Goal: Task Accomplishment & Management: Use online tool/utility

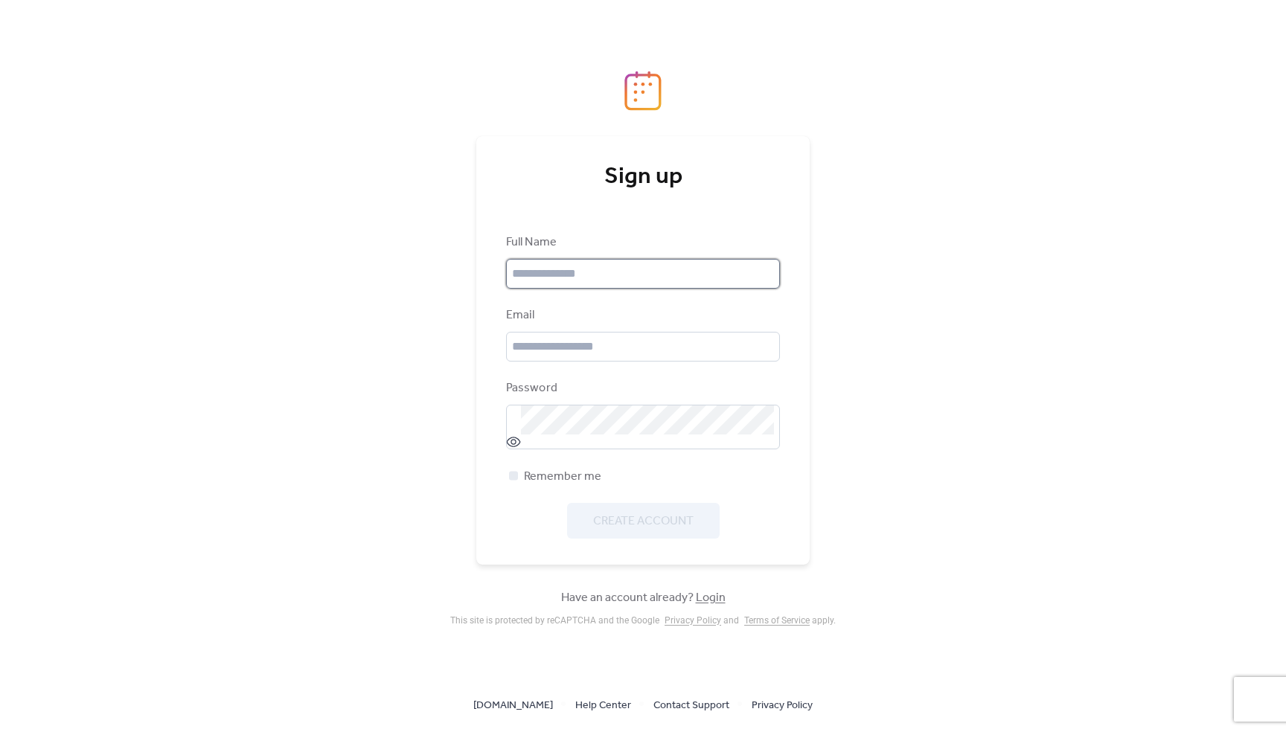
click at [562, 268] on input "text" at bounding box center [643, 274] width 274 height 30
type input "**********"
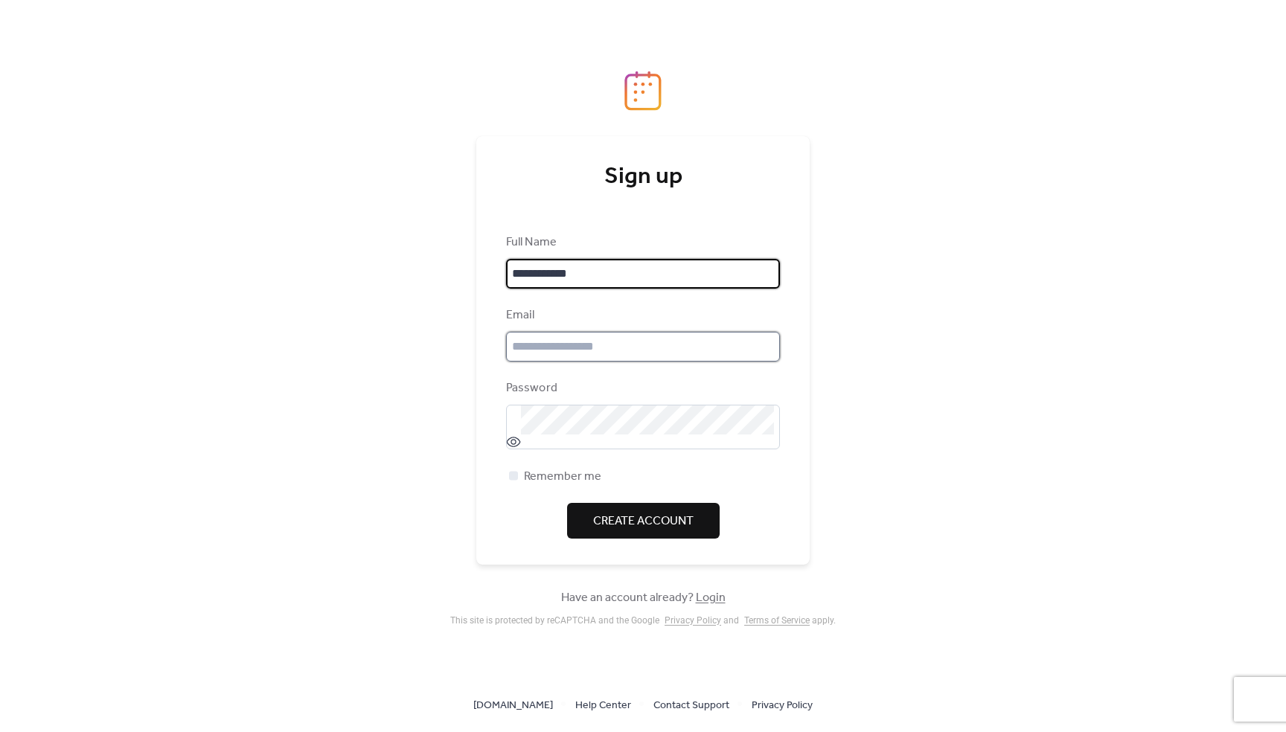
click at [576, 339] on input "email" at bounding box center [643, 347] width 274 height 30
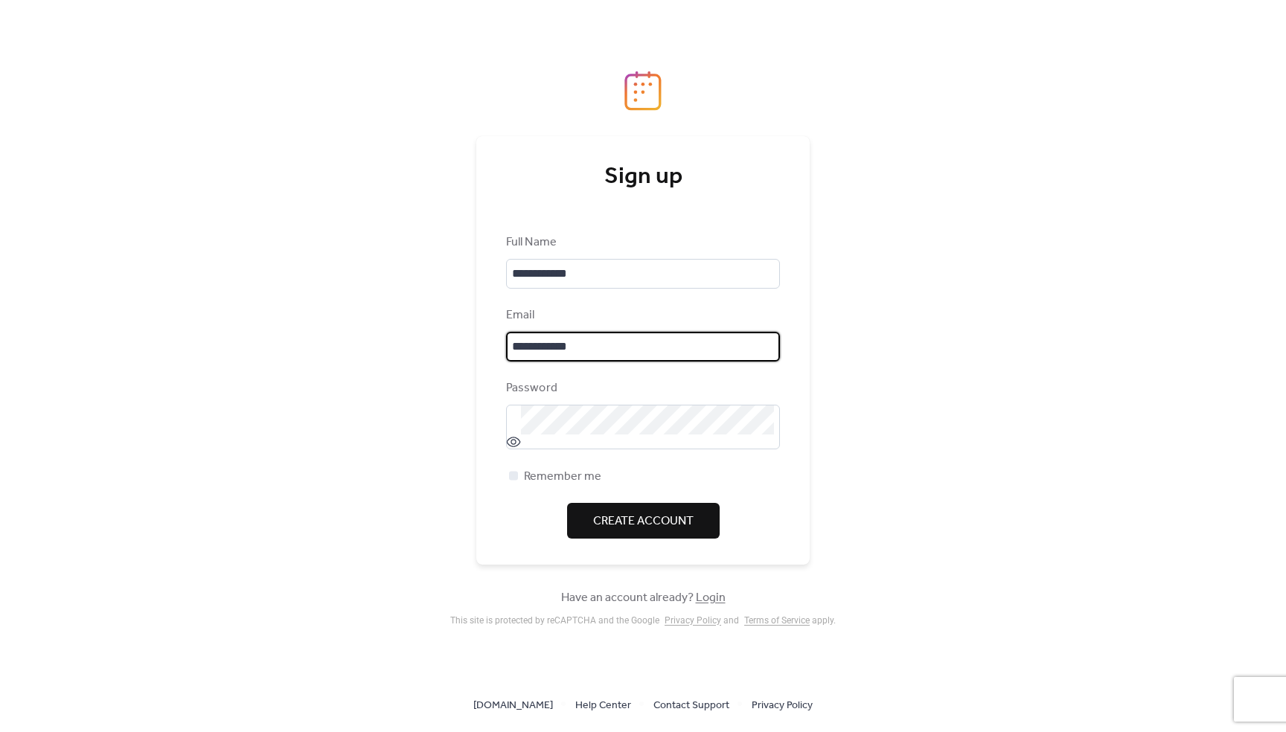
type input "**********"
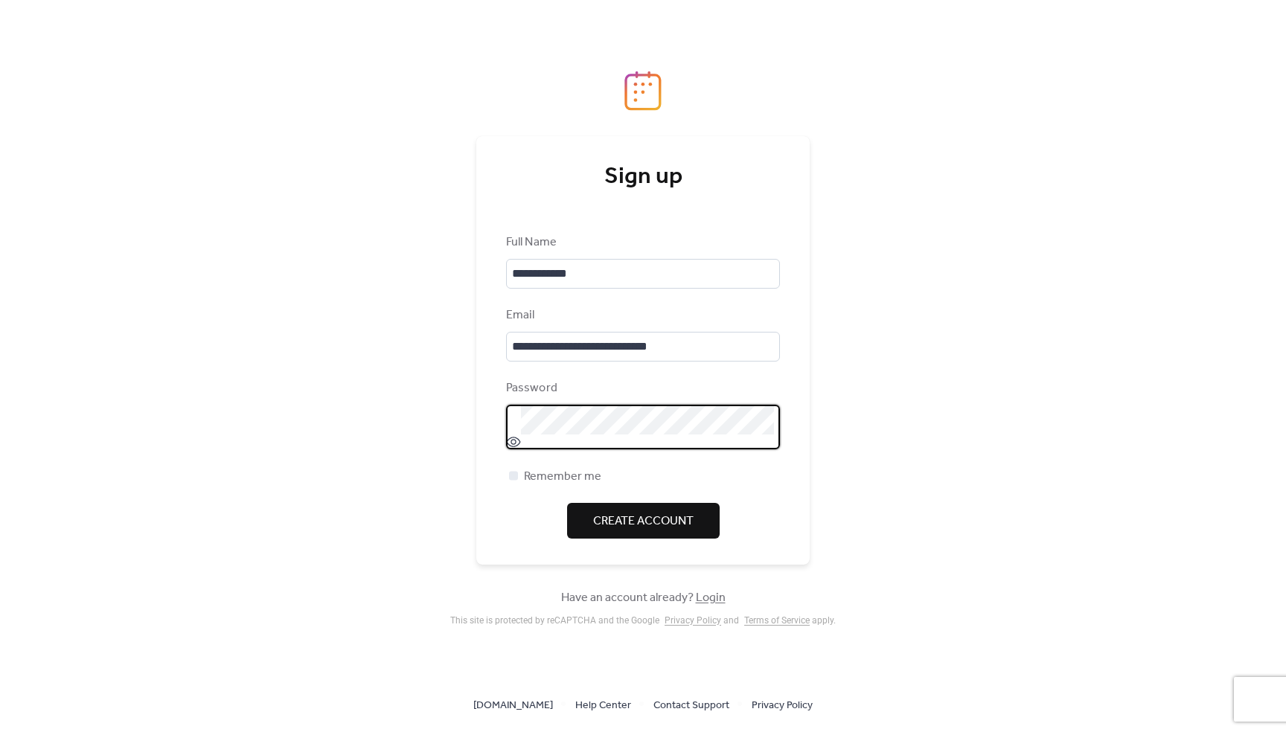
click at [1066, 333] on div "**********" at bounding box center [643, 366] width 1286 height 732
click at [634, 521] on span "Create Account" at bounding box center [643, 522] width 100 height 18
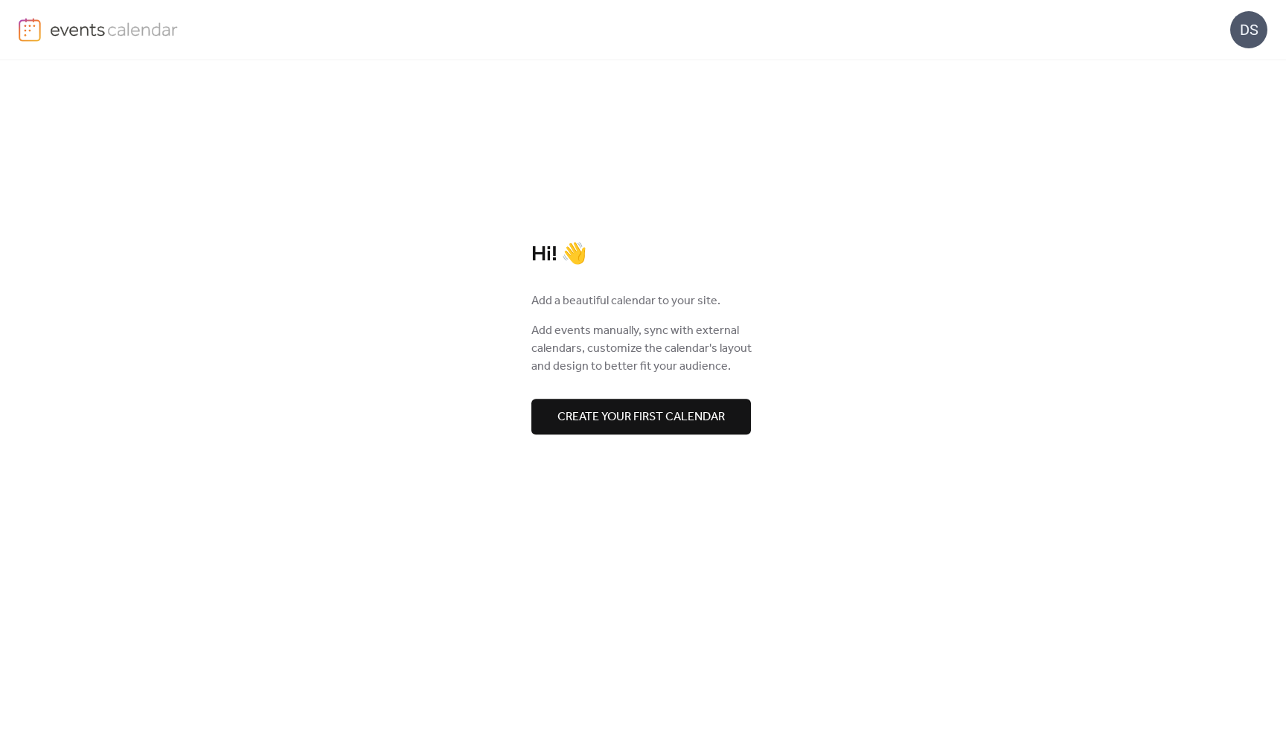
click at [647, 420] on span "Create your first calendar" at bounding box center [640, 418] width 167 height 18
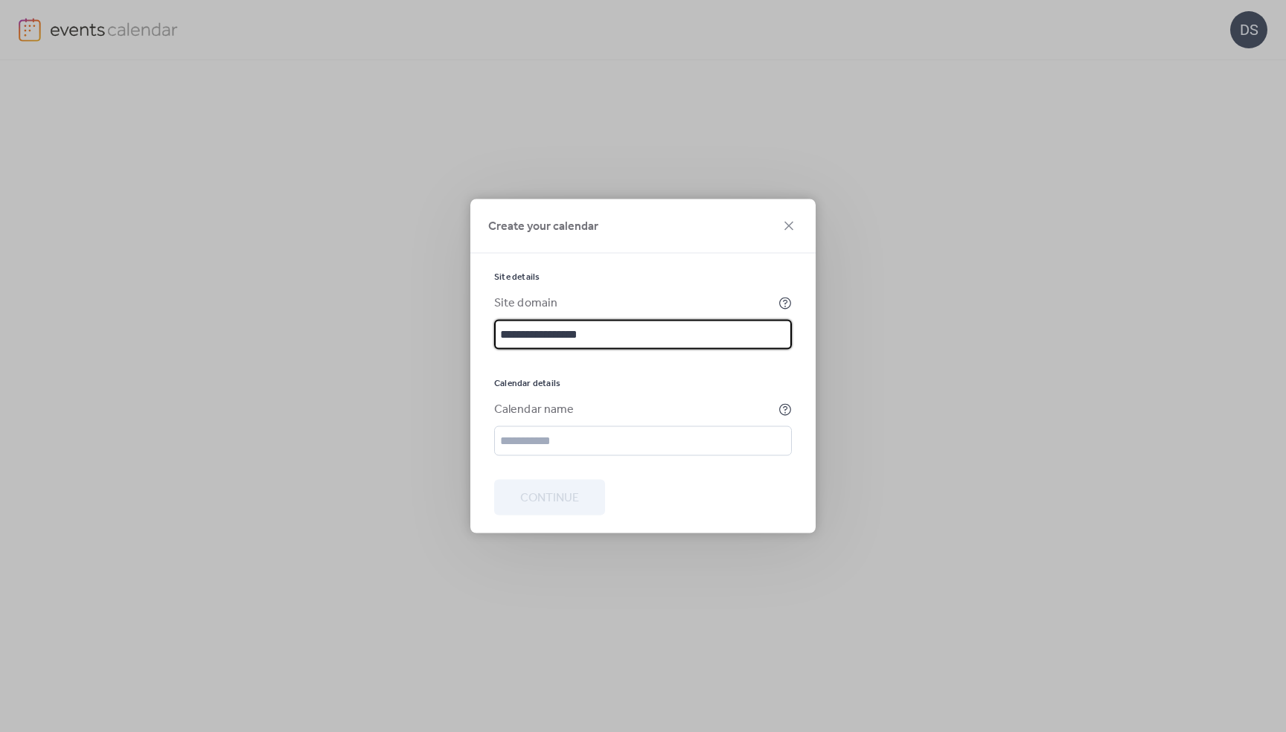
type input "**********"
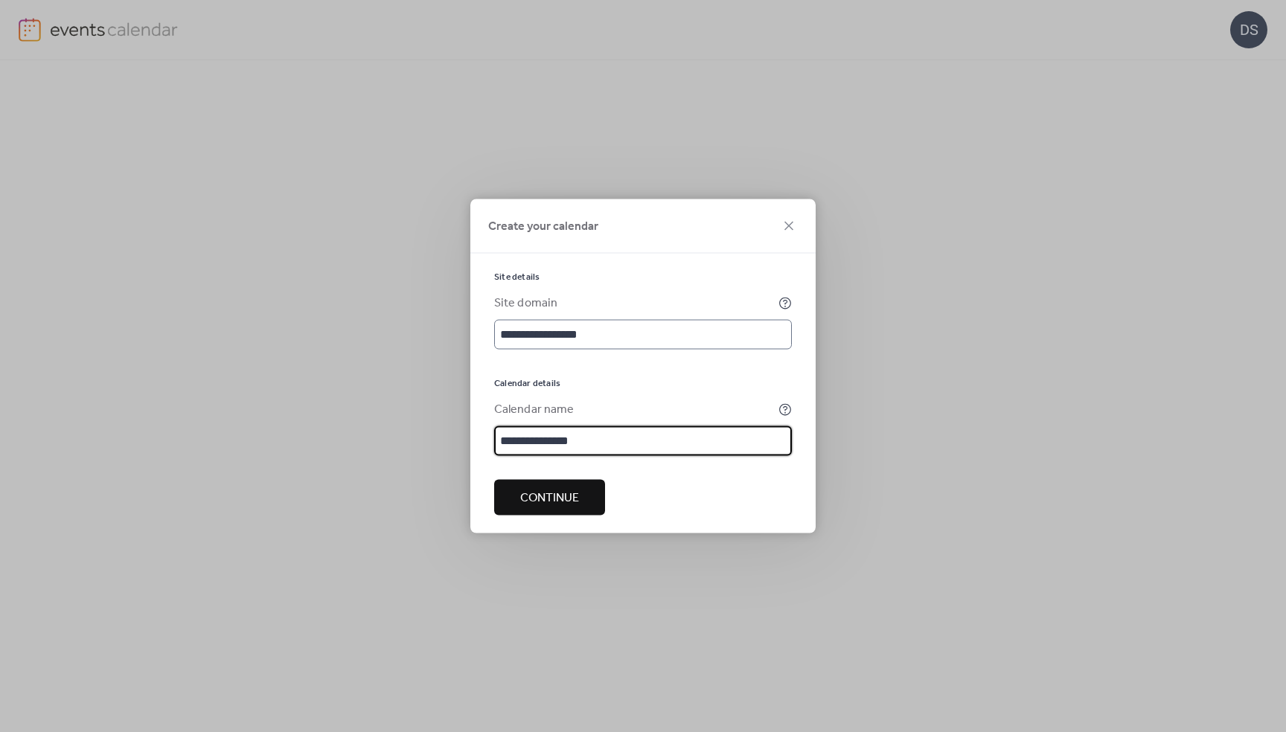
type input "**********"
click at [500, 337] on input "**********" at bounding box center [643, 335] width 298 height 30
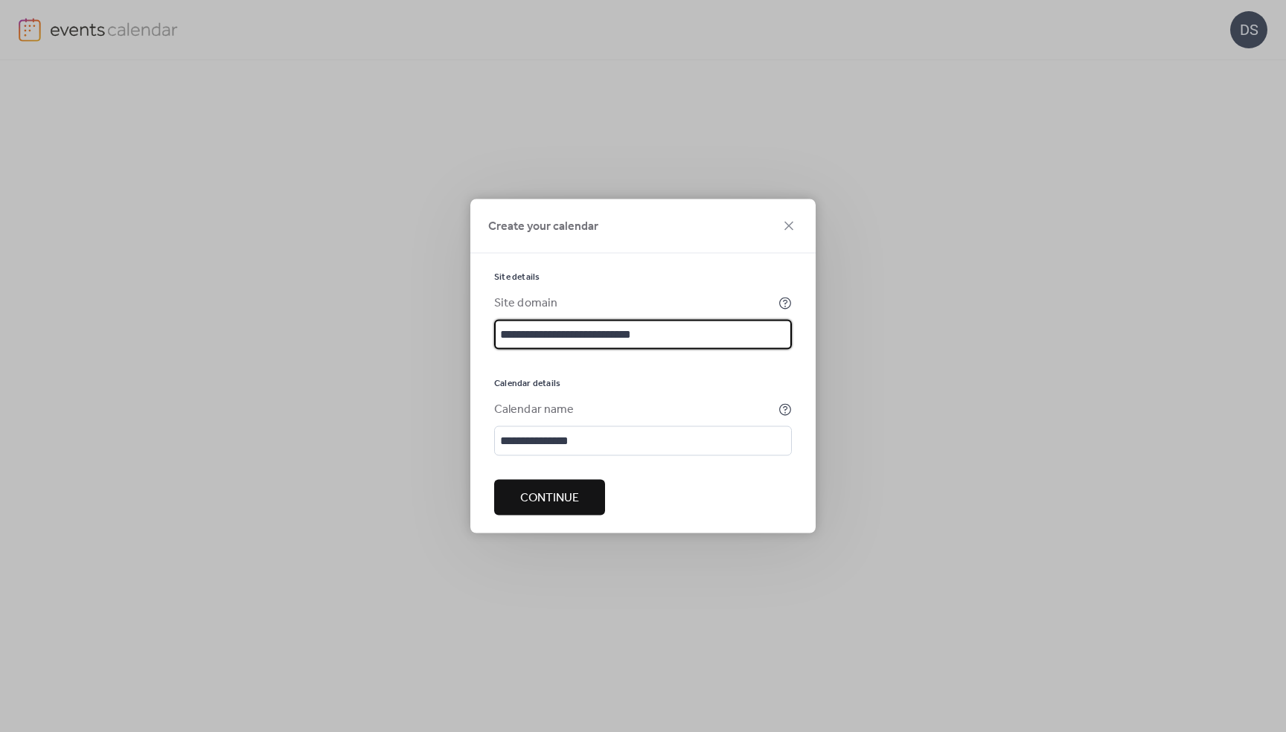
type input "**********"
click at [708, 519] on div at bounding box center [643, 525] width 298 height 18
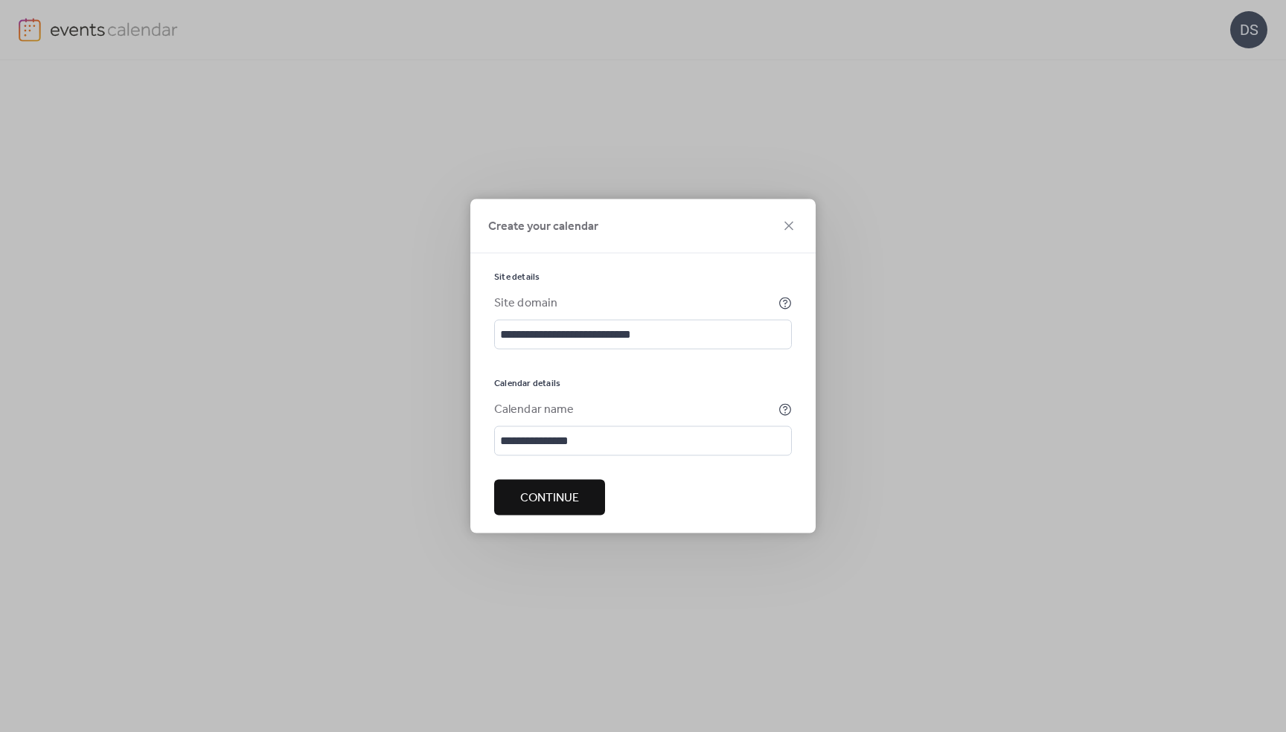
click at [551, 495] on span "Continue" at bounding box center [549, 499] width 59 height 18
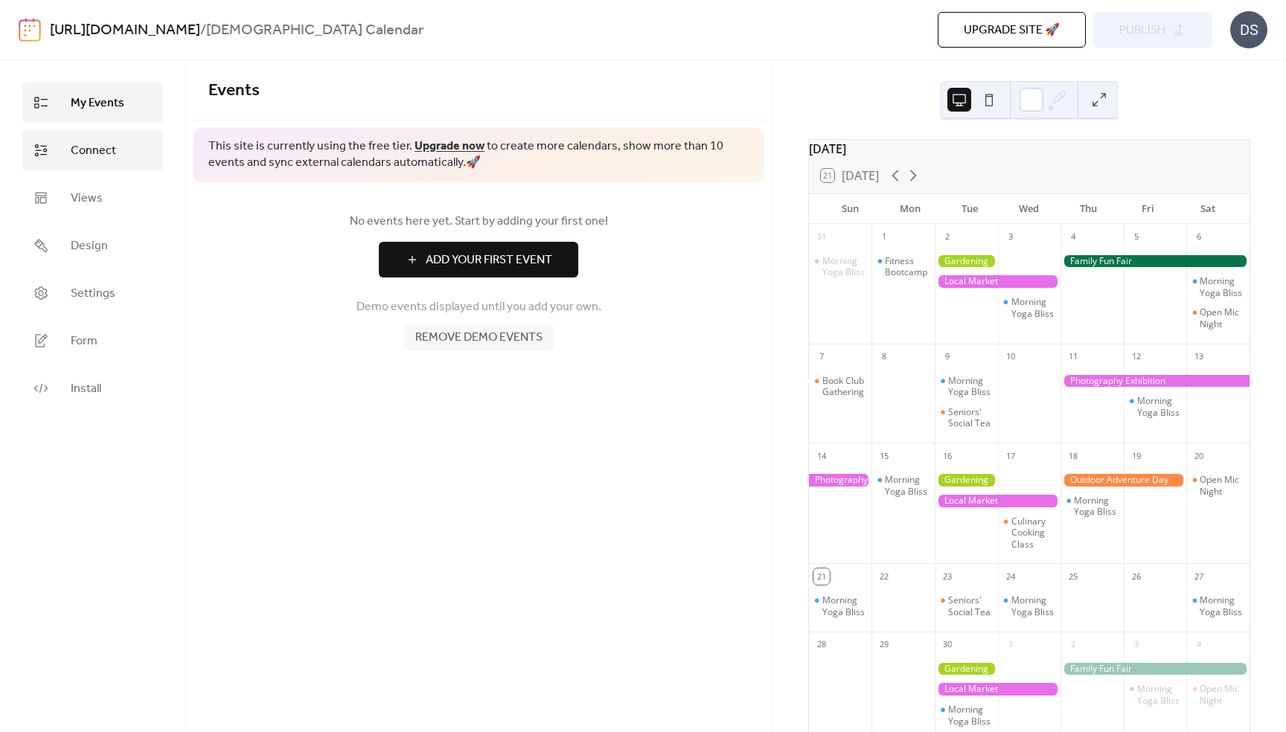
click at [92, 147] on span "Connect" at bounding box center [93, 151] width 45 height 18
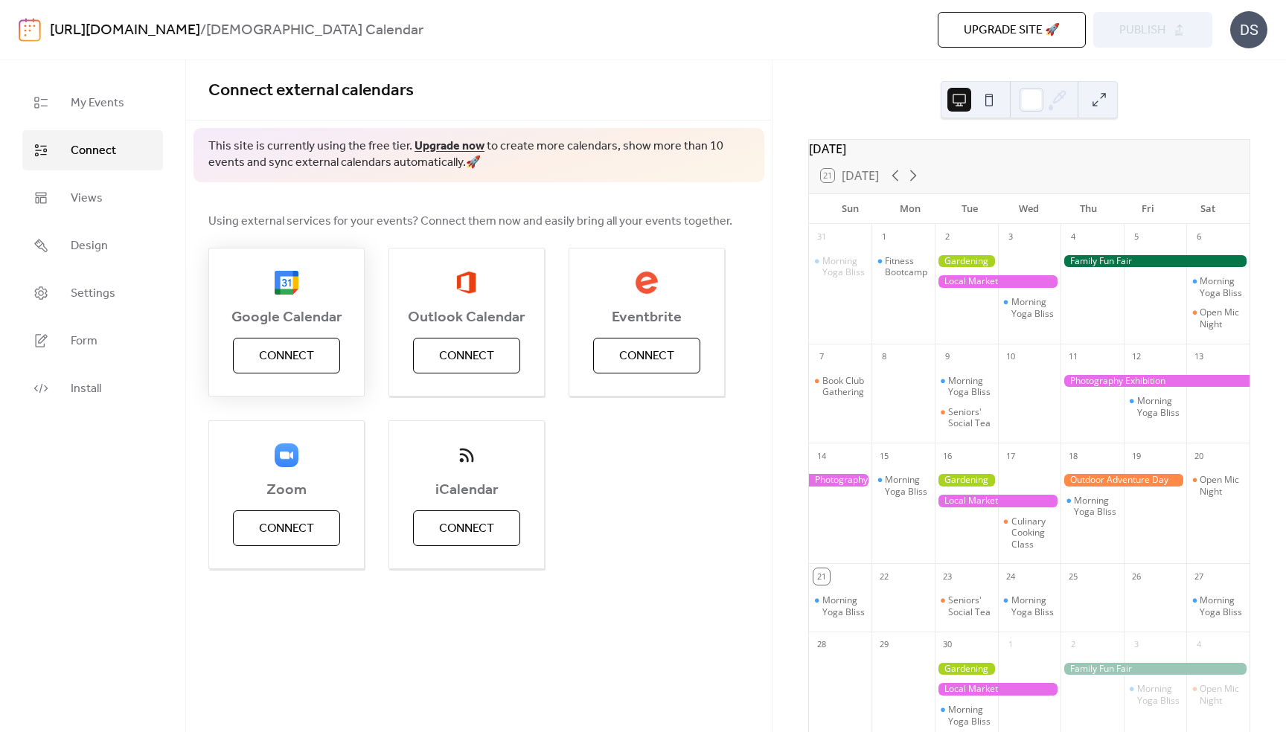
click at [286, 356] on span "Connect" at bounding box center [286, 357] width 55 height 18
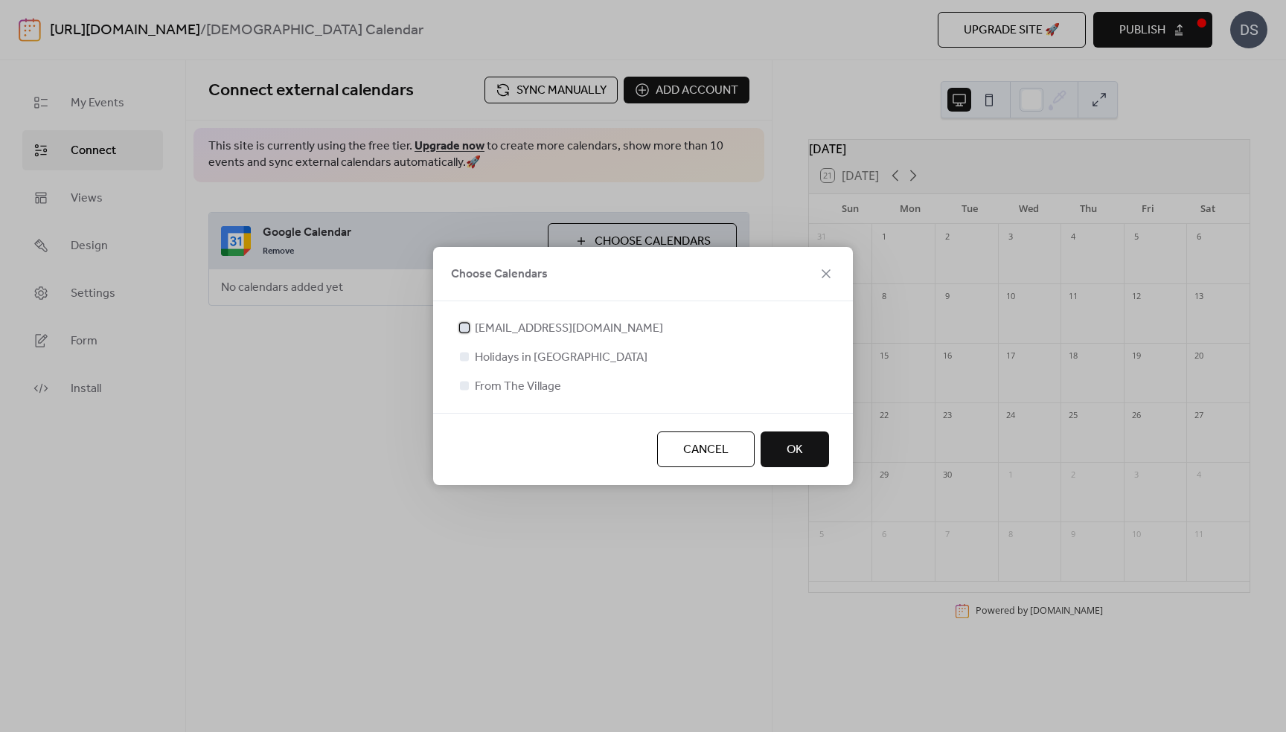
click at [464, 323] on div at bounding box center [464, 327] width 9 height 9
click at [464, 326] on icon at bounding box center [464, 327] width 6 height 6
click at [465, 385] on div at bounding box center [464, 385] width 9 height 9
click at [787, 449] on span "OK" at bounding box center [795, 450] width 16 height 18
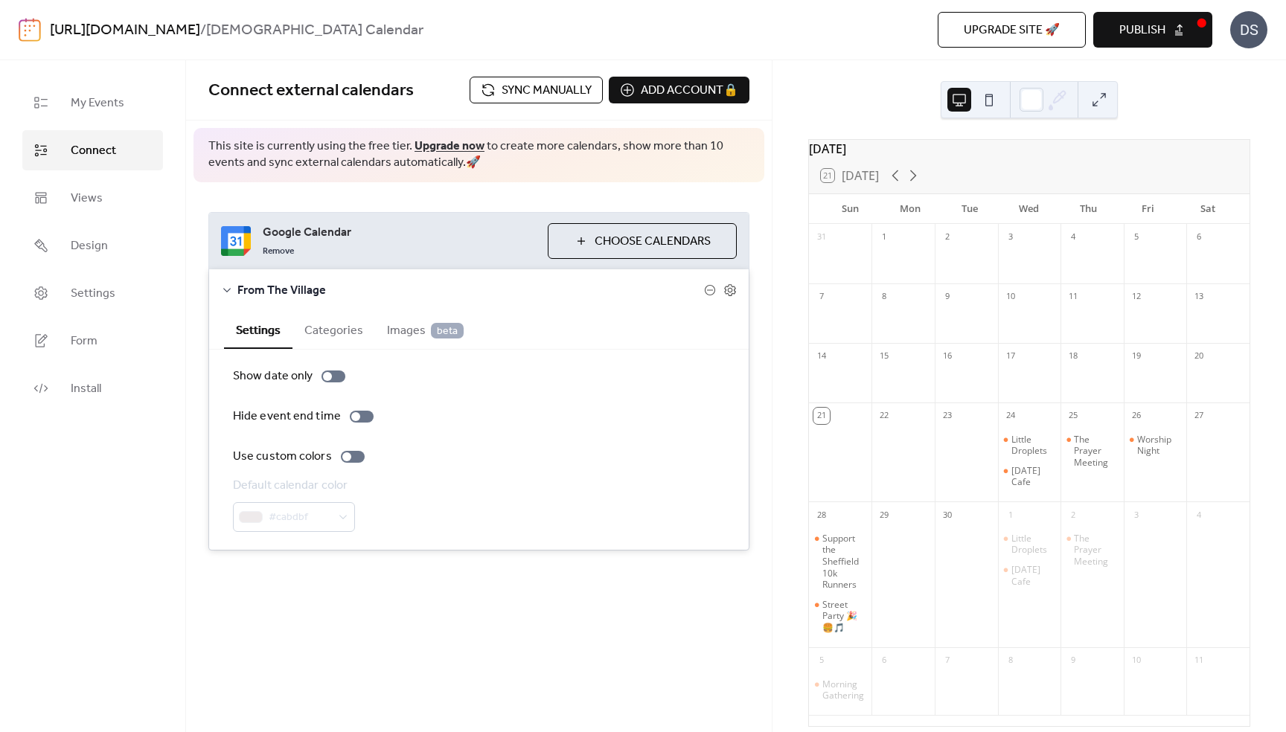
click at [462, 197] on div "Google Calendar Remove Choose Calendars From The Village Settings Categories Im…" at bounding box center [479, 381] width 586 height 398
click at [734, 292] on icon at bounding box center [729, 290] width 11 height 12
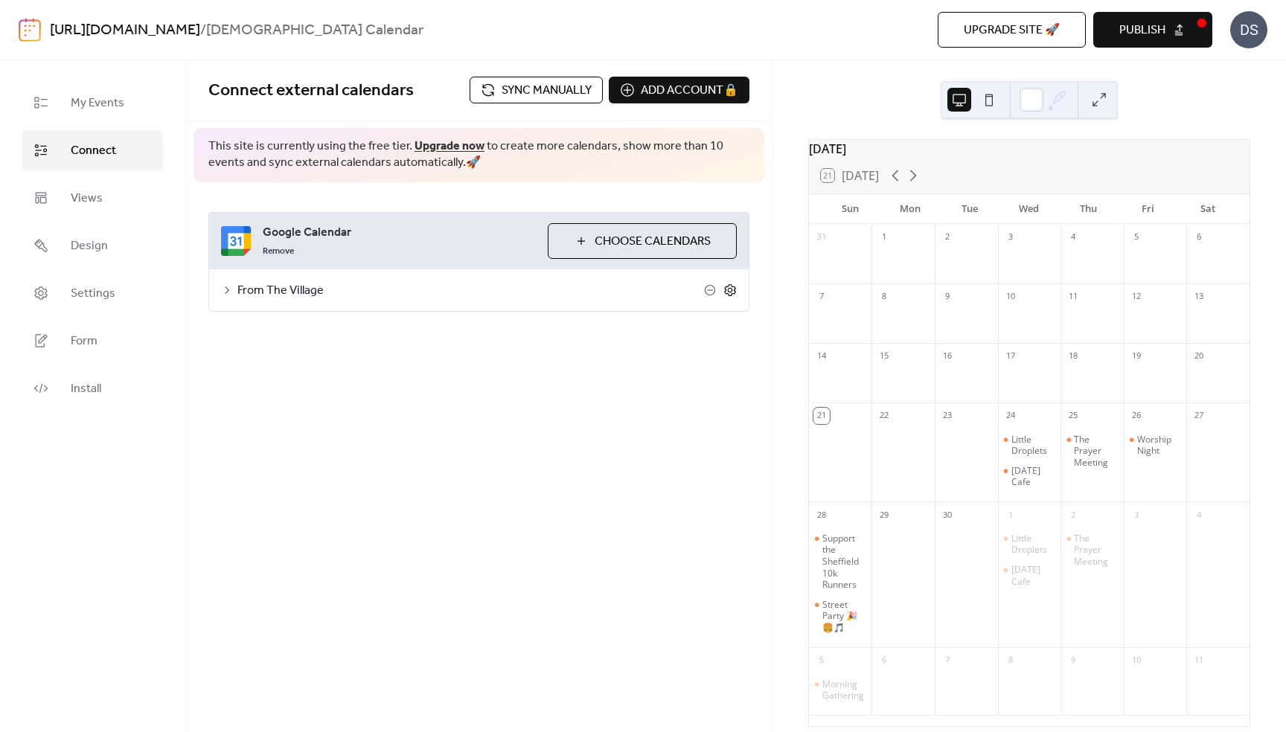
click at [734, 292] on icon at bounding box center [729, 290] width 11 height 12
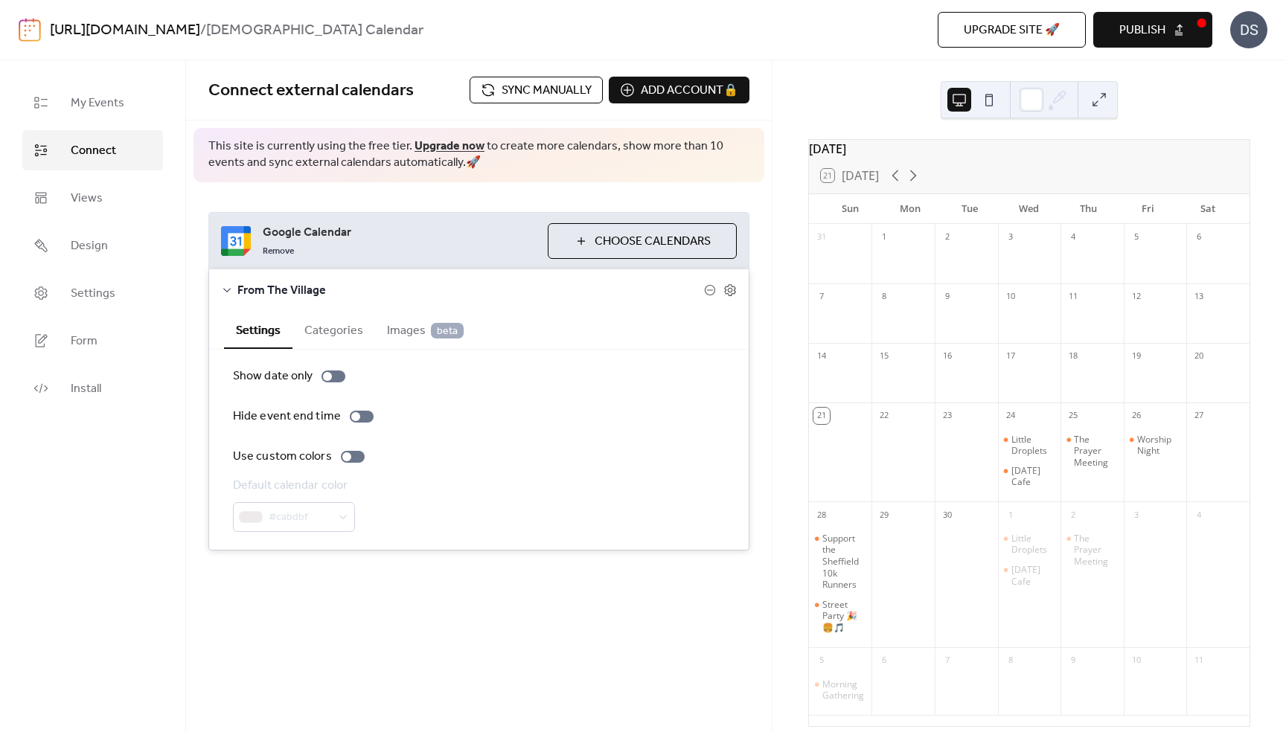
click at [328, 331] on button "Categories" at bounding box center [333, 329] width 83 height 36
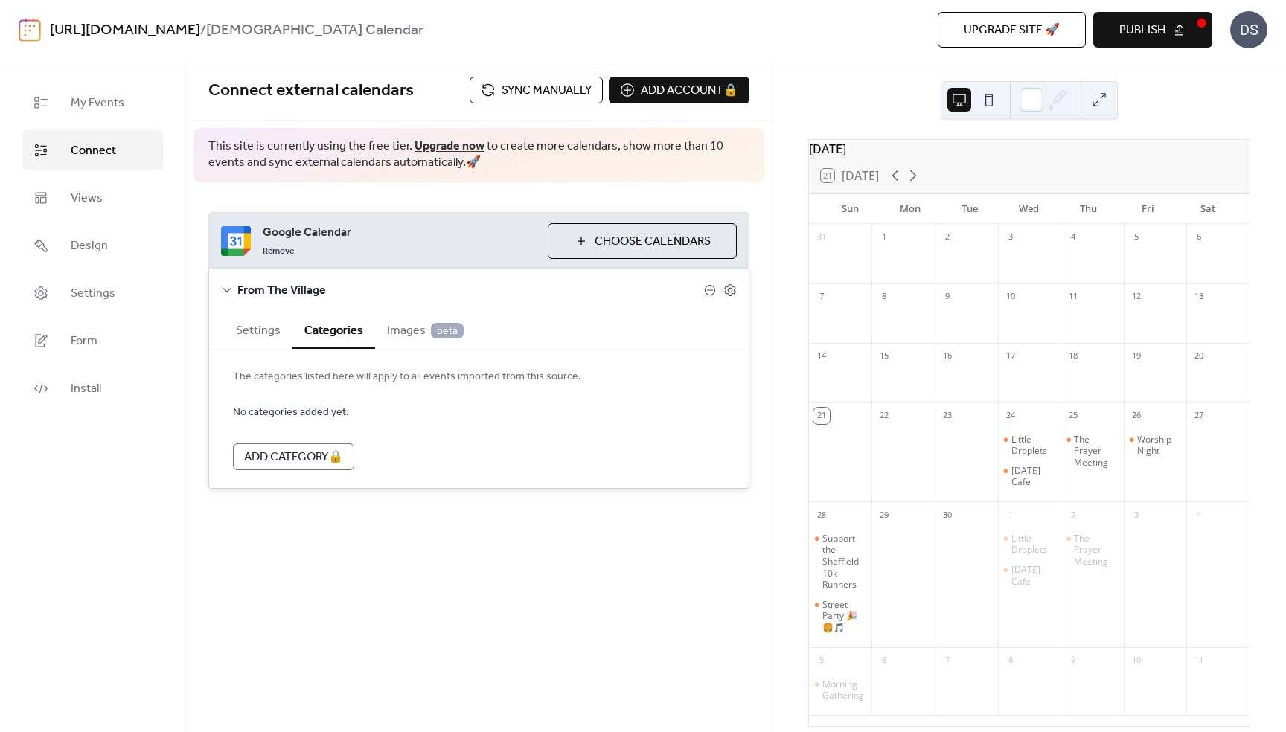
click at [404, 329] on span "Images beta" at bounding box center [425, 331] width 77 height 18
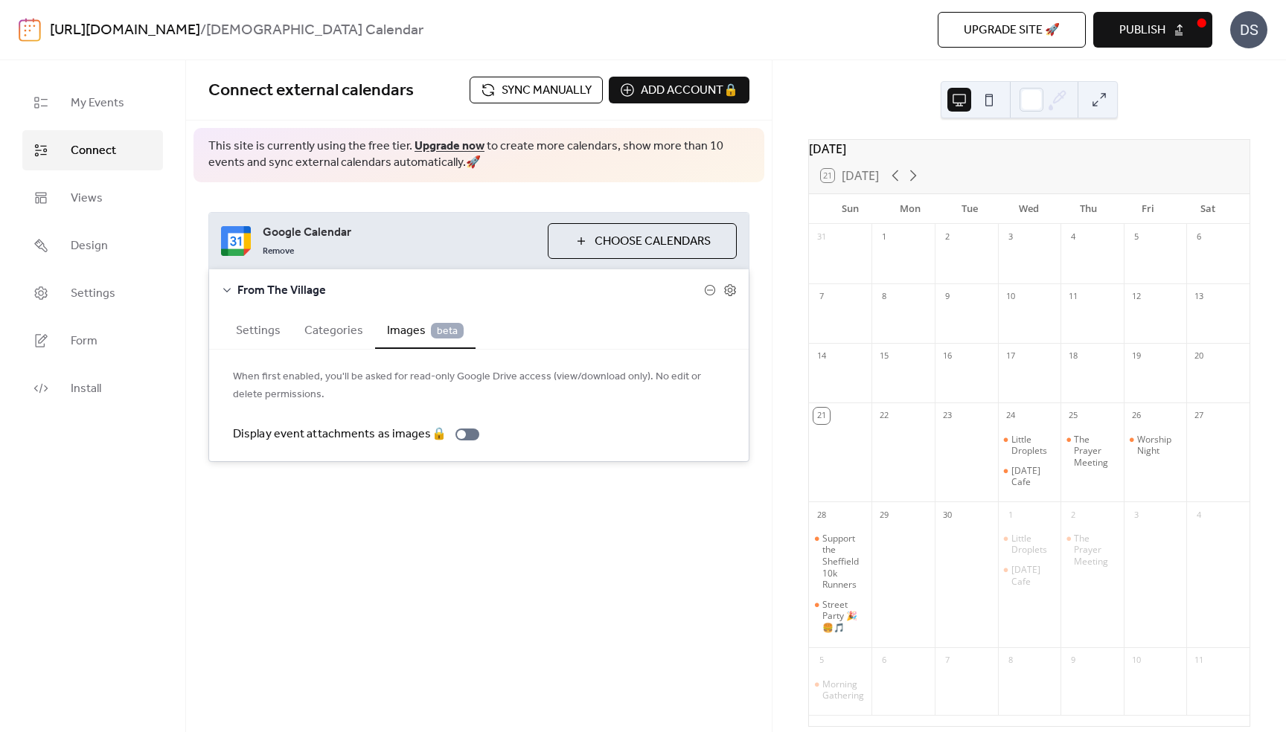
click at [259, 331] on button "Settings" at bounding box center [258, 329] width 68 height 36
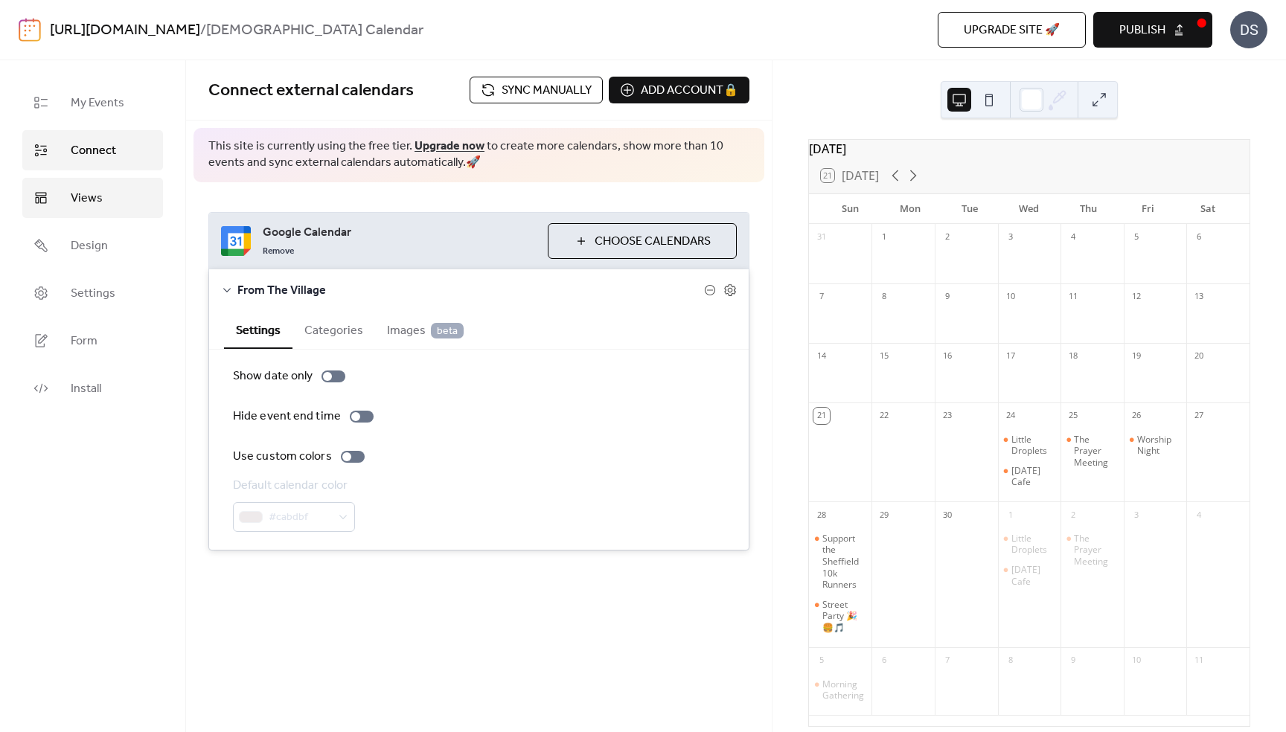
click at [86, 196] on span "Views" at bounding box center [87, 199] width 32 height 18
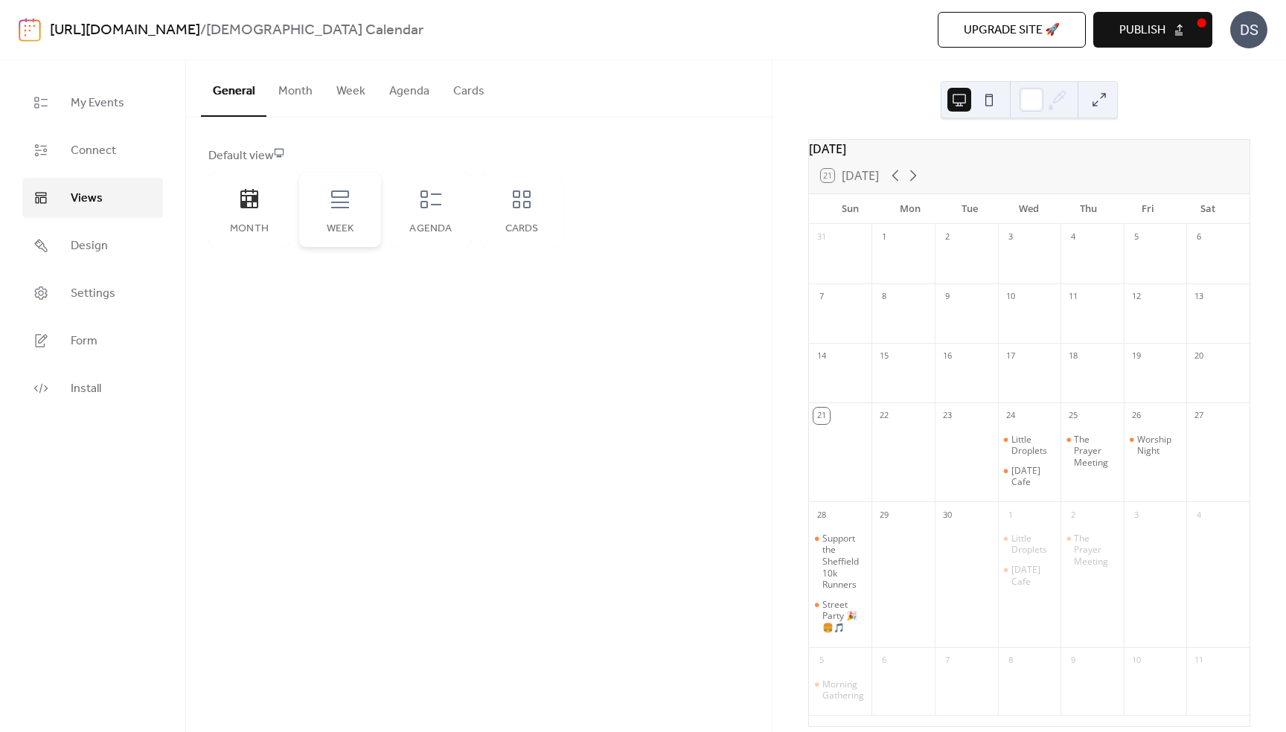
click at [351, 209] on icon at bounding box center [340, 200] width 24 height 24
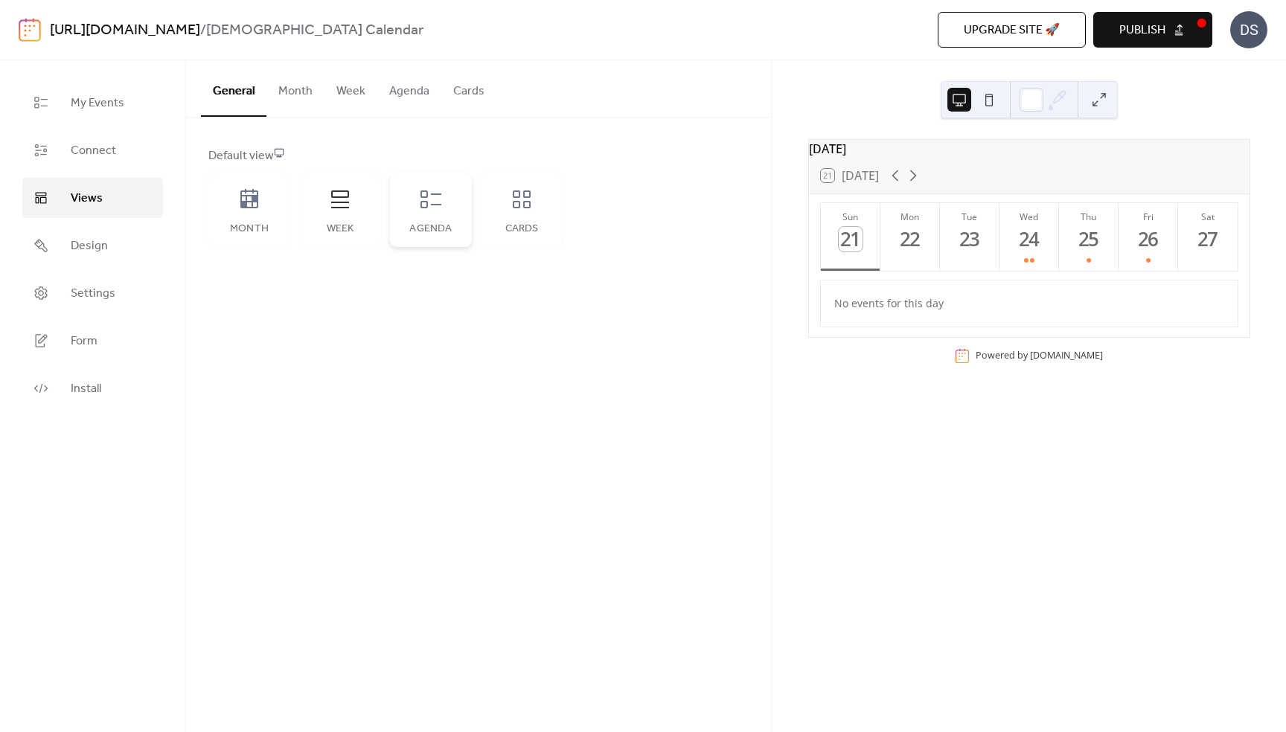
click at [436, 204] on icon at bounding box center [430, 200] width 21 height 18
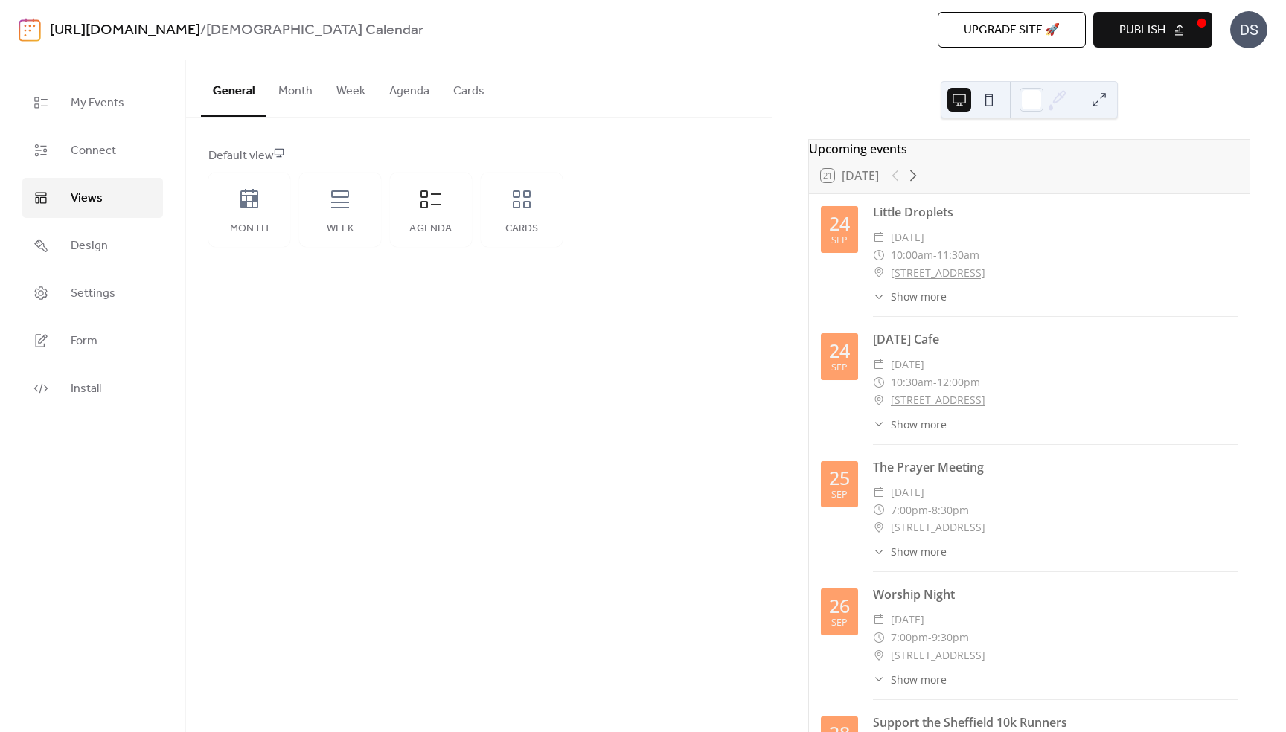
click at [895, 304] on span "Show more" at bounding box center [919, 297] width 56 height 16
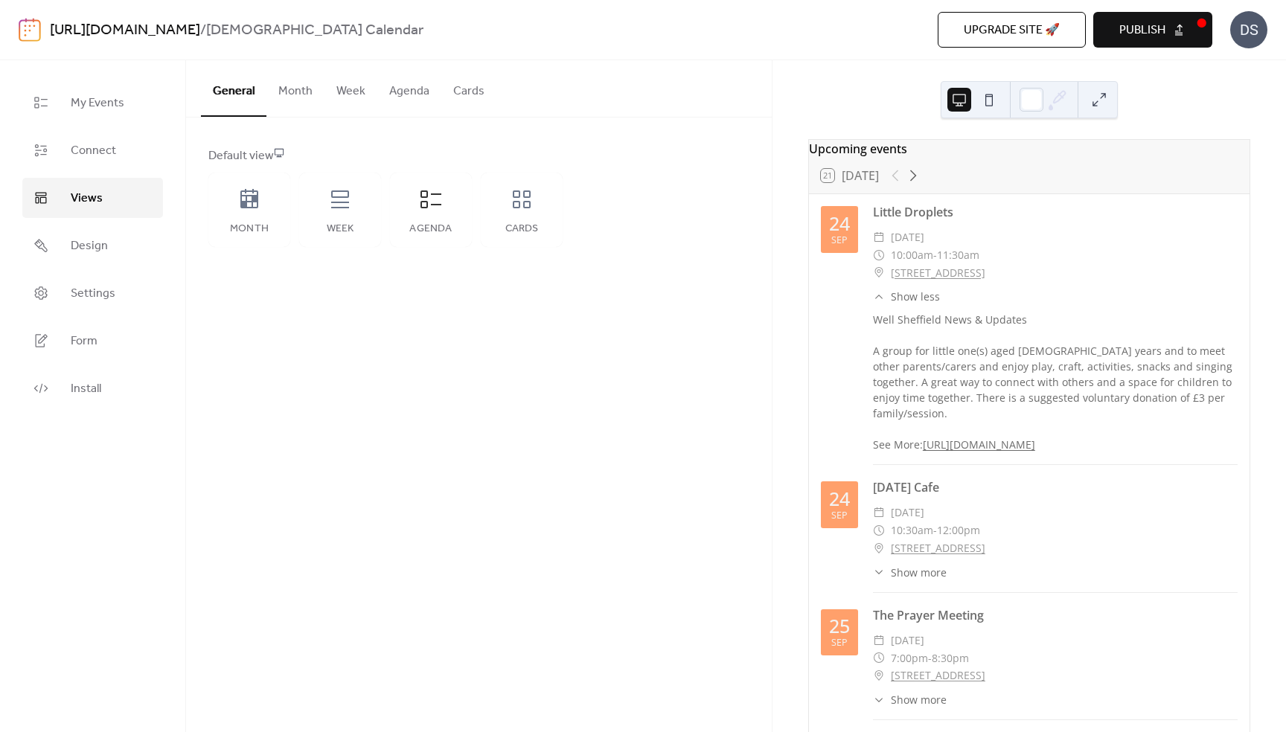
drag, startPoint x: 866, startPoint y: 453, endPoint x: 1206, endPoint y: 476, distance: 340.1
click at [1206, 465] on div "[DATE] Little Droplets ​ [DATE] ​ 10:00am - 11:30am ​ [STREET_ADDRESS] ​ Show l…" at bounding box center [1029, 334] width 417 height 262
copy link "[URL][DOMAIN_NAME]"
click at [524, 205] on icon at bounding box center [522, 200] width 18 height 18
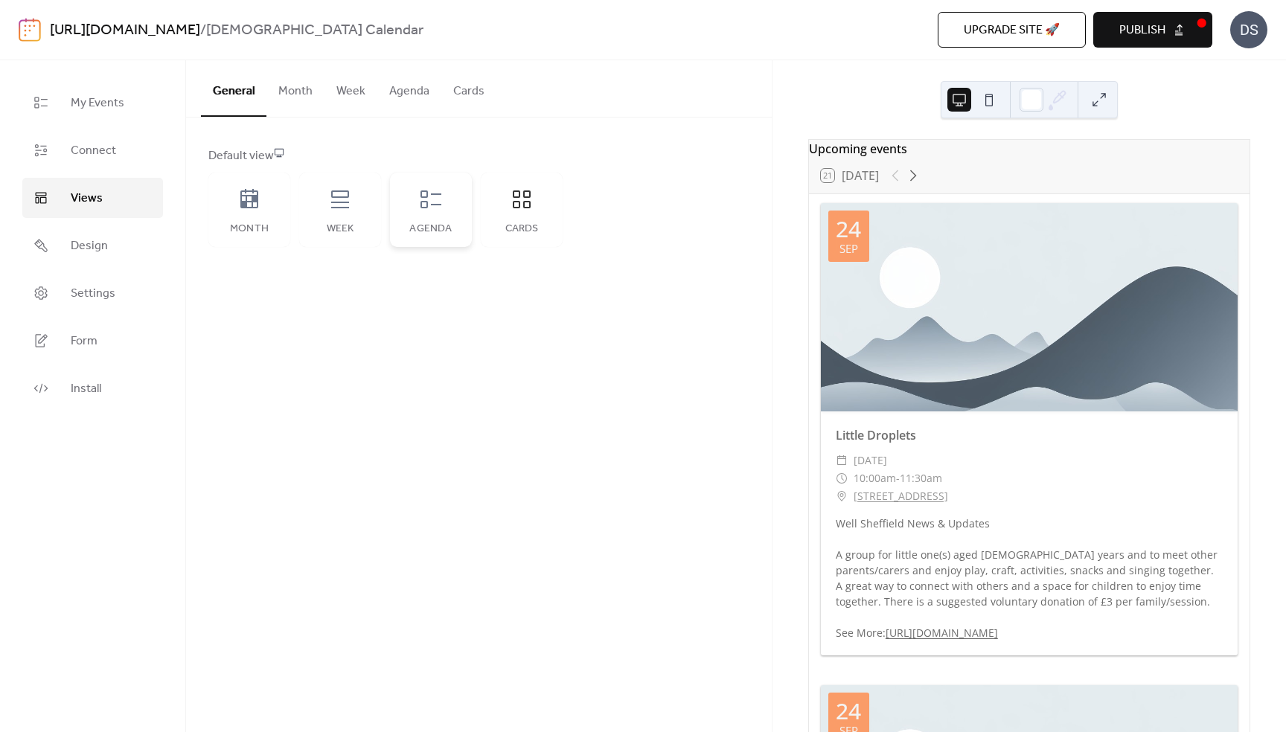
click at [438, 207] on icon at bounding box center [431, 200] width 24 height 24
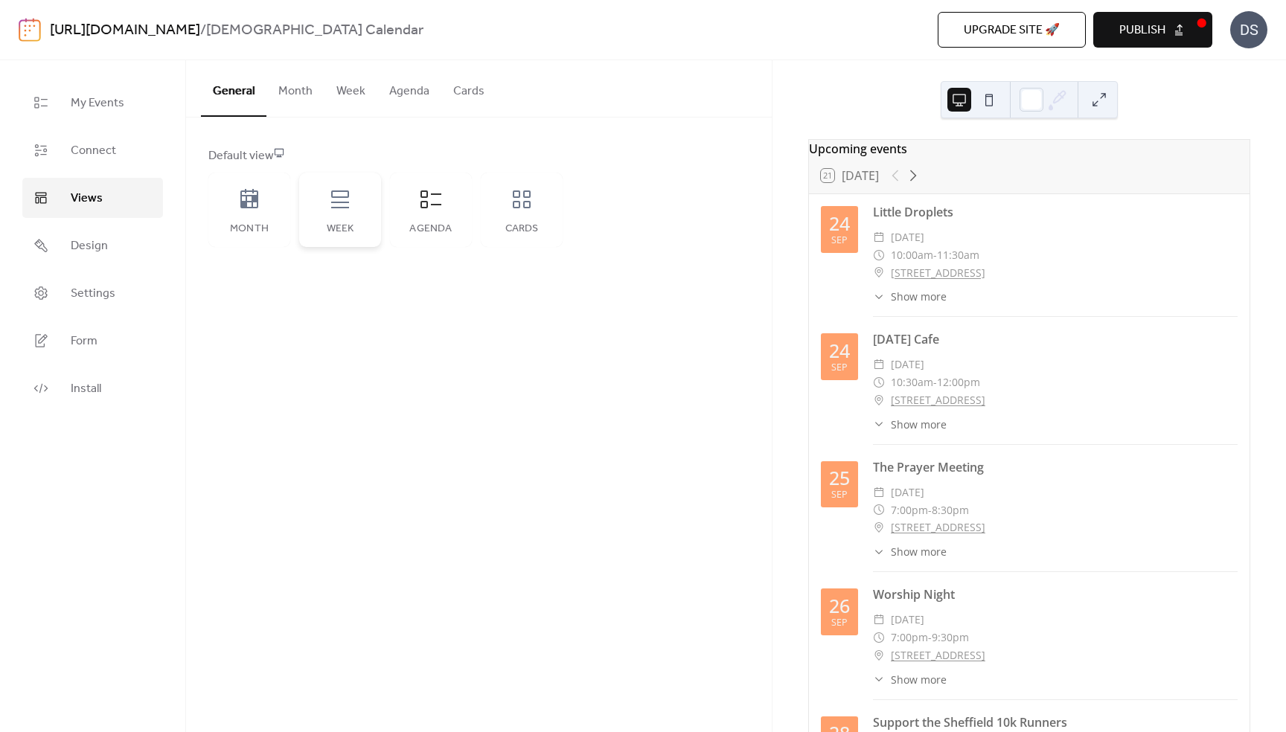
click at [345, 215] on div "Week" at bounding box center [340, 210] width 82 height 74
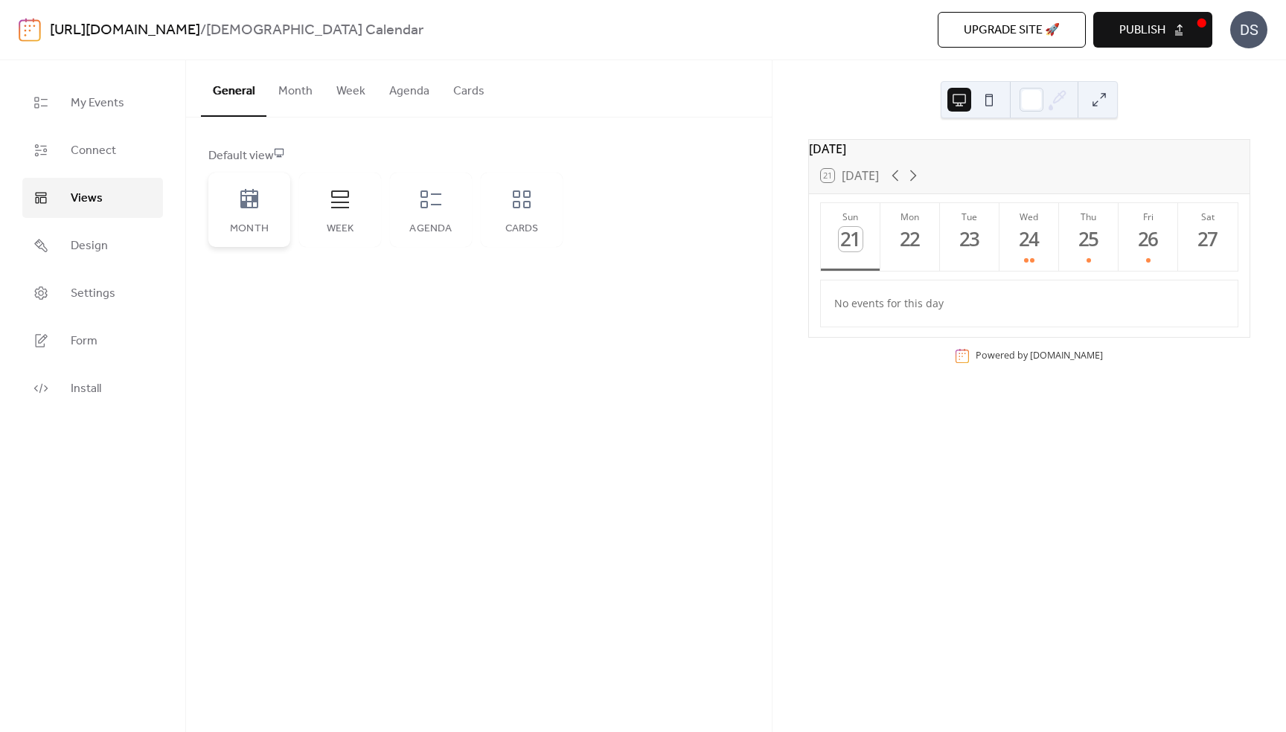
click at [248, 205] on icon at bounding box center [249, 200] width 24 height 24
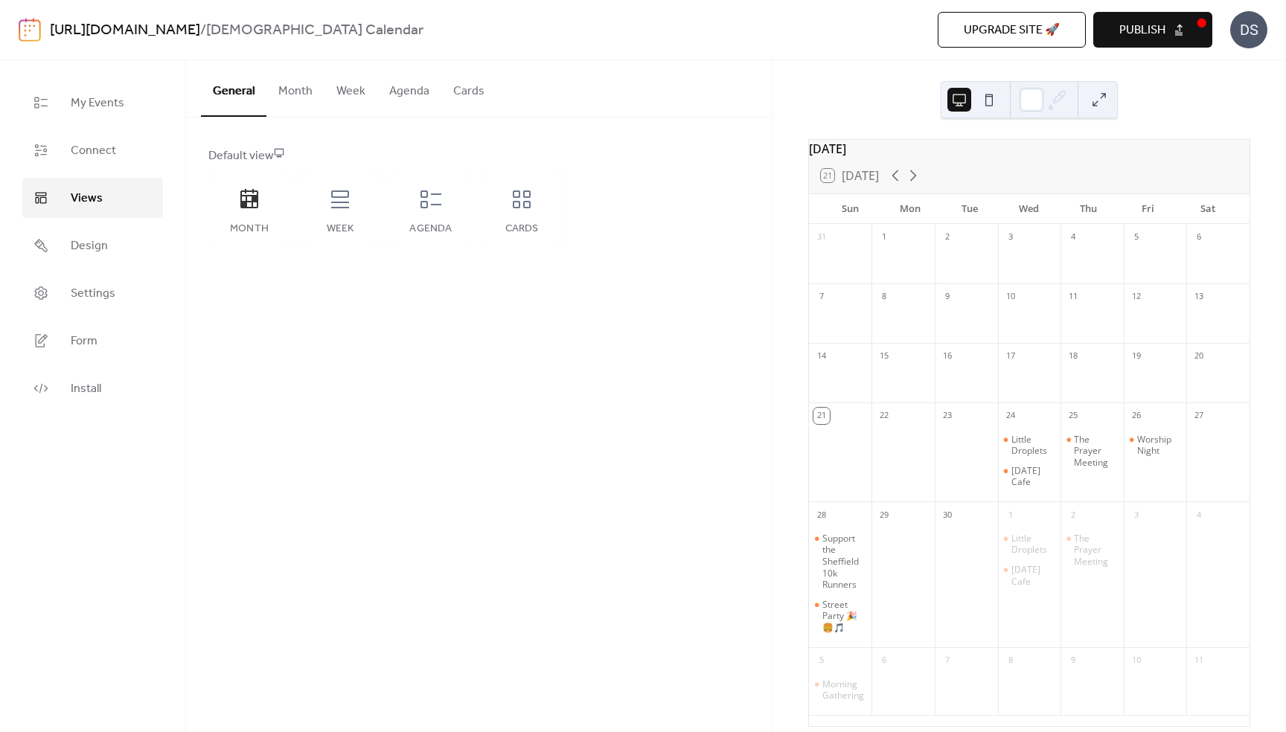
click at [990, 95] on button at bounding box center [989, 100] width 24 height 24
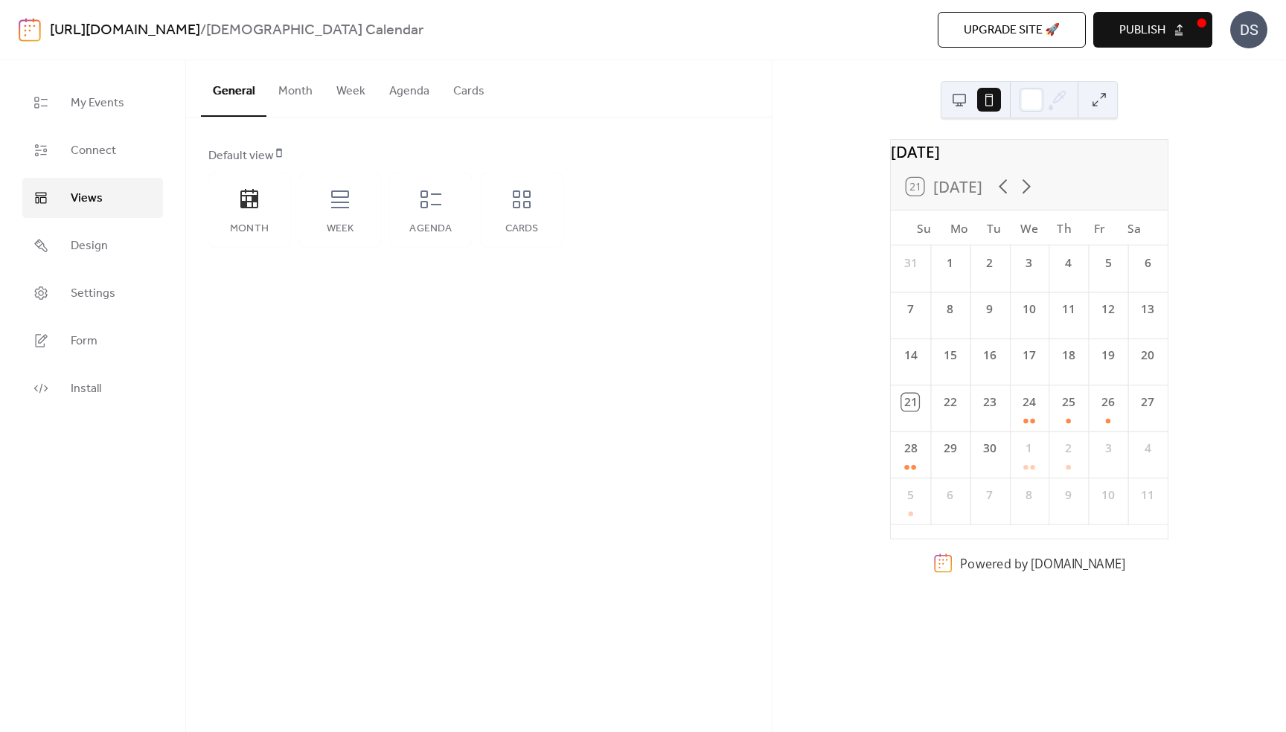
click at [962, 99] on button at bounding box center [959, 100] width 24 height 24
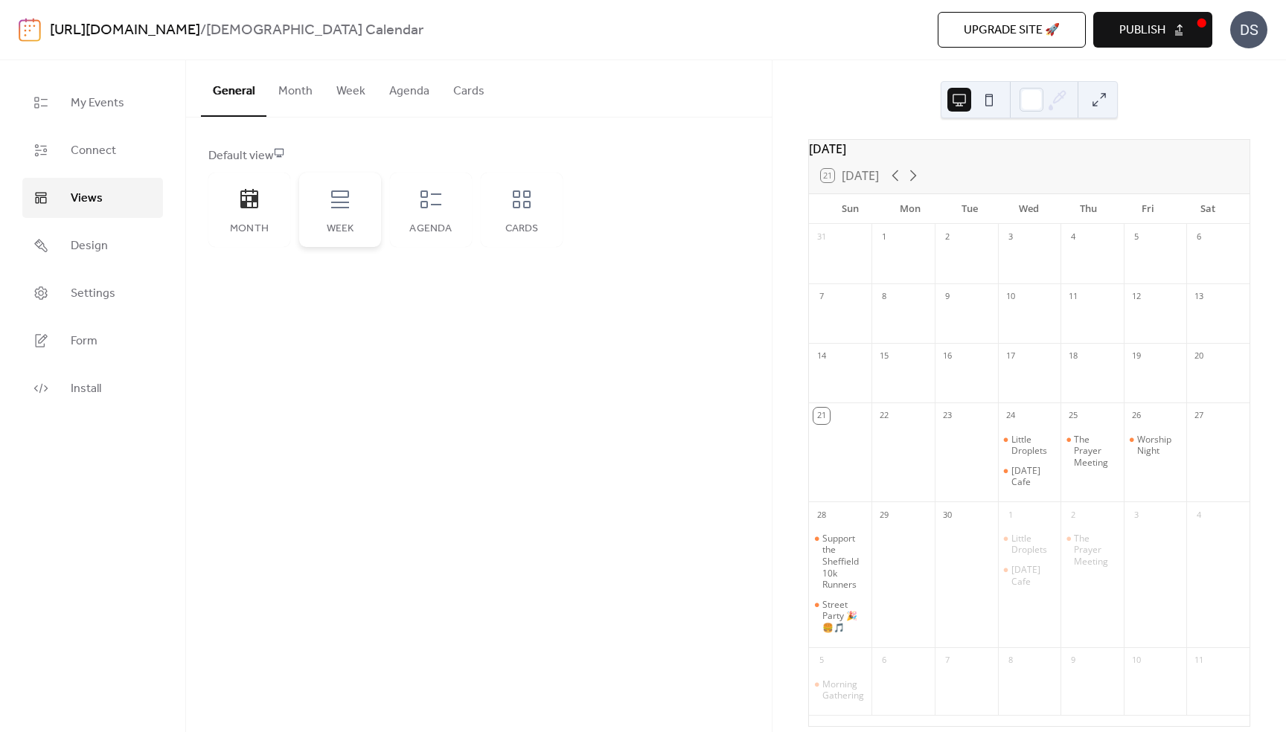
click at [337, 211] on div "Week" at bounding box center [340, 210] width 82 height 74
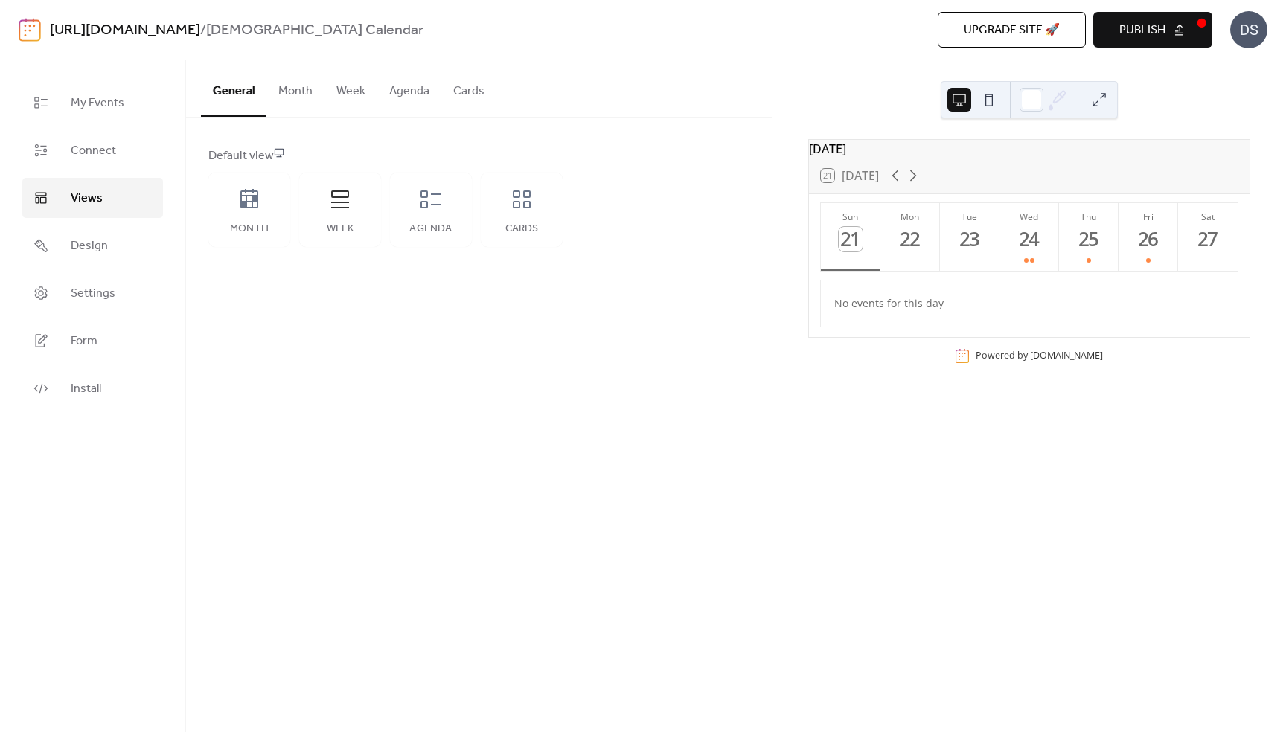
click at [990, 97] on button at bounding box center [989, 100] width 24 height 24
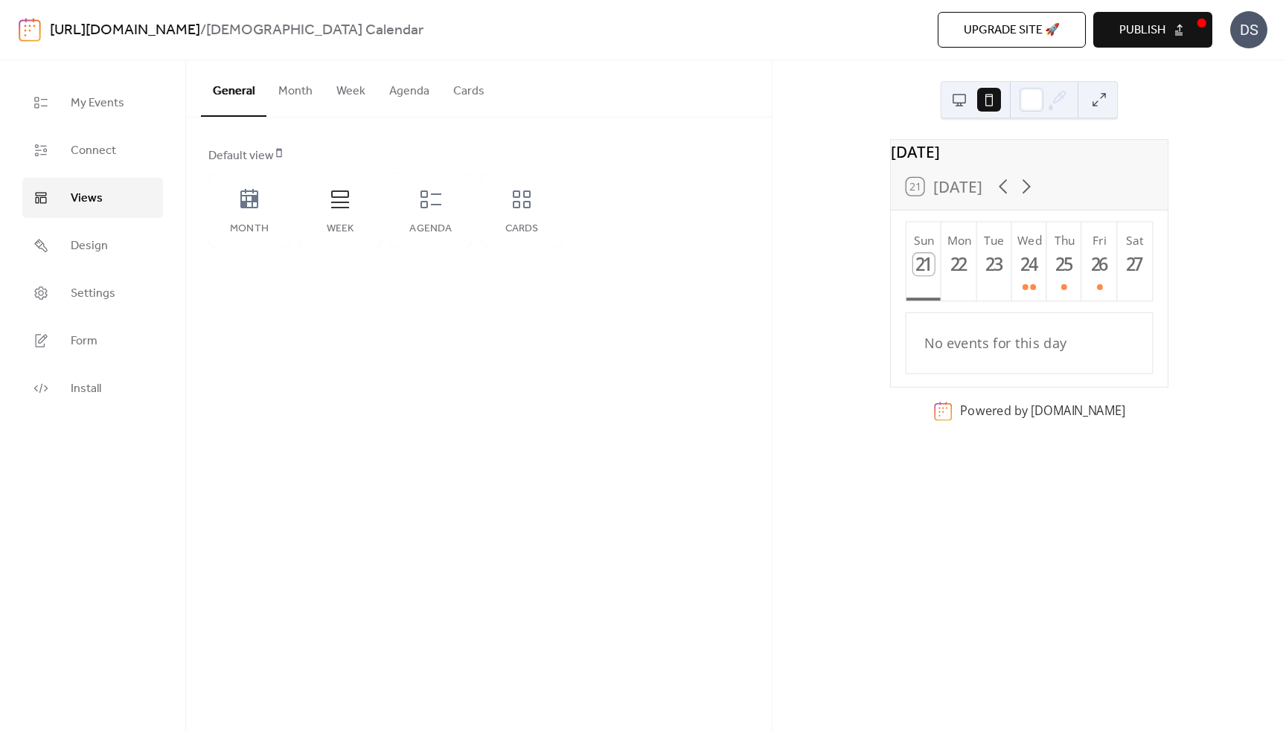
click at [964, 96] on button at bounding box center [959, 100] width 24 height 24
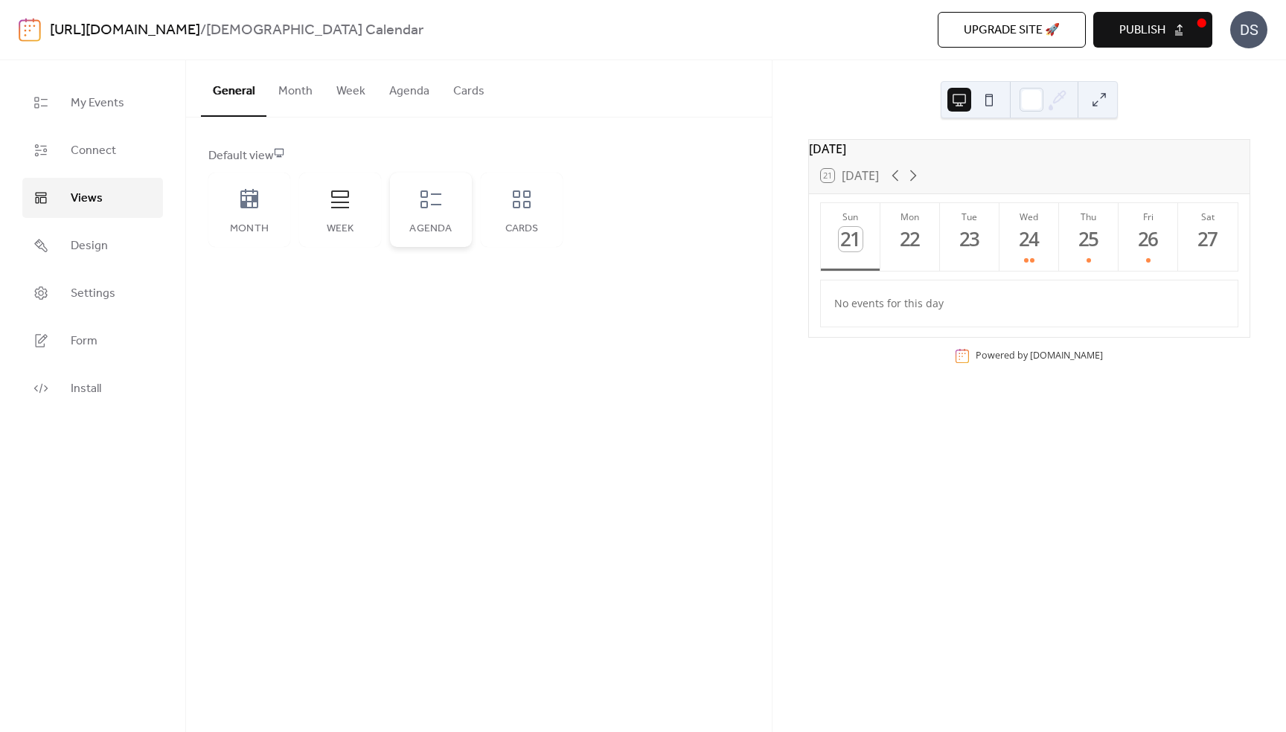
click at [432, 210] on icon at bounding box center [431, 200] width 24 height 24
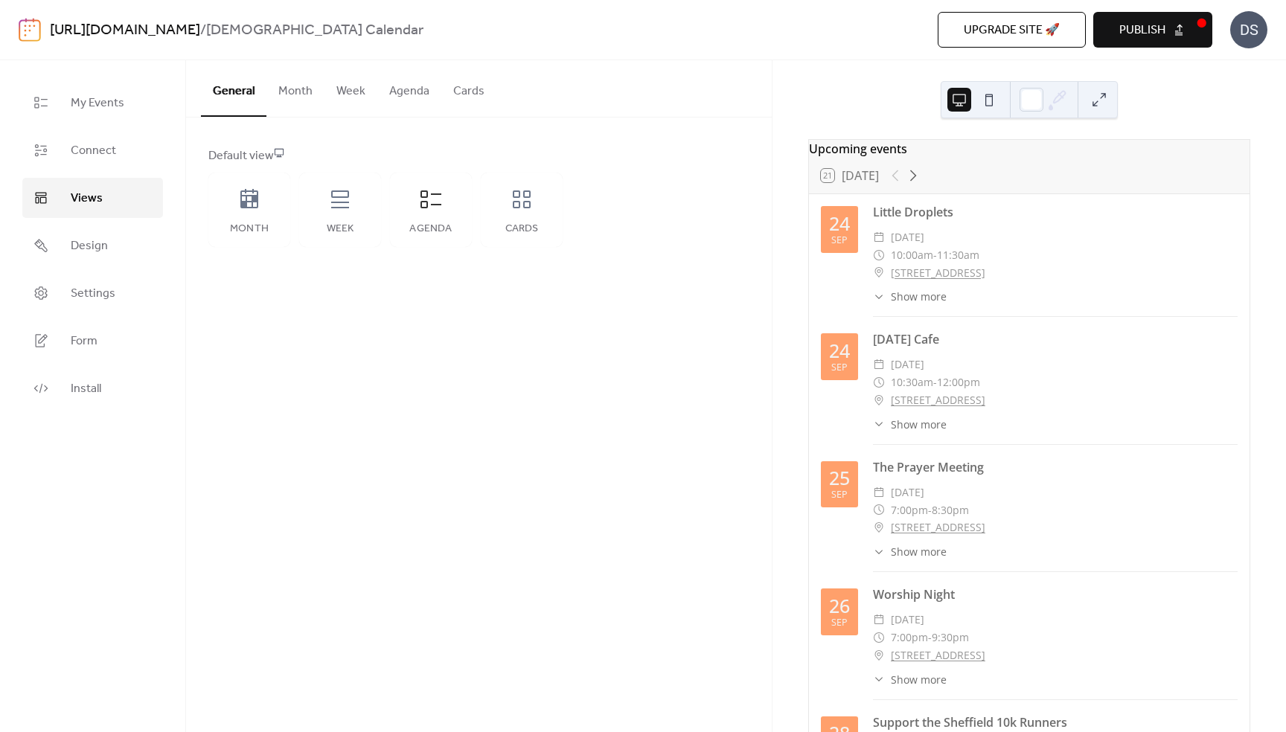
click at [991, 100] on button at bounding box center [989, 100] width 24 height 24
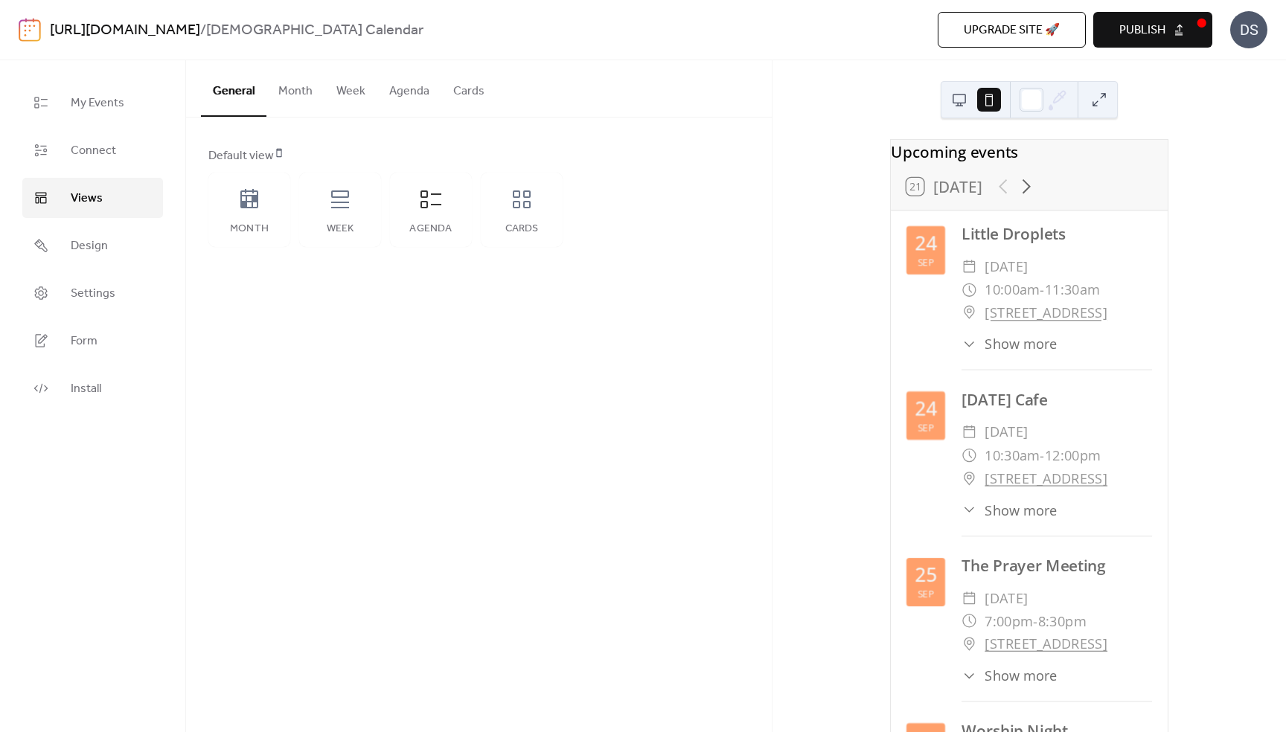
click at [958, 103] on button at bounding box center [959, 100] width 24 height 24
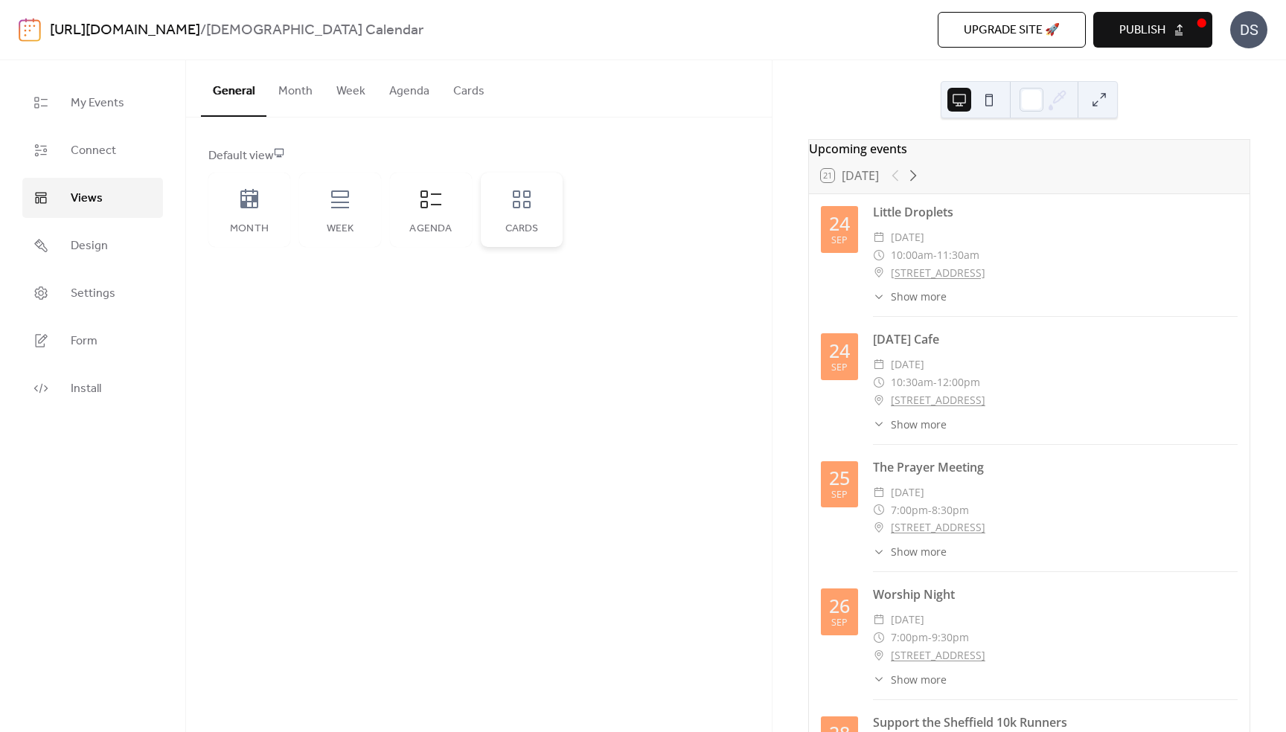
click at [518, 200] on icon at bounding box center [522, 200] width 24 height 24
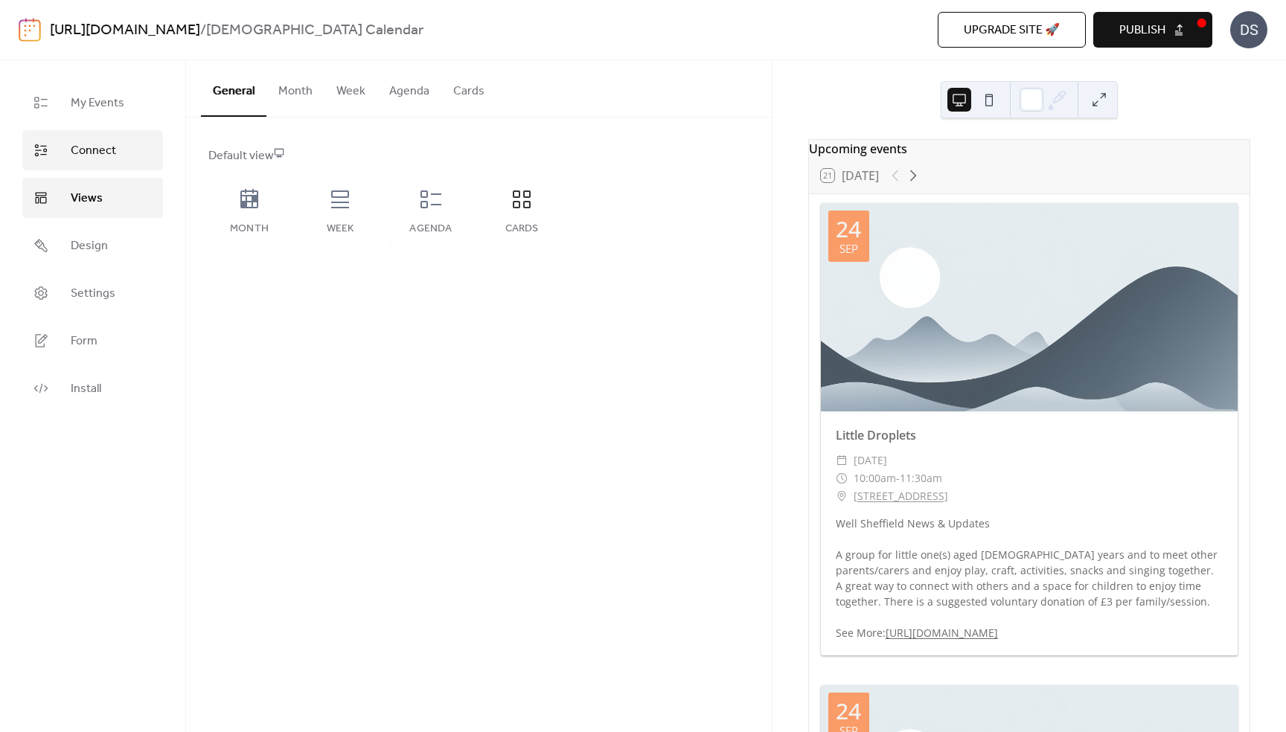
click at [86, 147] on span "Connect" at bounding box center [93, 151] width 45 height 18
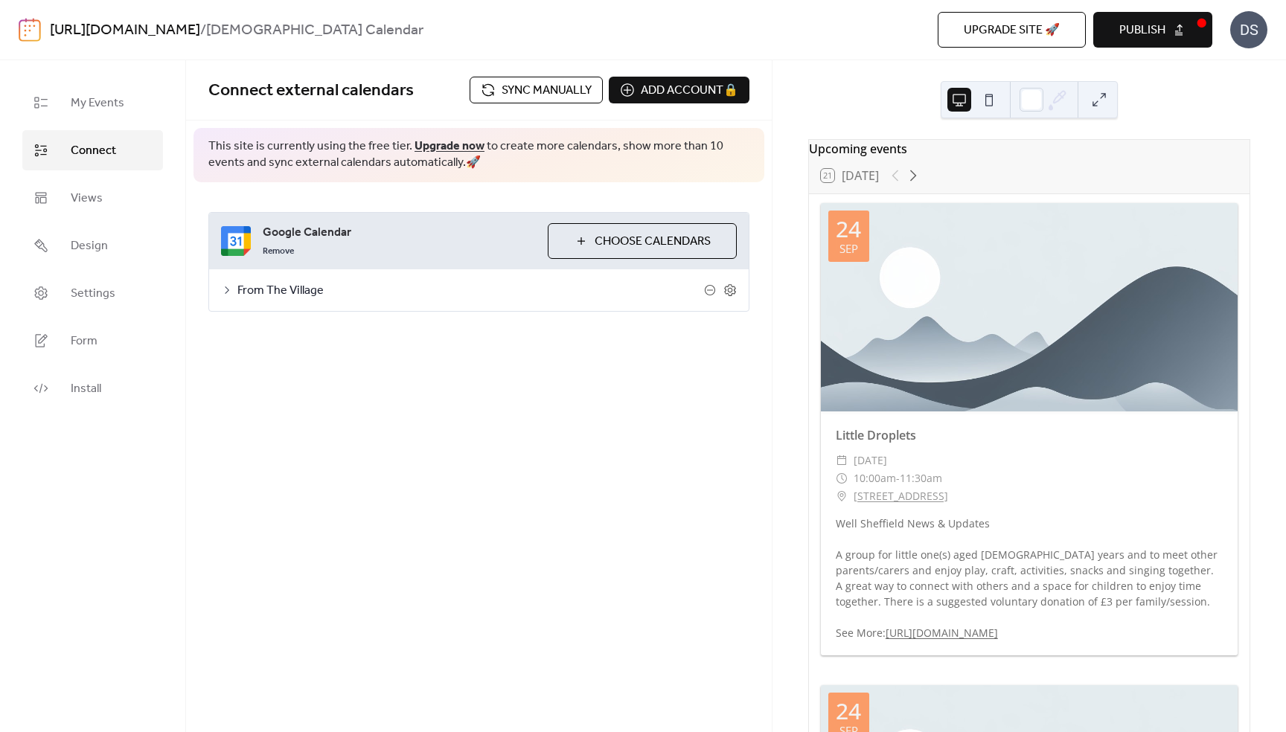
click at [737, 289] on div "From The Village" at bounding box center [479, 290] width 540 height 42
click at [731, 289] on icon at bounding box center [729, 289] width 5 height 5
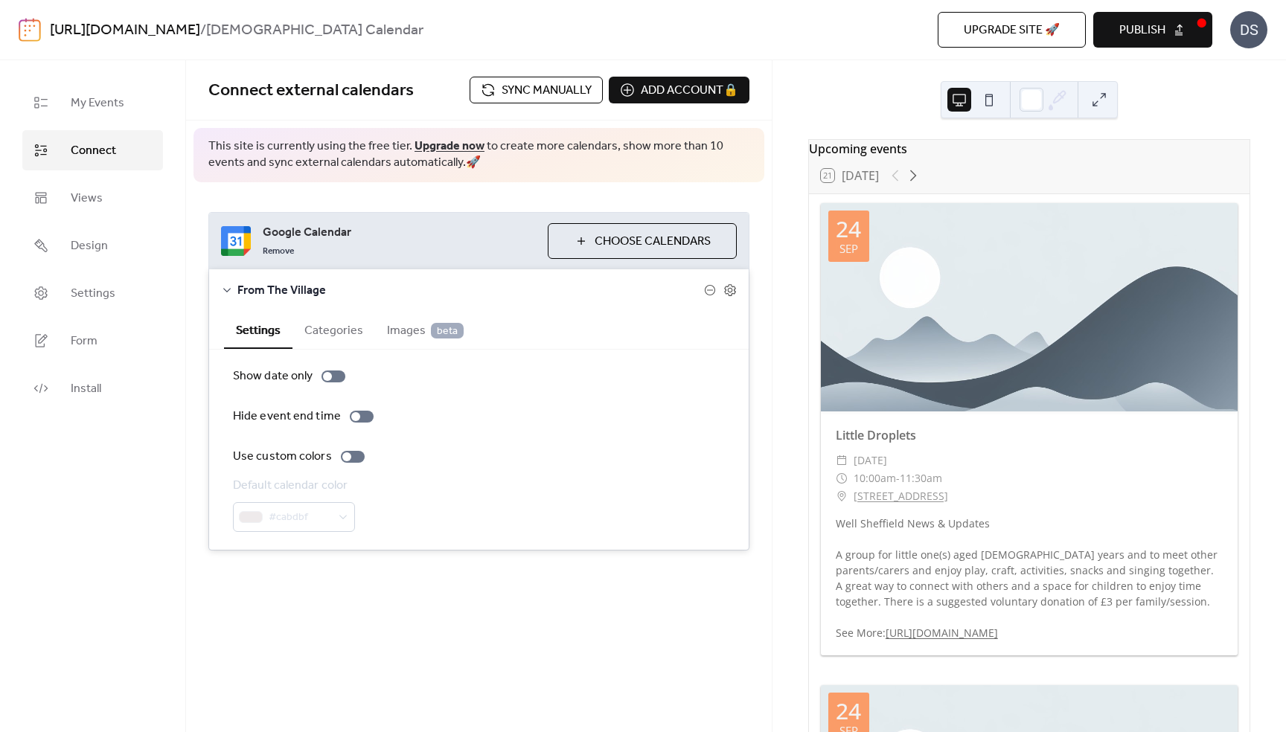
click at [393, 322] on span "Images beta" at bounding box center [425, 331] width 77 height 18
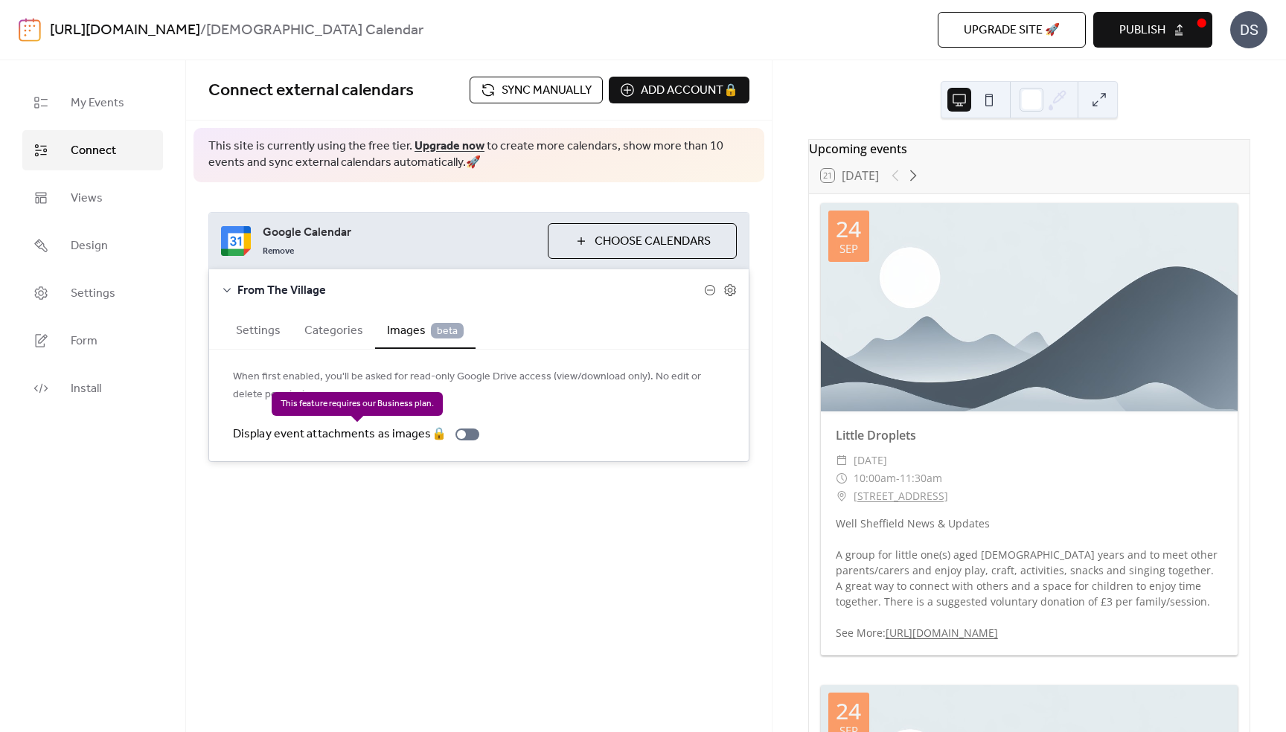
click at [459, 435] on div "Display event attachments as images 🔒" at bounding box center [359, 435] width 252 height 18
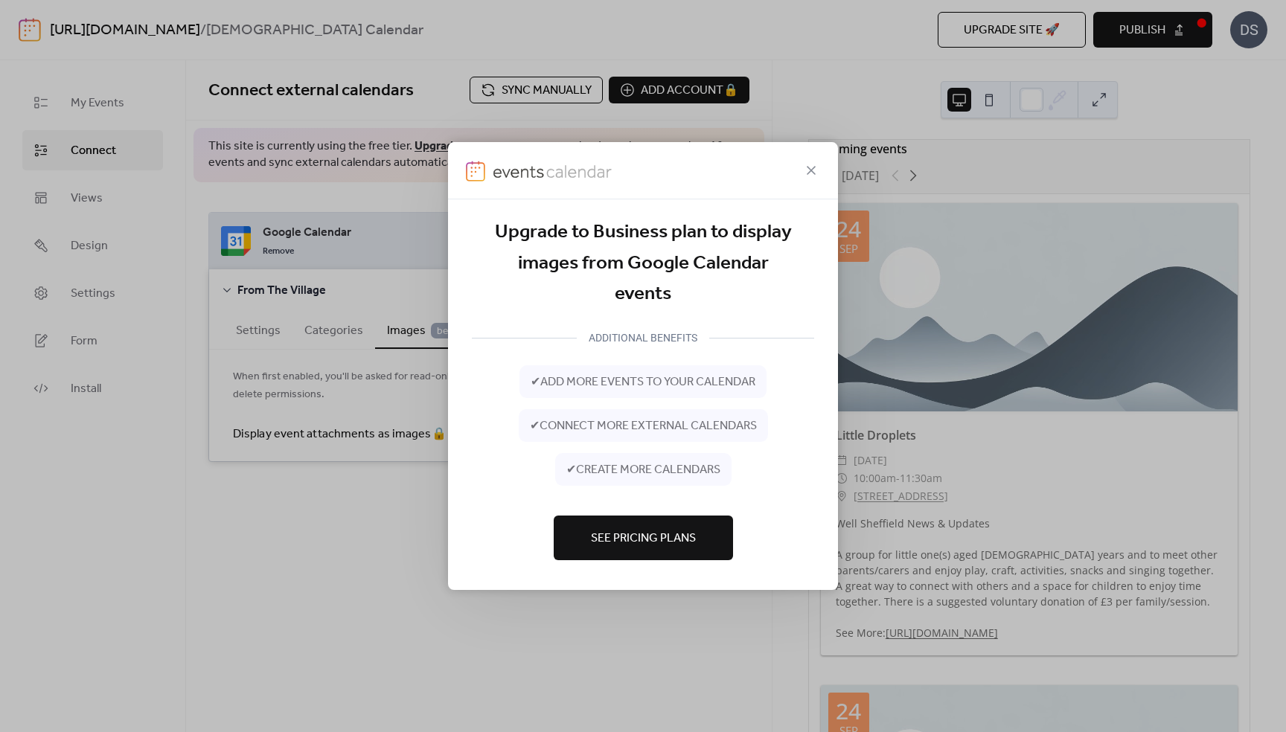
click at [641, 537] on span "See Pricing Plans" at bounding box center [643, 539] width 105 height 18
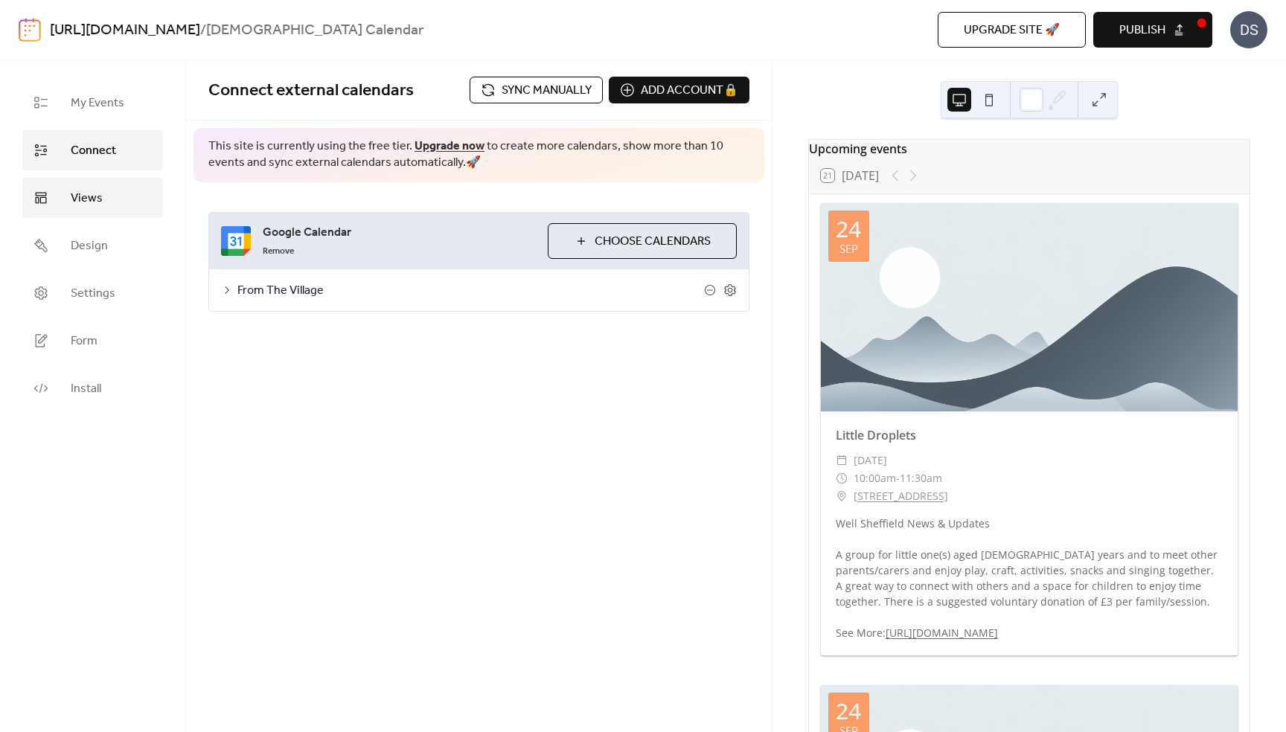
click at [88, 196] on span "Views" at bounding box center [87, 199] width 32 height 18
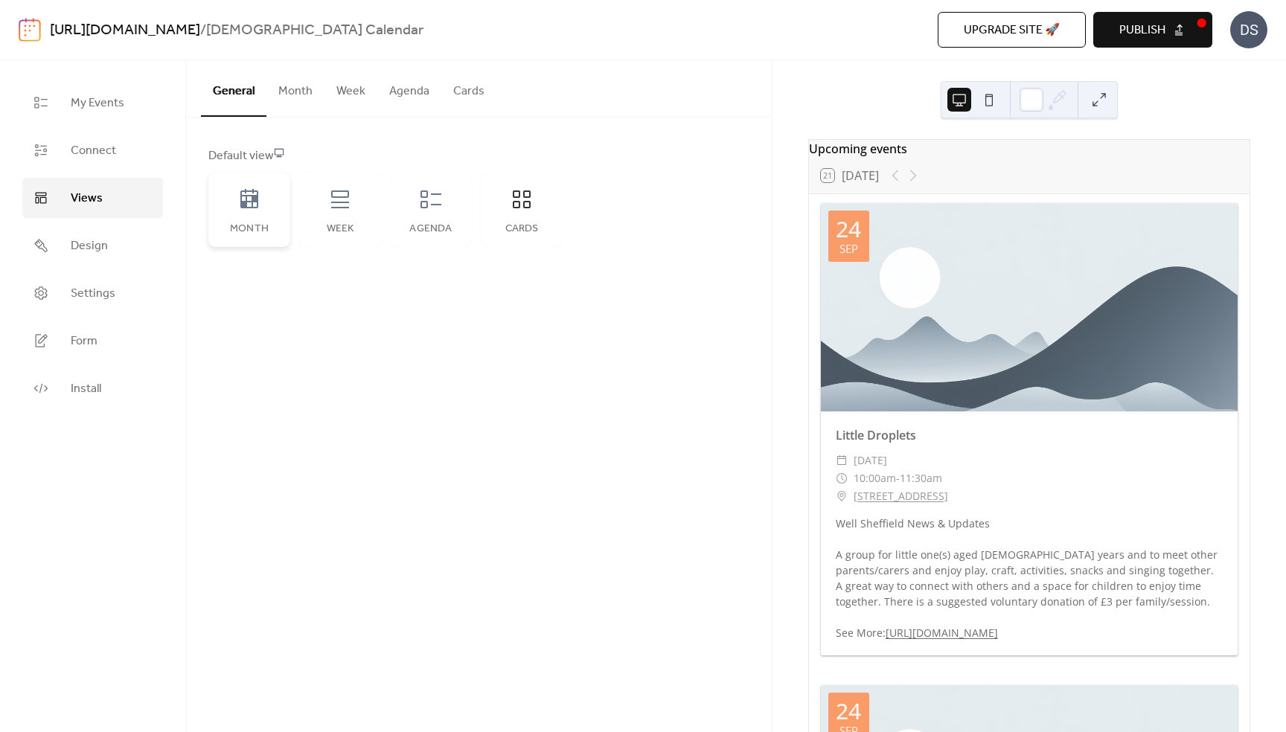
click at [253, 201] on icon at bounding box center [249, 198] width 18 height 19
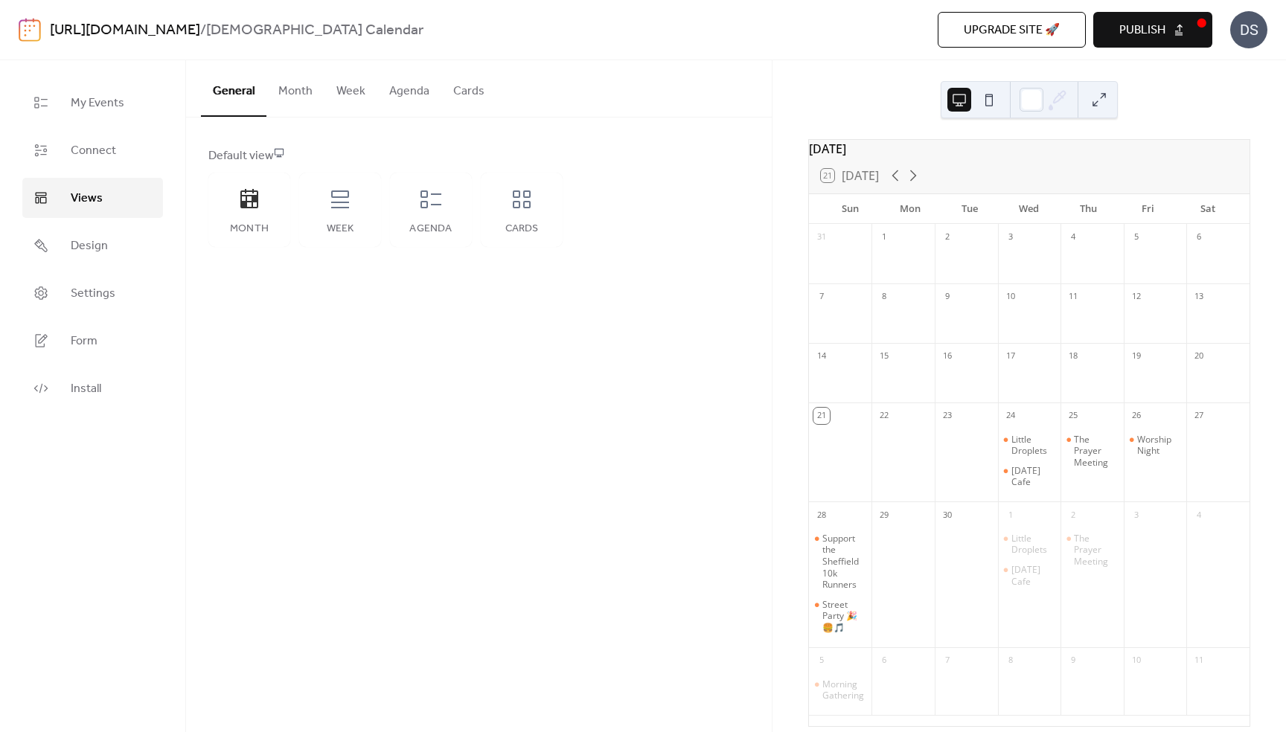
click at [300, 90] on button "Month" at bounding box center [295, 87] width 58 height 55
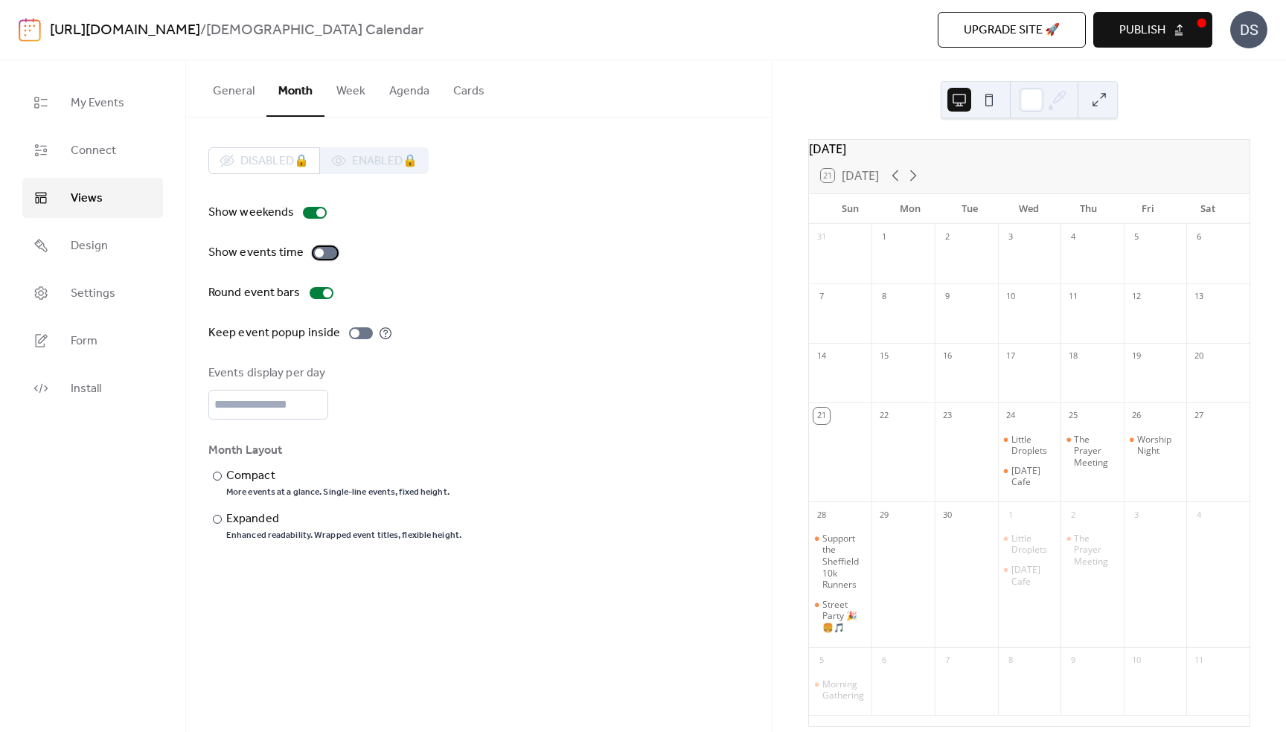
click at [316, 251] on div at bounding box center [319, 253] width 9 height 9
click at [987, 99] on button at bounding box center [989, 100] width 24 height 24
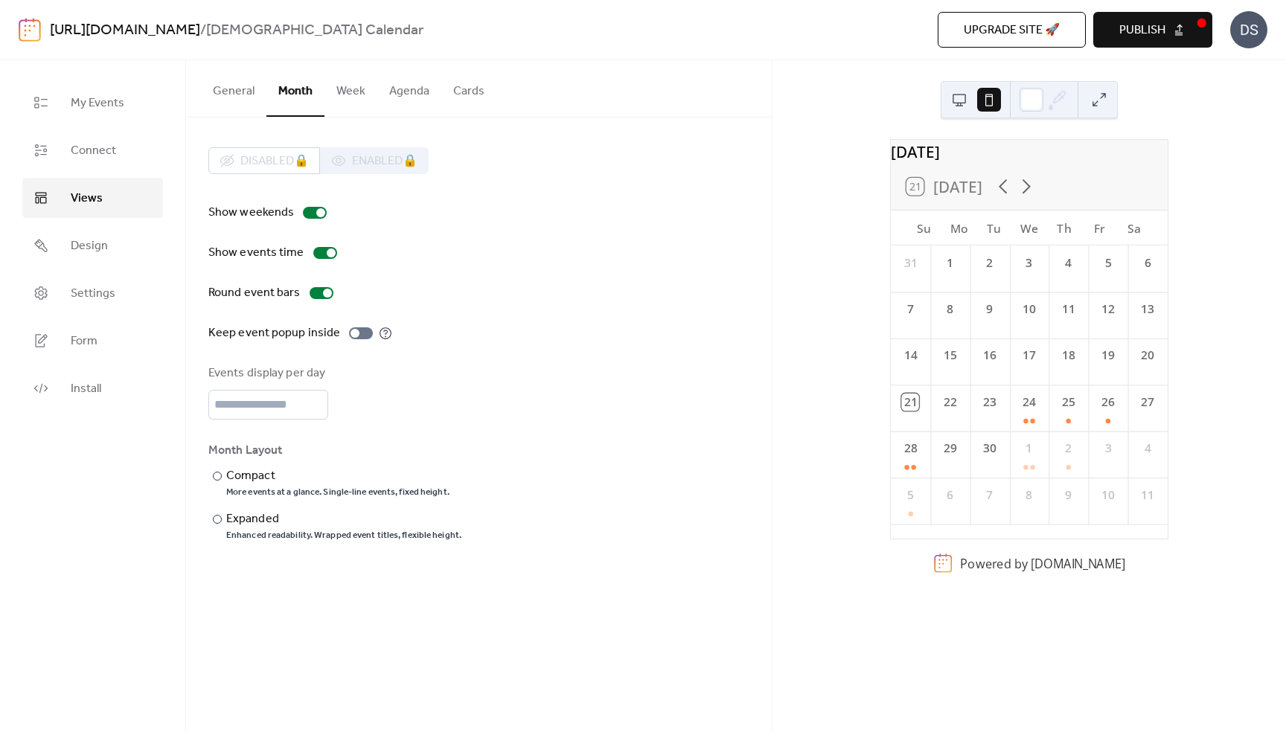
click at [960, 101] on button at bounding box center [959, 100] width 24 height 24
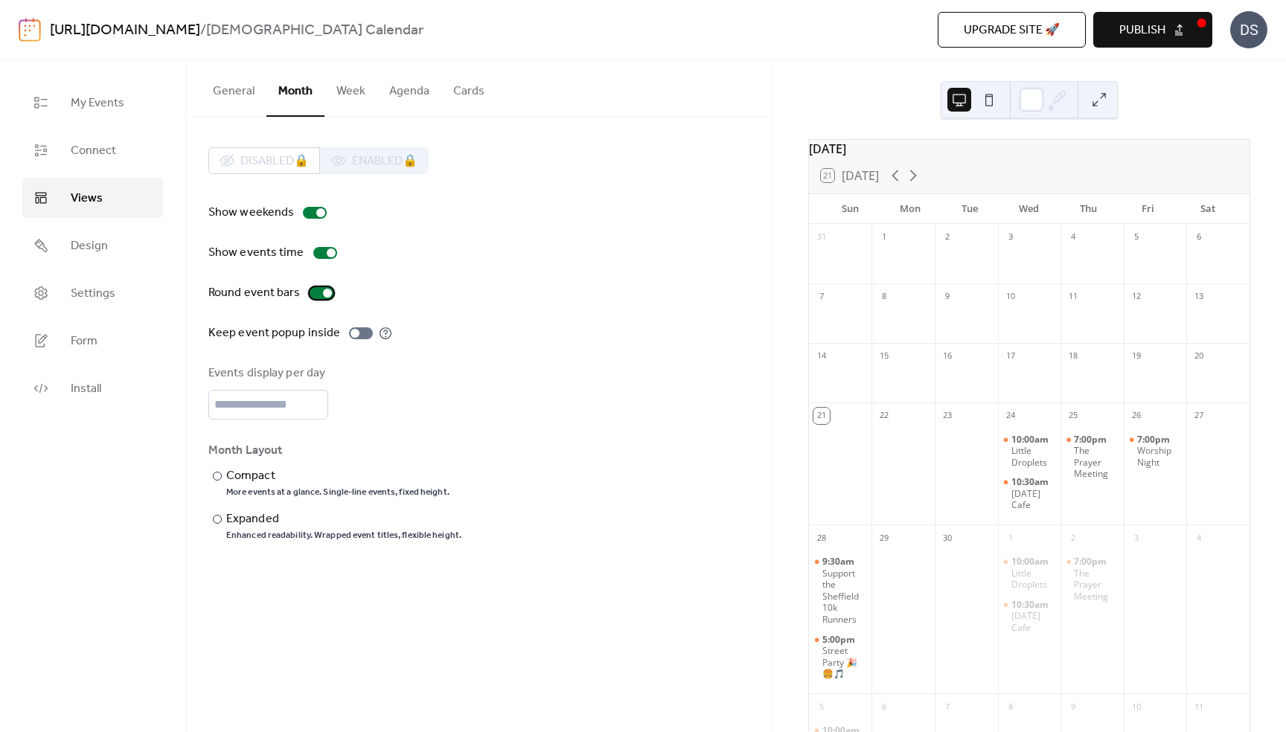
click at [320, 295] on div at bounding box center [322, 293] width 24 height 12
click at [982, 92] on button at bounding box center [989, 100] width 24 height 24
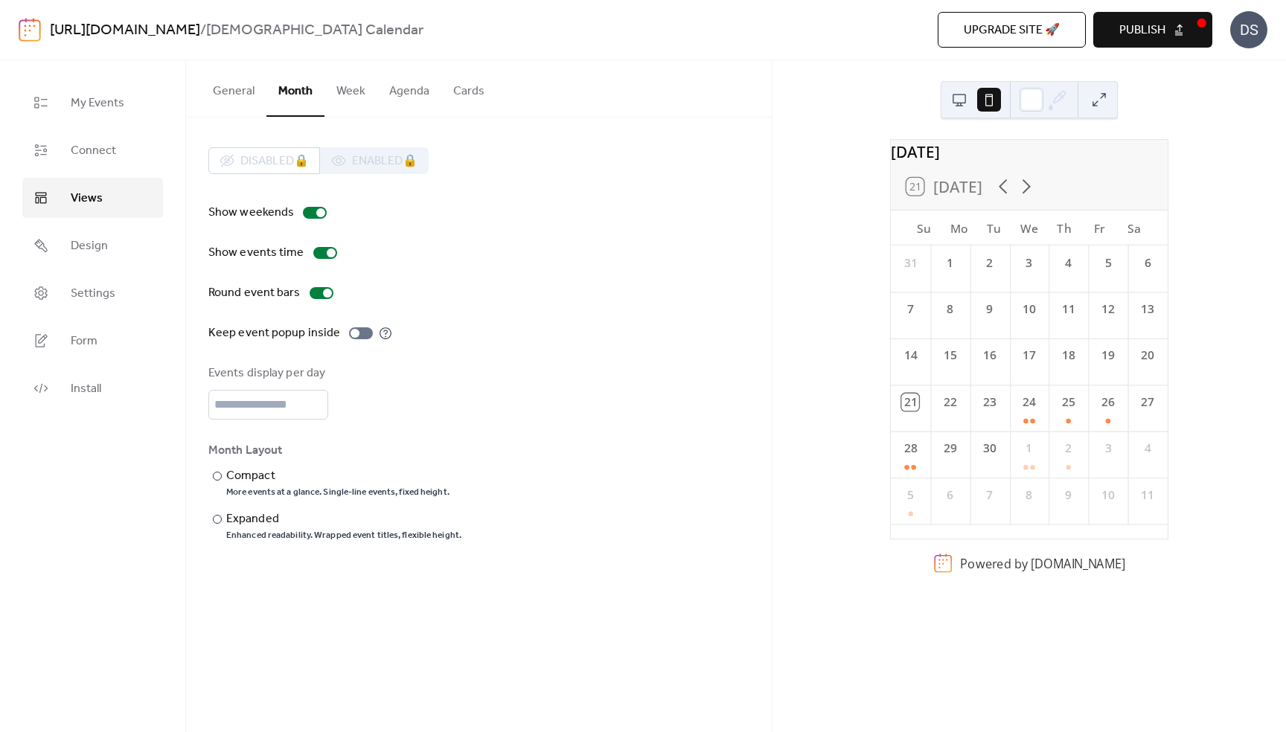
click at [958, 102] on button at bounding box center [959, 100] width 24 height 24
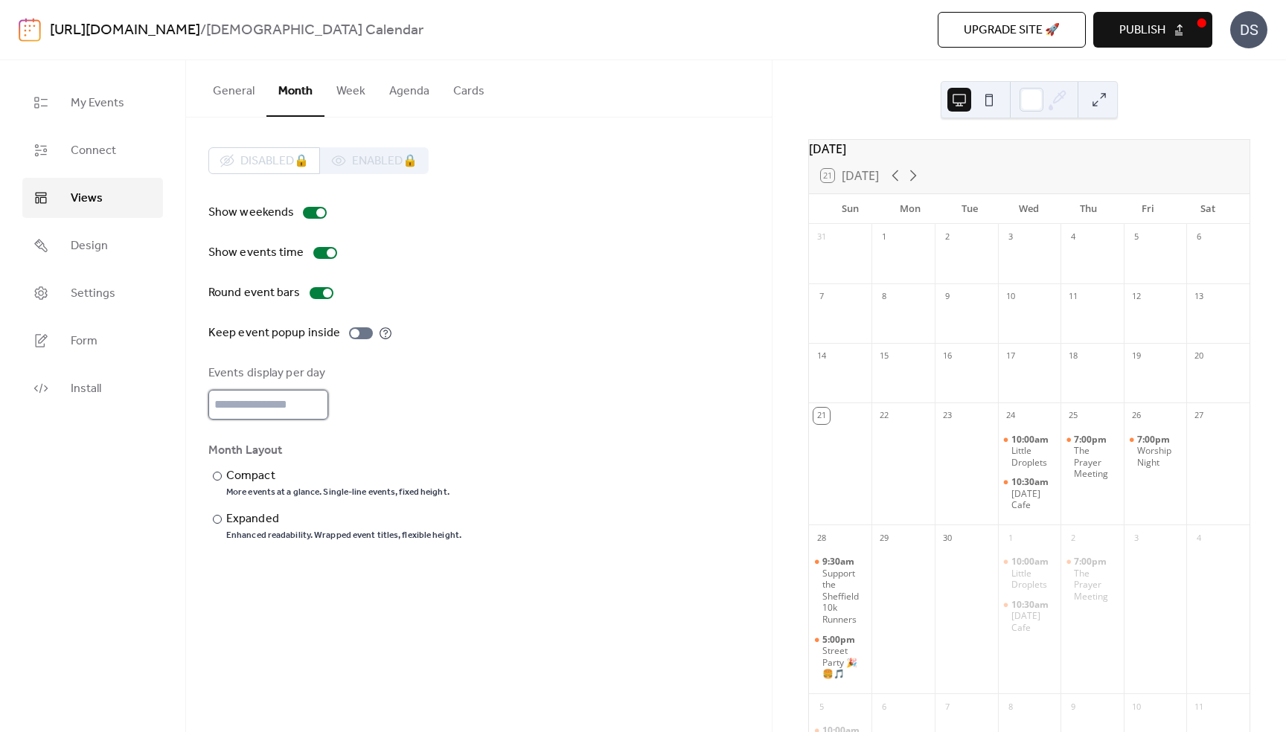
click at [313, 410] on input "*" at bounding box center [268, 405] width 120 height 30
click at [313, 400] on input "*" at bounding box center [268, 405] width 120 height 30
type input "*"
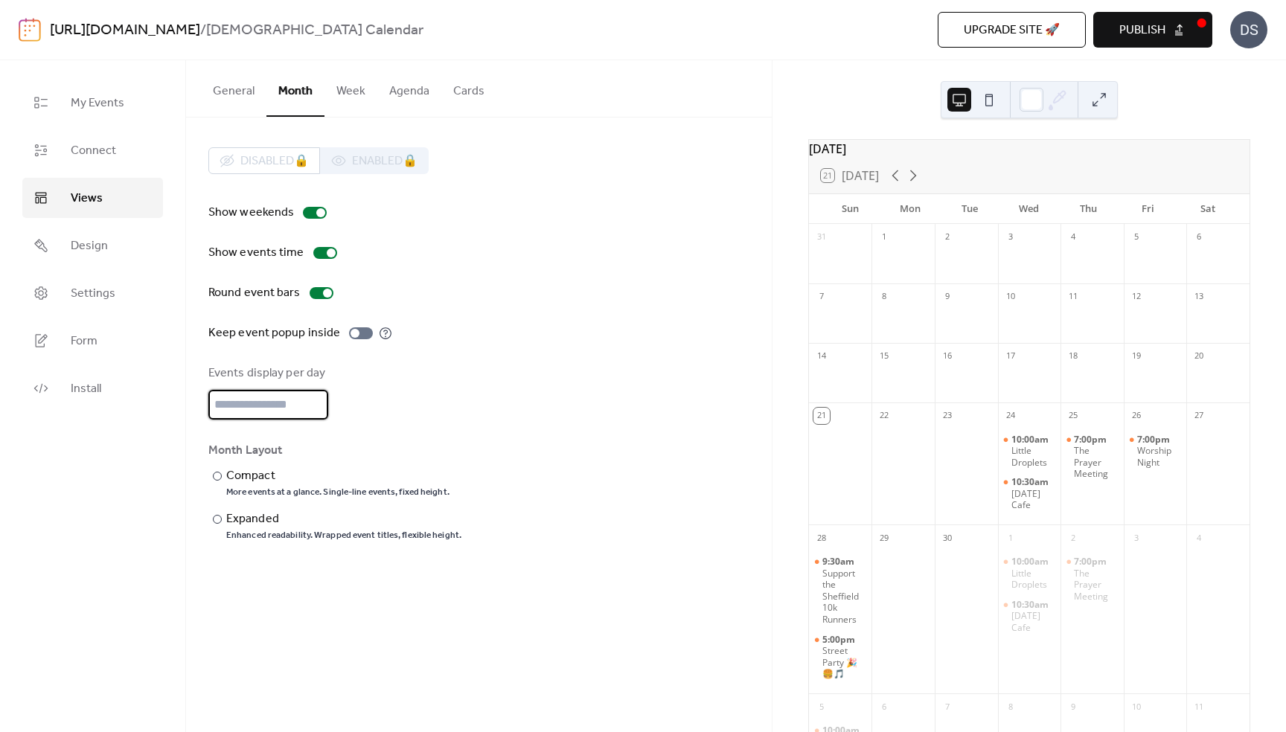
click at [314, 408] on input "*" at bounding box center [268, 405] width 120 height 30
click at [454, 383] on div "Events display per day *" at bounding box center [478, 392] width 541 height 55
click at [217, 476] on div at bounding box center [217, 476] width 9 height 9
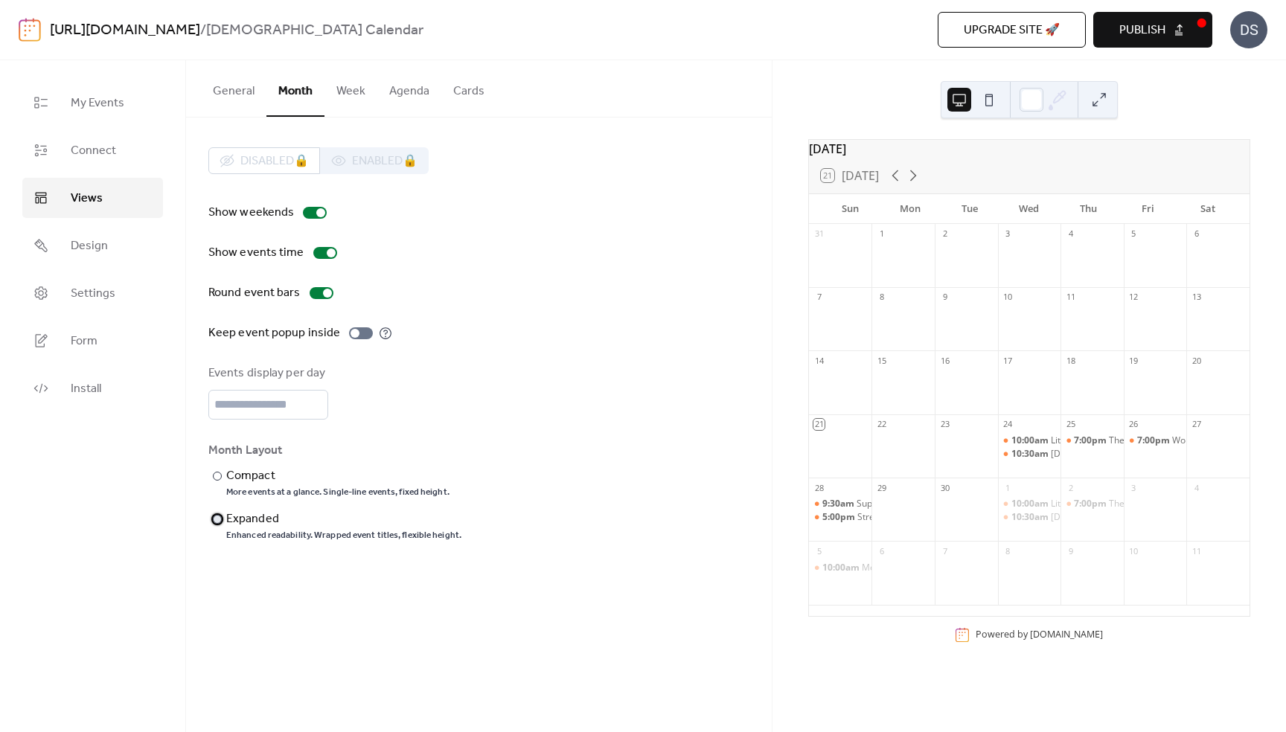
click at [218, 521] on div at bounding box center [217, 519] width 9 height 9
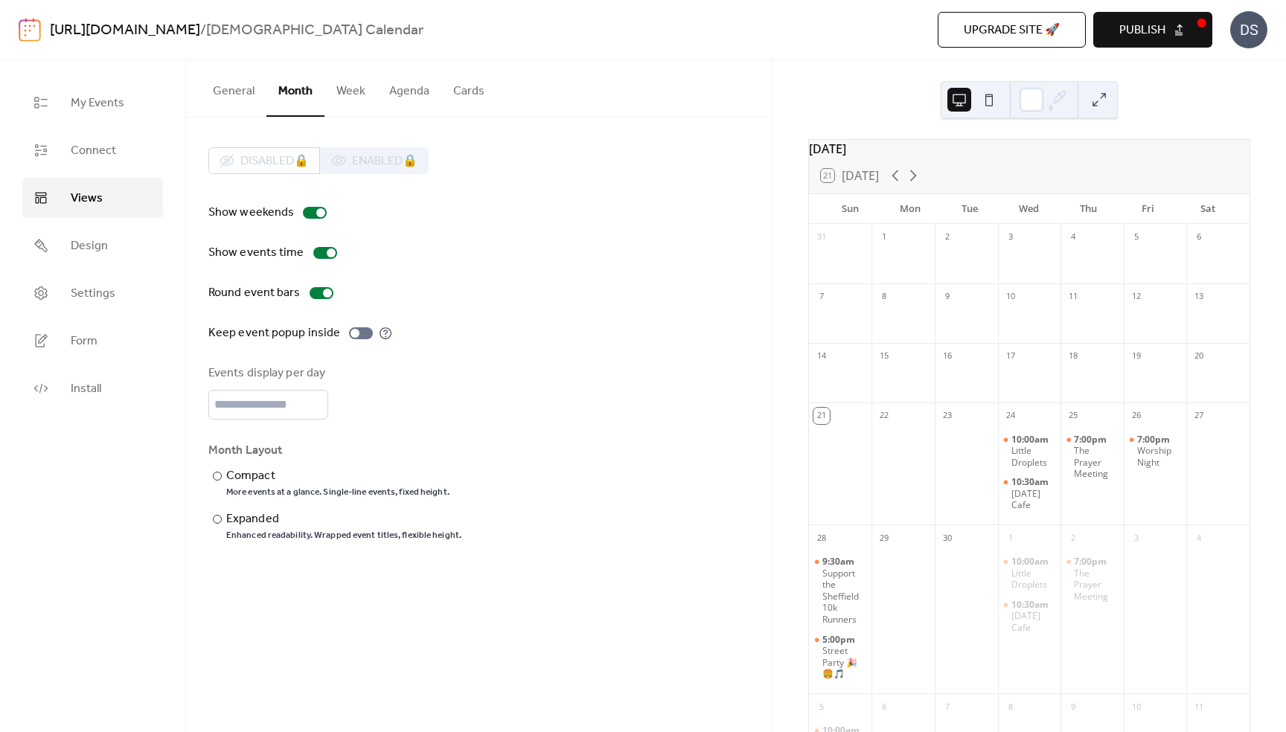
click at [665, 84] on div "General Month Week Agenda Cards" at bounding box center [479, 88] width 586 height 57
click at [353, 90] on button "Week" at bounding box center [350, 87] width 53 height 55
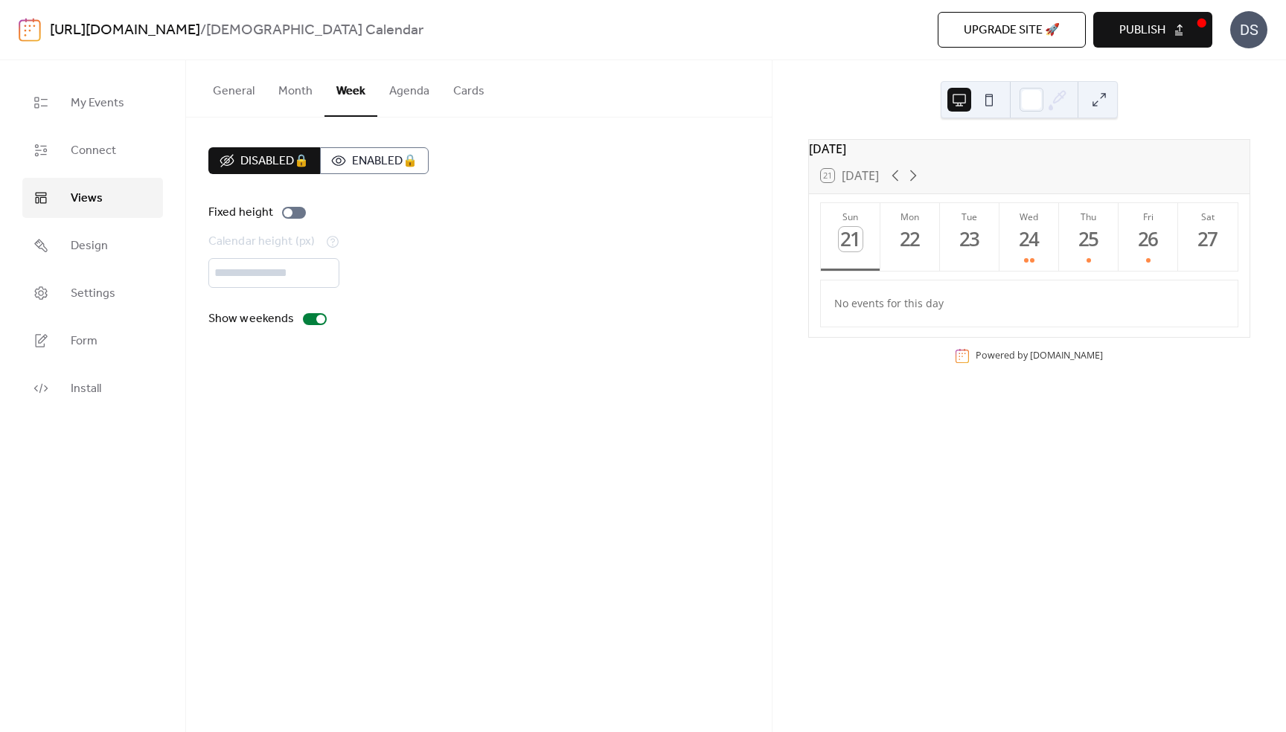
click at [295, 91] on button "Month" at bounding box center [295, 87] width 58 height 55
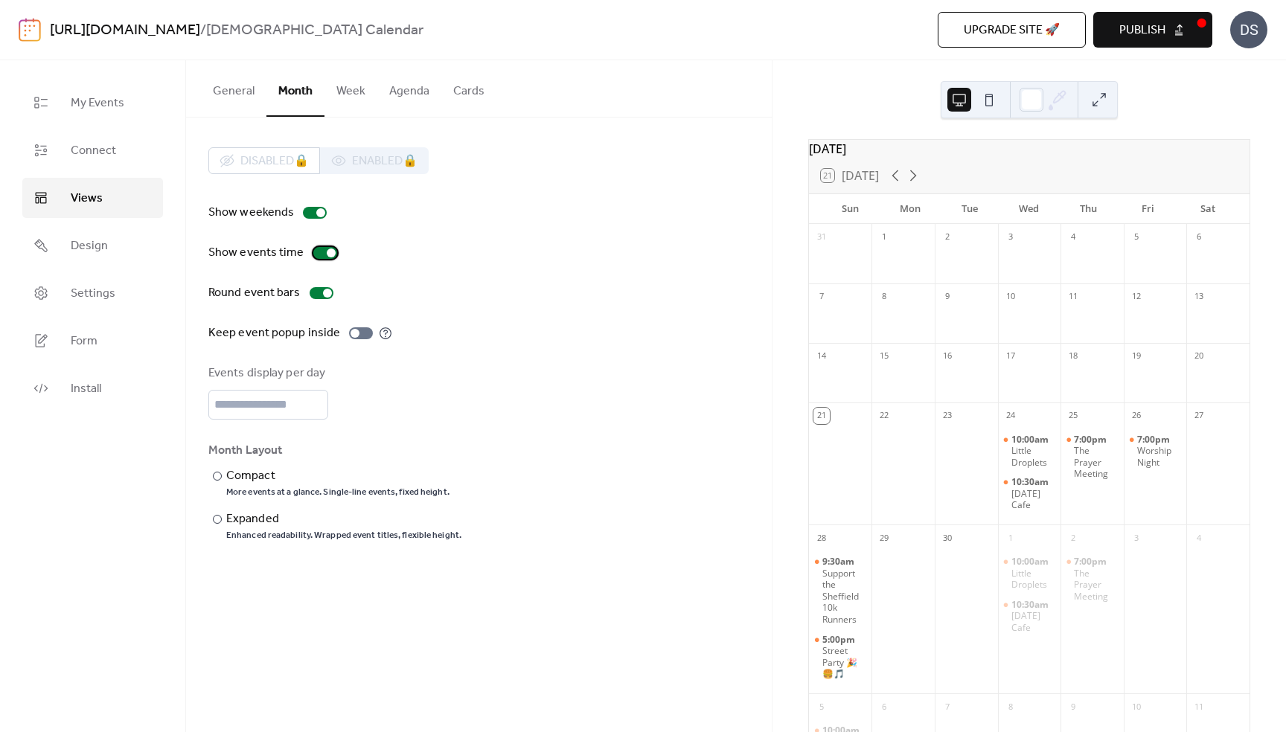
click at [319, 249] on div at bounding box center [325, 253] width 24 height 12
click at [323, 258] on div at bounding box center [325, 253] width 24 height 12
click at [365, 160] on div "Disabled 🔒 Enabled 🔒" at bounding box center [318, 160] width 220 height 27
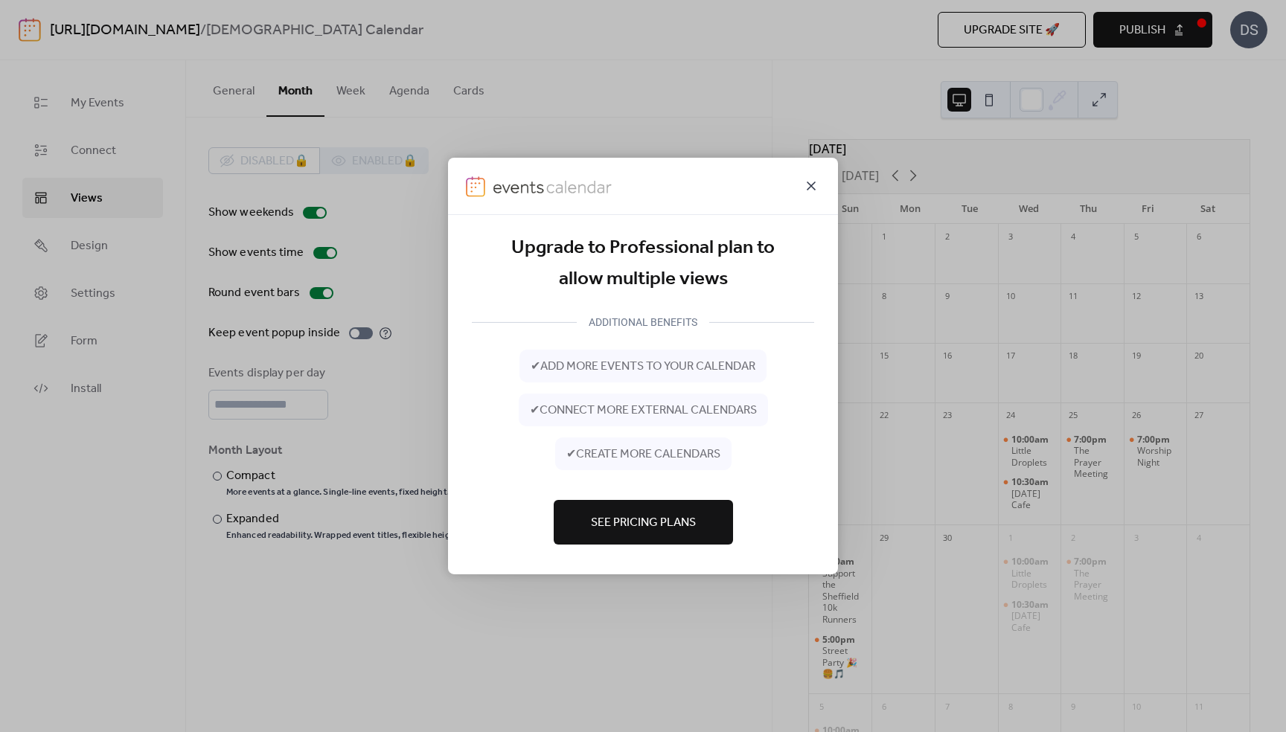
click at [807, 188] on icon at bounding box center [811, 186] width 9 height 9
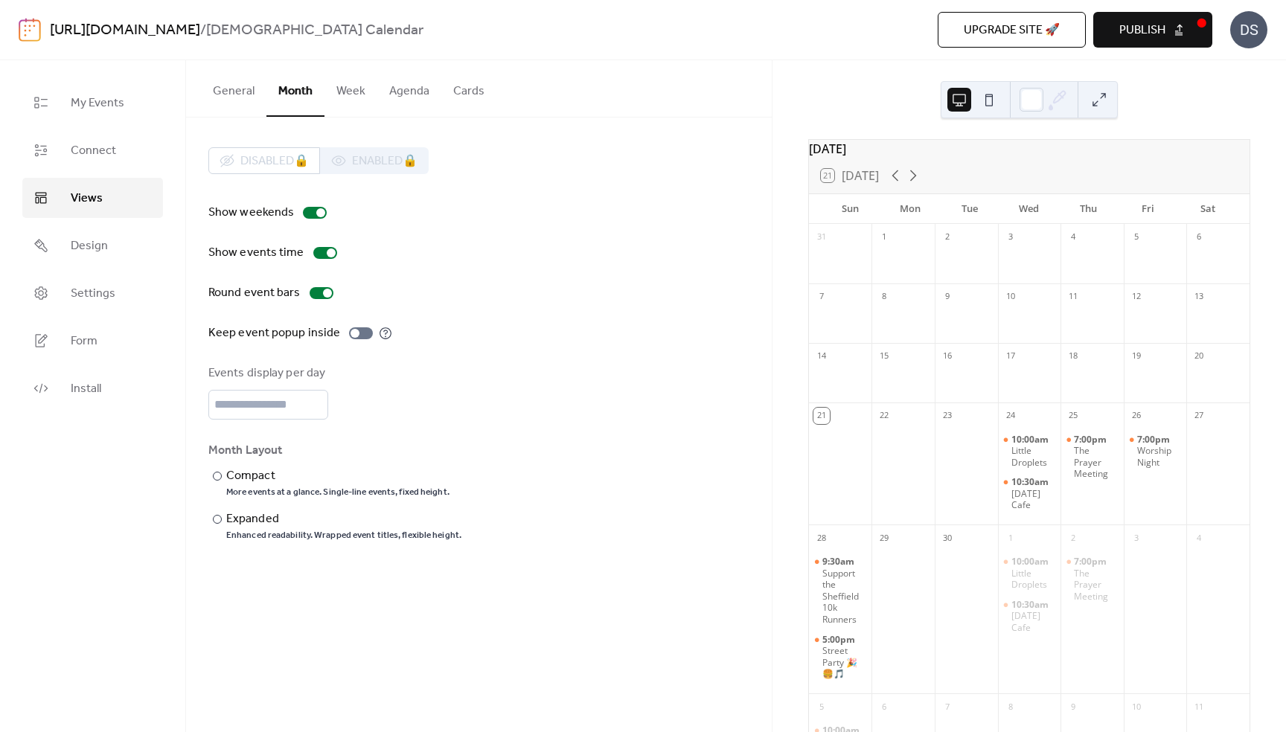
click at [356, 97] on button "Week" at bounding box center [350, 87] width 53 height 55
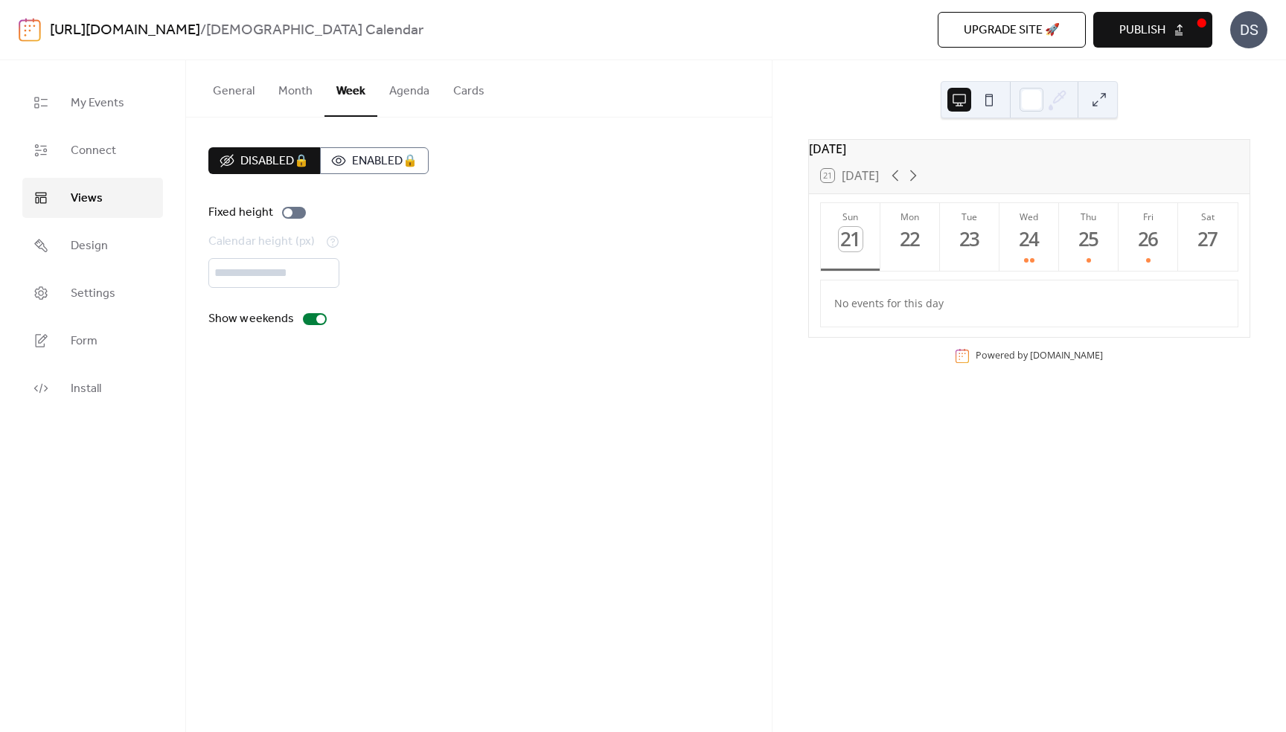
click at [403, 92] on button "Agenda" at bounding box center [409, 87] width 64 height 55
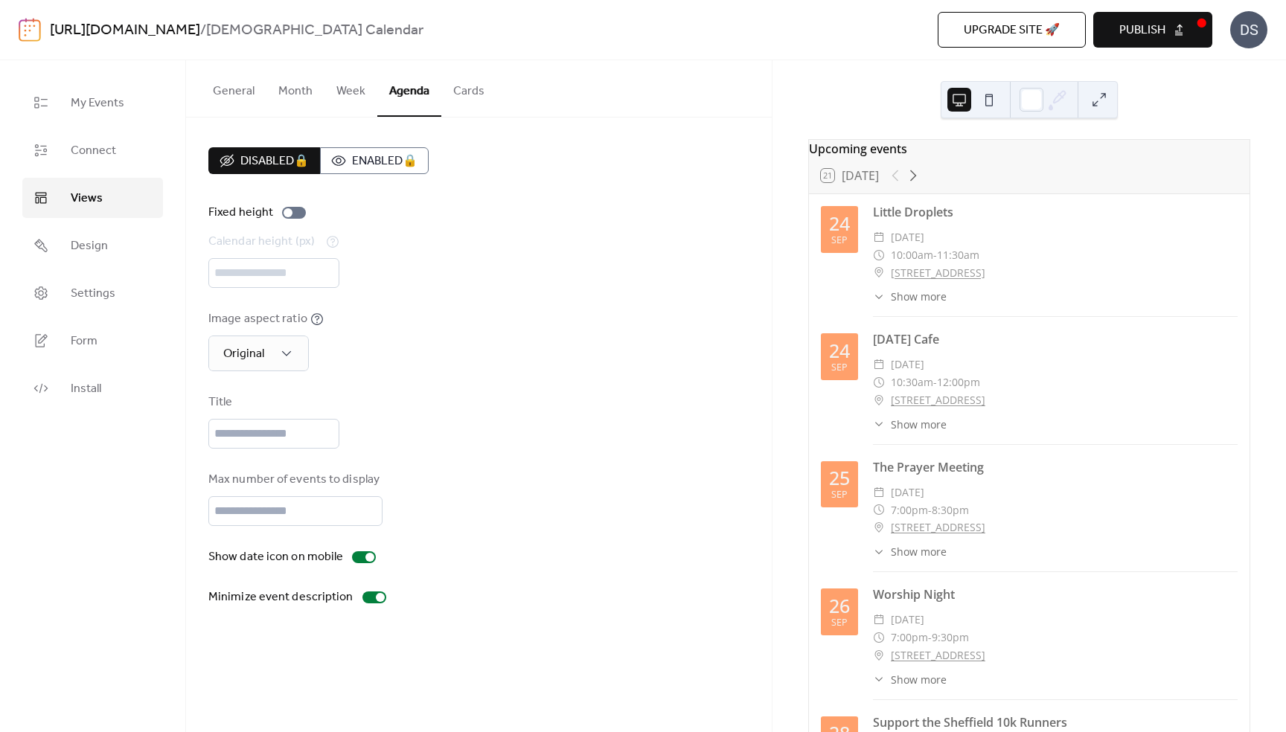
click at [985, 102] on button at bounding box center [989, 100] width 24 height 24
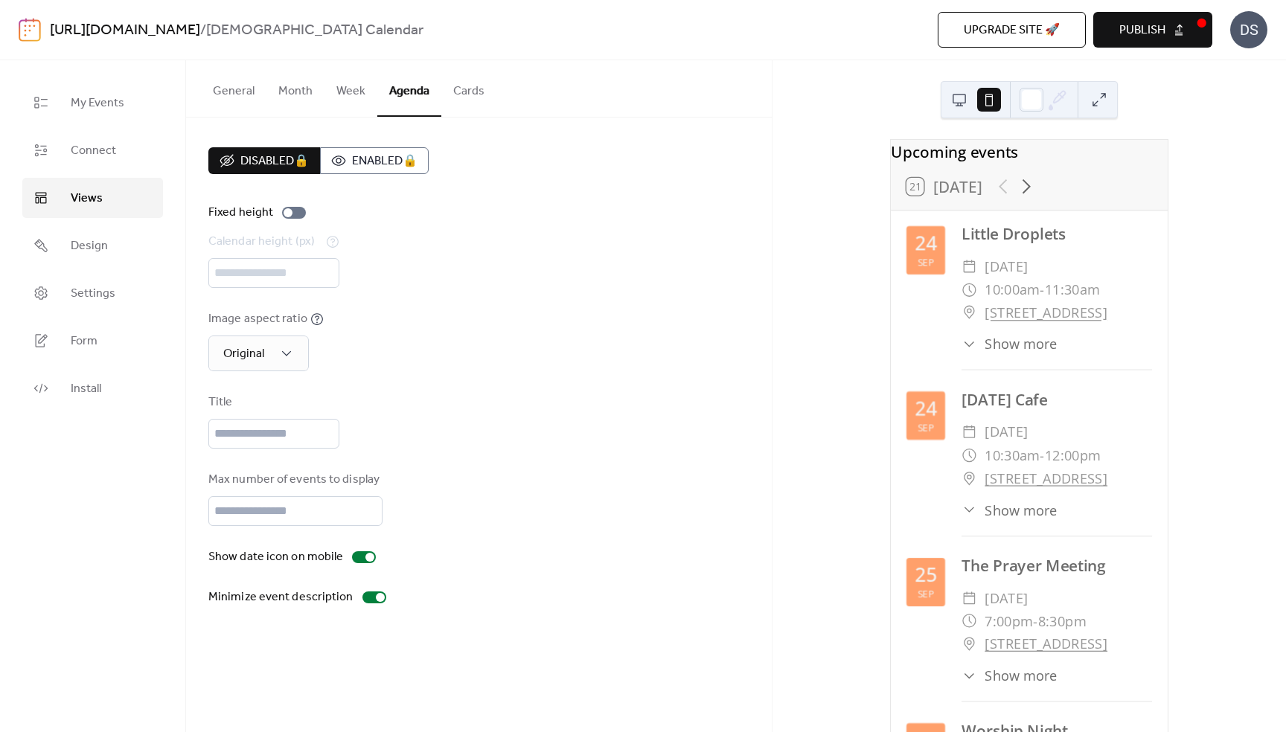
click at [957, 99] on button at bounding box center [959, 100] width 24 height 24
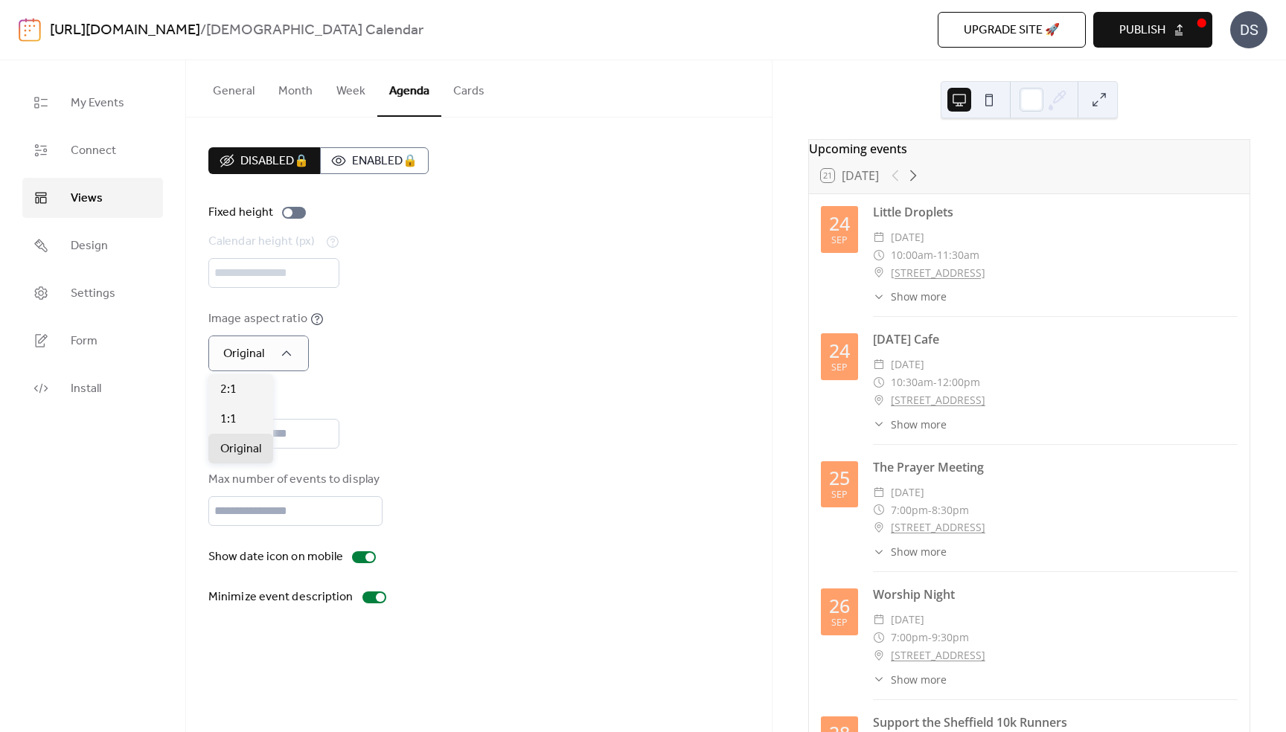
click at [378, 348] on div "Image aspect ratio Original" at bounding box center [478, 340] width 541 height 61
click at [264, 429] on input "text" at bounding box center [273, 434] width 131 height 30
type input "*"
click at [570, 430] on div "Title" at bounding box center [478, 421] width 541 height 55
click at [1104, 100] on button at bounding box center [1099, 100] width 24 height 24
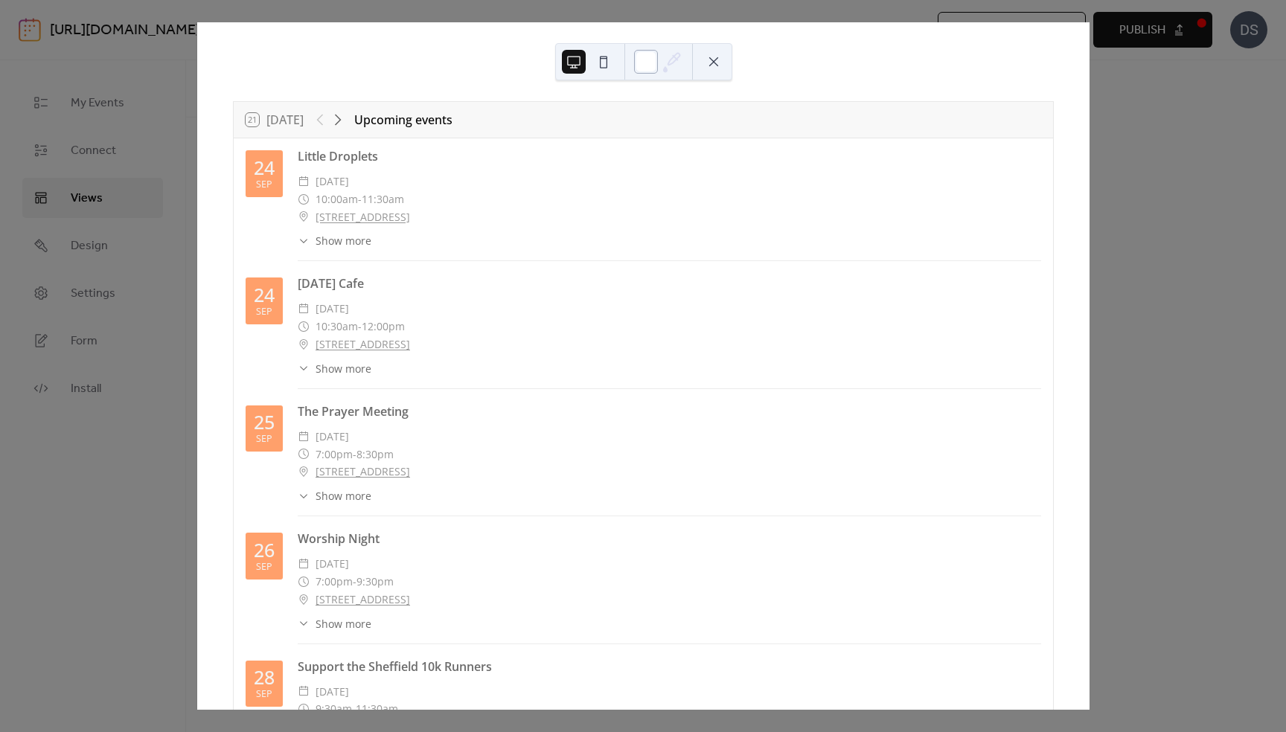
click at [637, 60] on div at bounding box center [646, 62] width 24 height 24
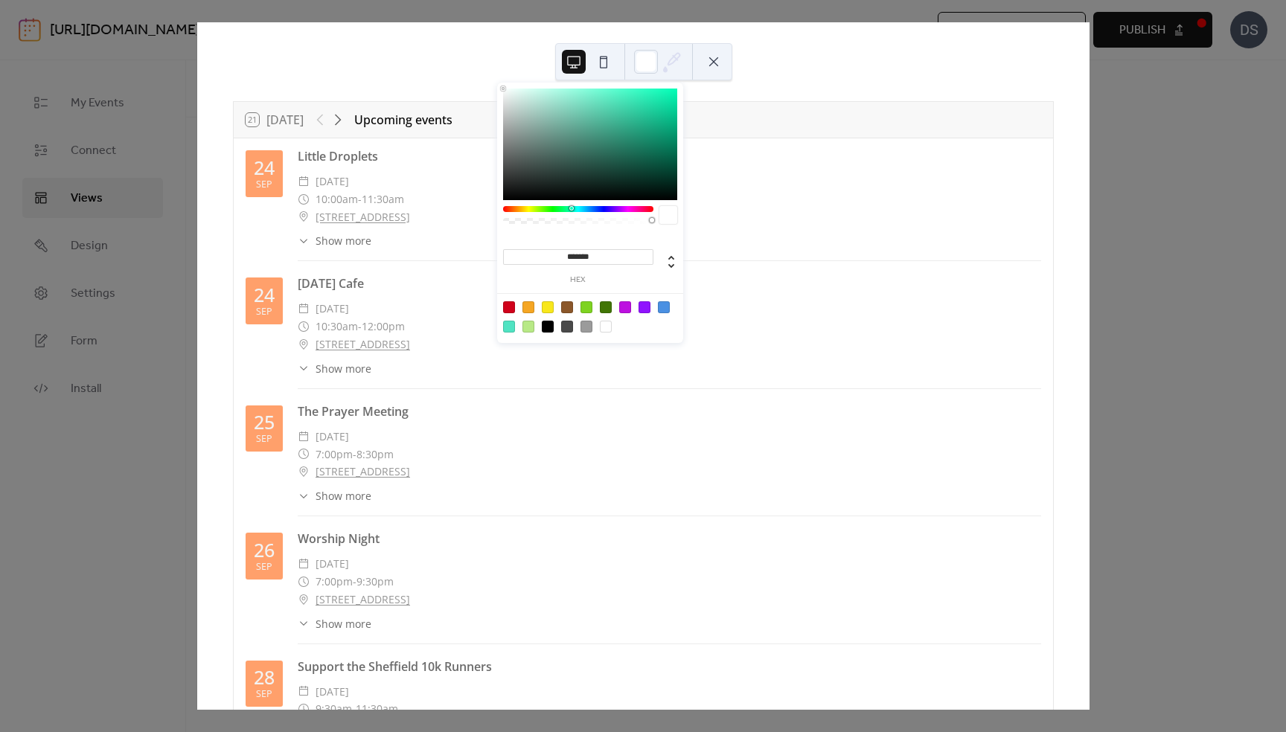
drag, startPoint x: 505, startPoint y: 209, endPoint x: 572, endPoint y: 211, distance: 66.3
click at [572, 211] on div at bounding box center [578, 209] width 150 height 6
click at [581, 127] on div at bounding box center [590, 145] width 174 height 112
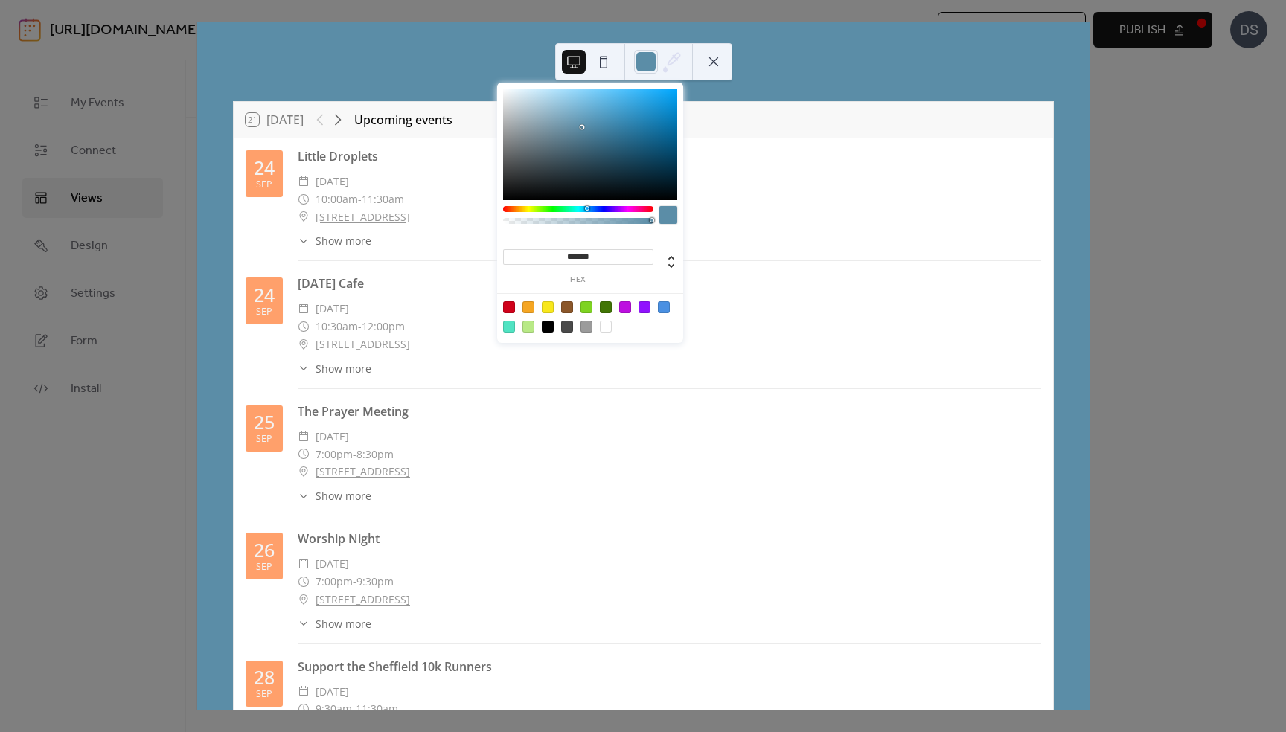
click at [586, 209] on div at bounding box center [578, 209] width 150 height 6
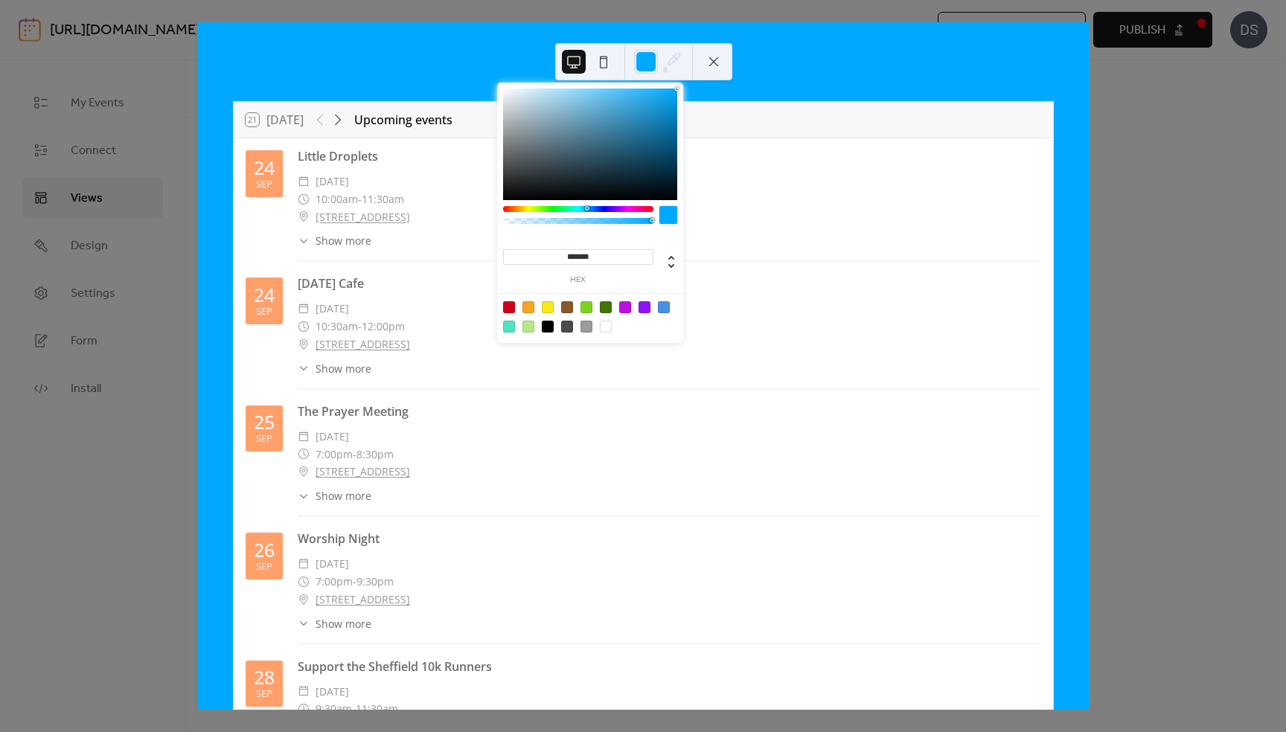
drag, startPoint x: 582, startPoint y: 126, endPoint x: 710, endPoint y: 88, distance: 133.5
click at [710, 88] on body "[URL][DOMAIN_NAME] / [DEMOGRAPHIC_DATA] Calendar Upgrade site 🚀 Preview Publish…" at bounding box center [643, 366] width 1286 height 732
click at [565, 208] on div at bounding box center [578, 209] width 150 height 6
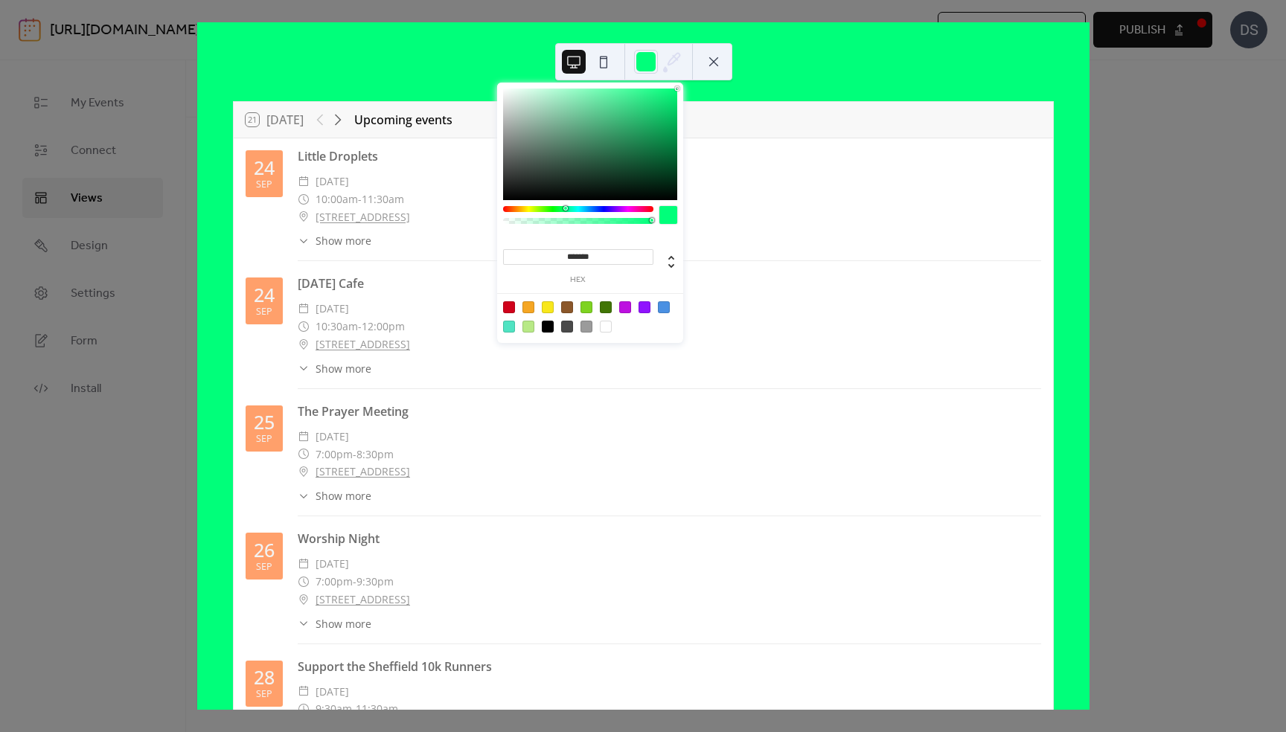
click at [578, 208] on div at bounding box center [578, 209] width 150 height 6
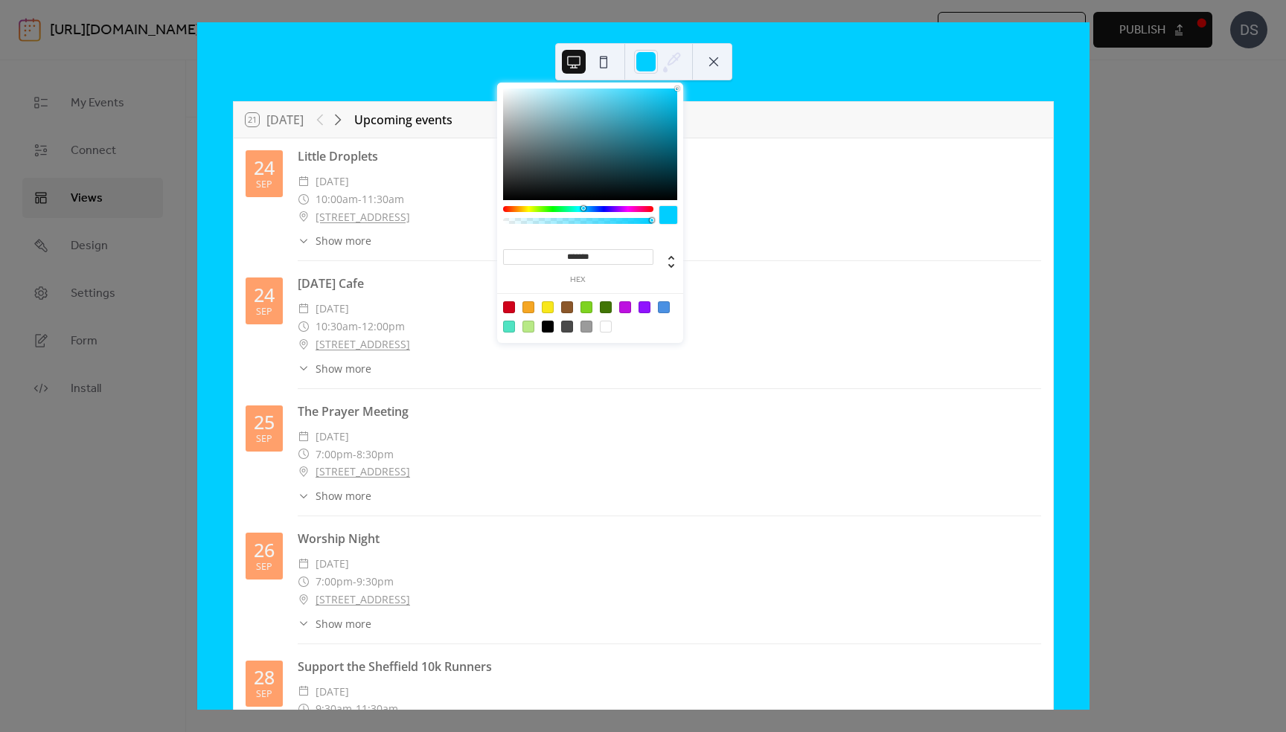
click at [583, 208] on div at bounding box center [578, 209] width 150 height 6
click at [604, 325] on div at bounding box center [606, 327] width 12 height 12
type input "*******"
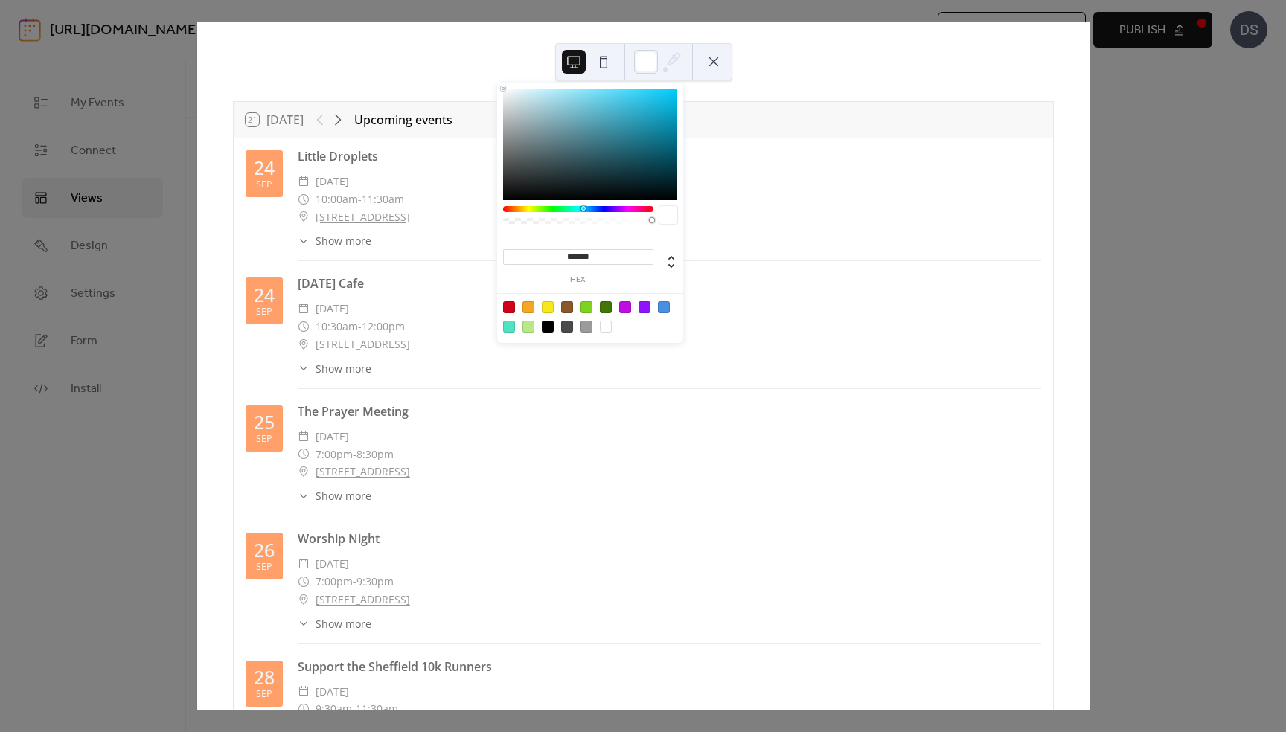
click at [716, 62] on button at bounding box center [714, 62] width 24 height 24
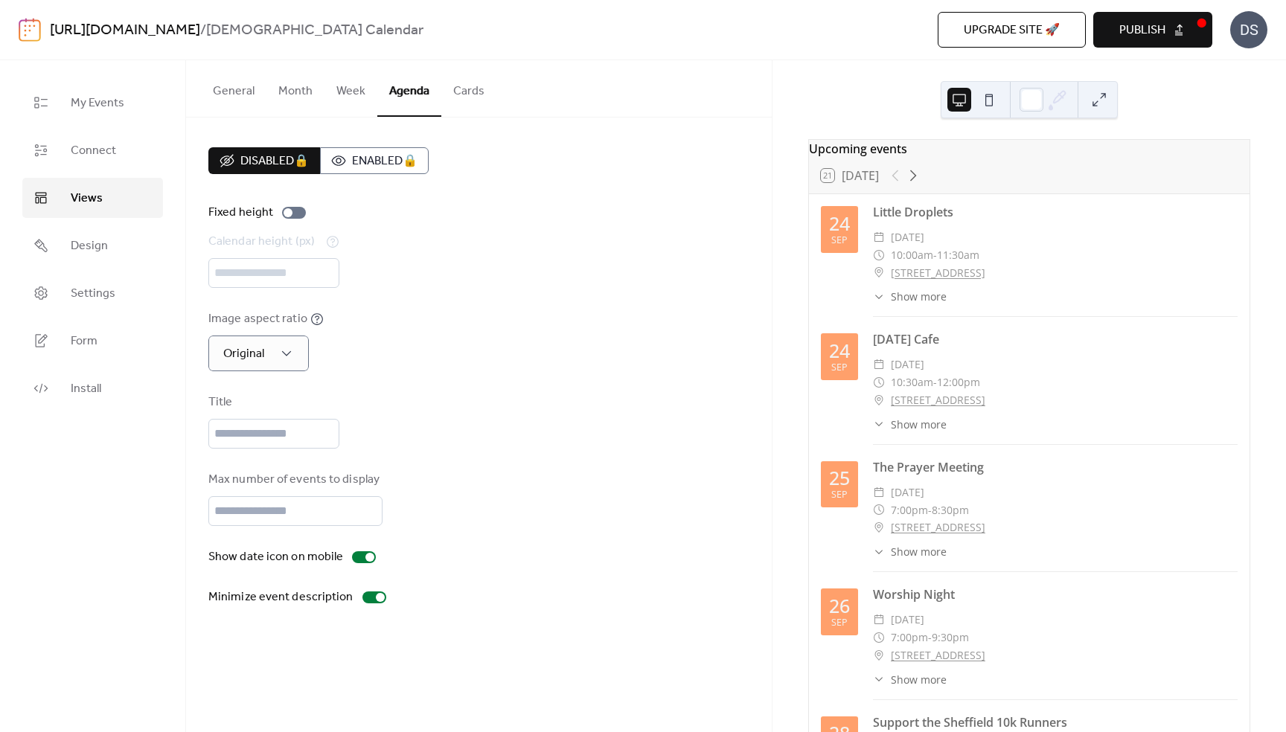
click at [793, 77] on div "Upcoming events 21 [DATE] [DATE] Little Droplets ​ [DATE] ​ 10:00am - 11:30am ​…" at bounding box center [1028, 396] width 513 height 672
click at [466, 89] on button "Cards" at bounding box center [468, 87] width 55 height 55
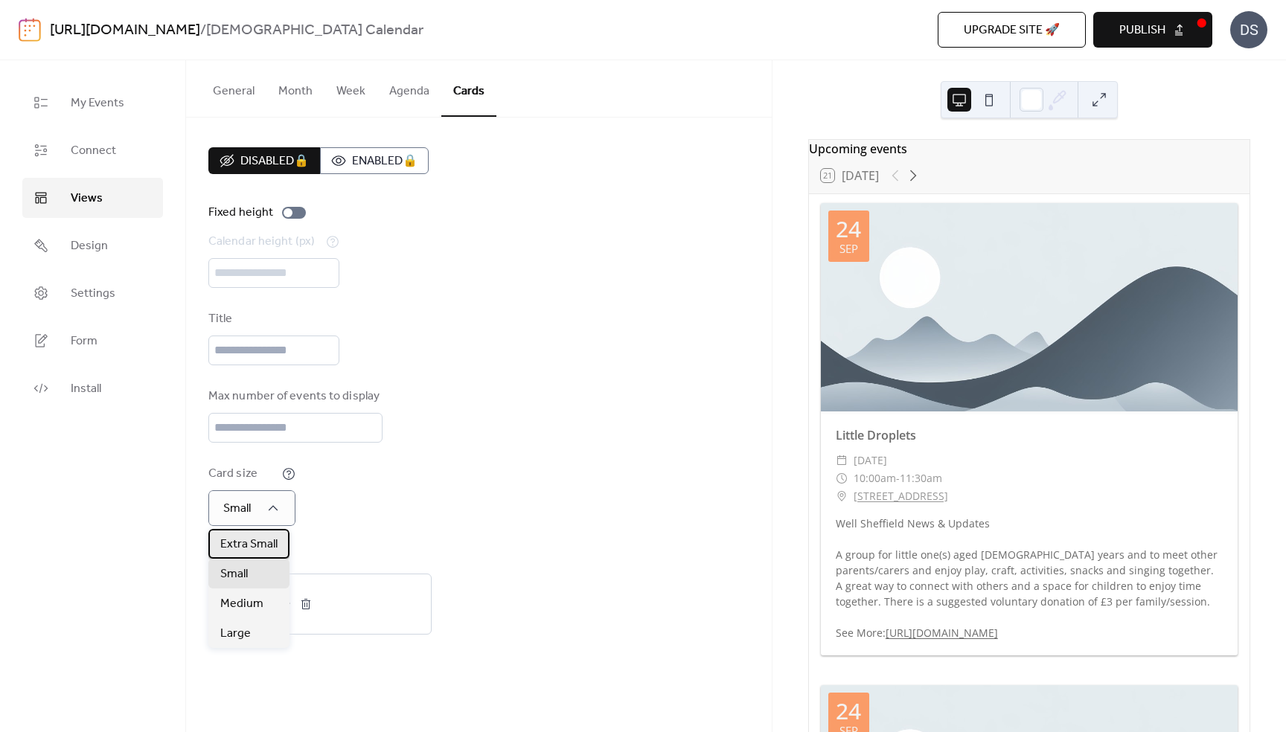
click at [260, 543] on span "Extra Small" at bounding box center [248, 545] width 57 height 18
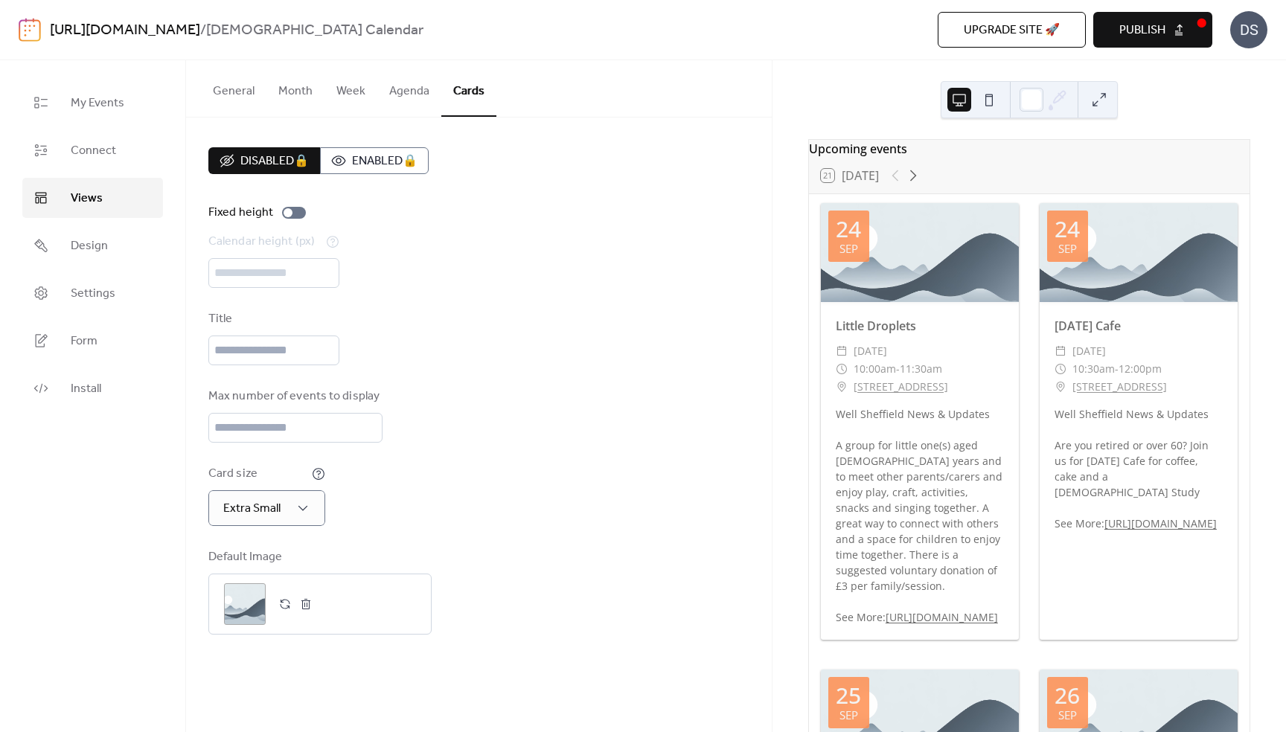
click at [401, 87] on button "Agenda" at bounding box center [409, 87] width 64 height 55
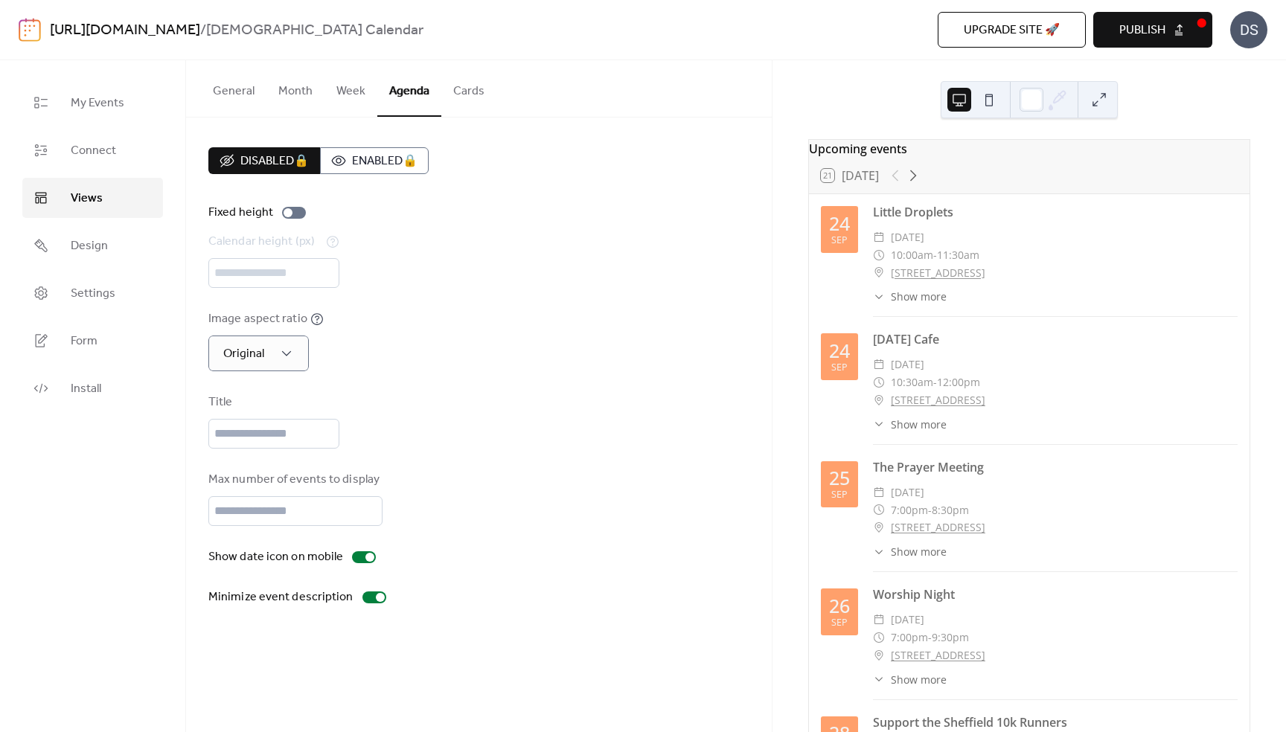
click at [351, 94] on button "Week" at bounding box center [350, 87] width 53 height 55
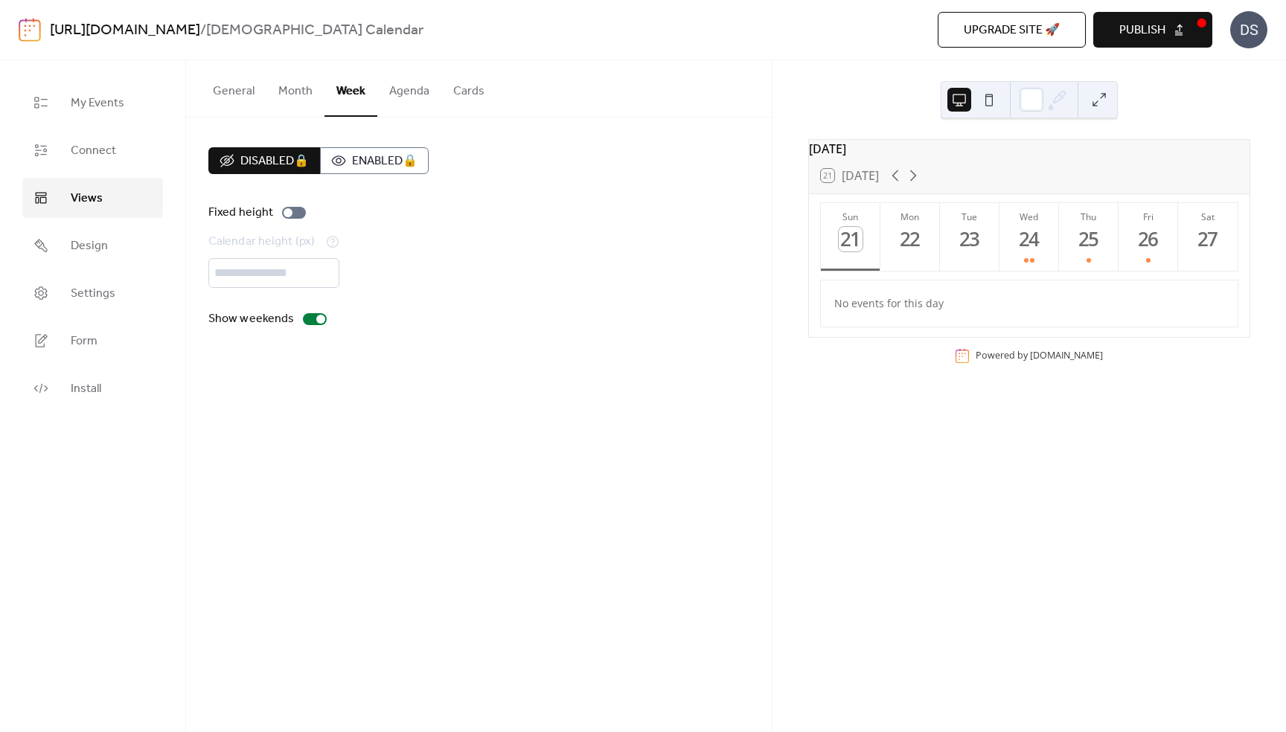
click at [301, 93] on button "Month" at bounding box center [295, 87] width 58 height 55
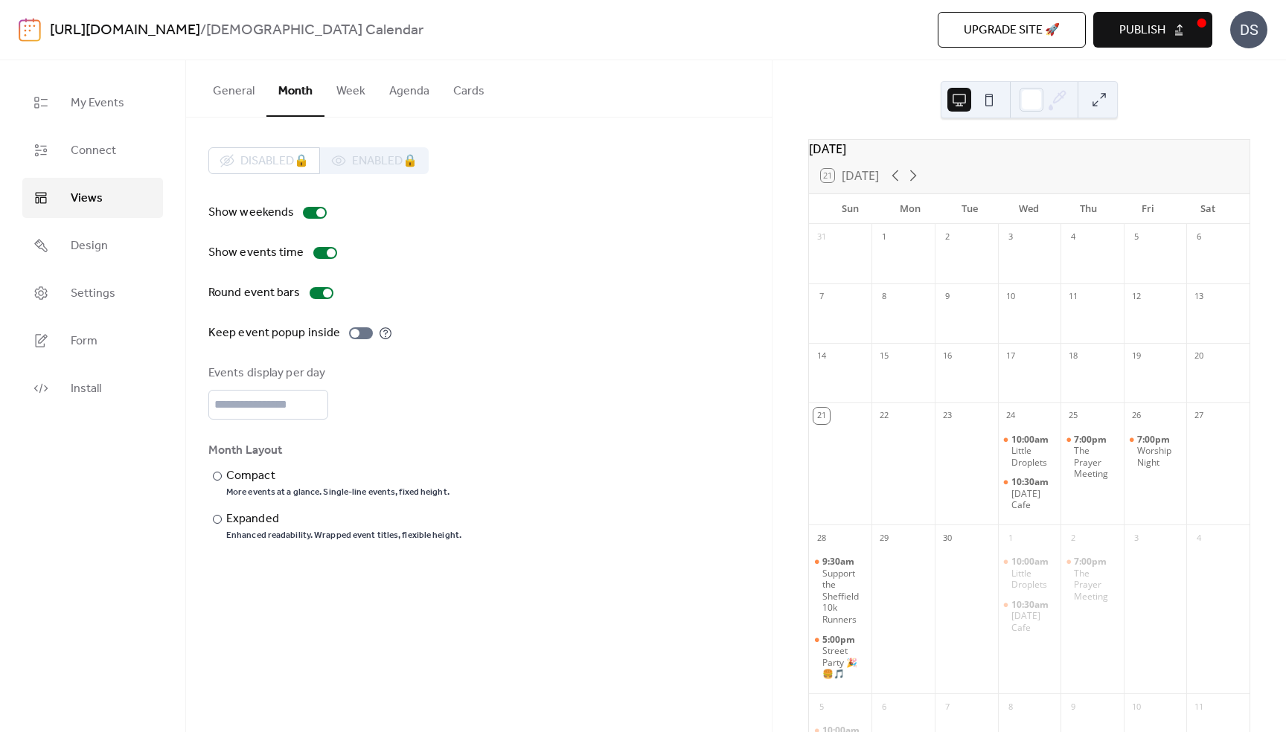
click at [226, 90] on button "General" at bounding box center [233, 87] width 65 height 55
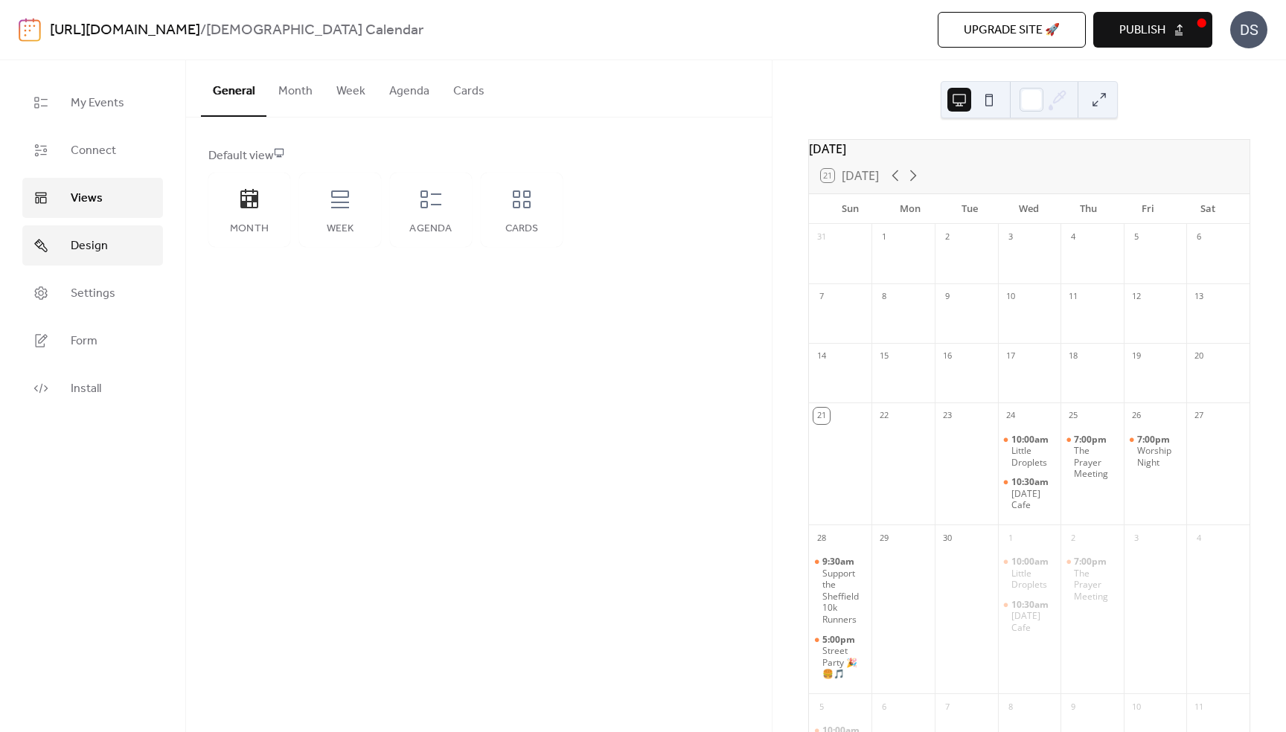
click at [92, 240] on span "Design" at bounding box center [89, 246] width 37 height 18
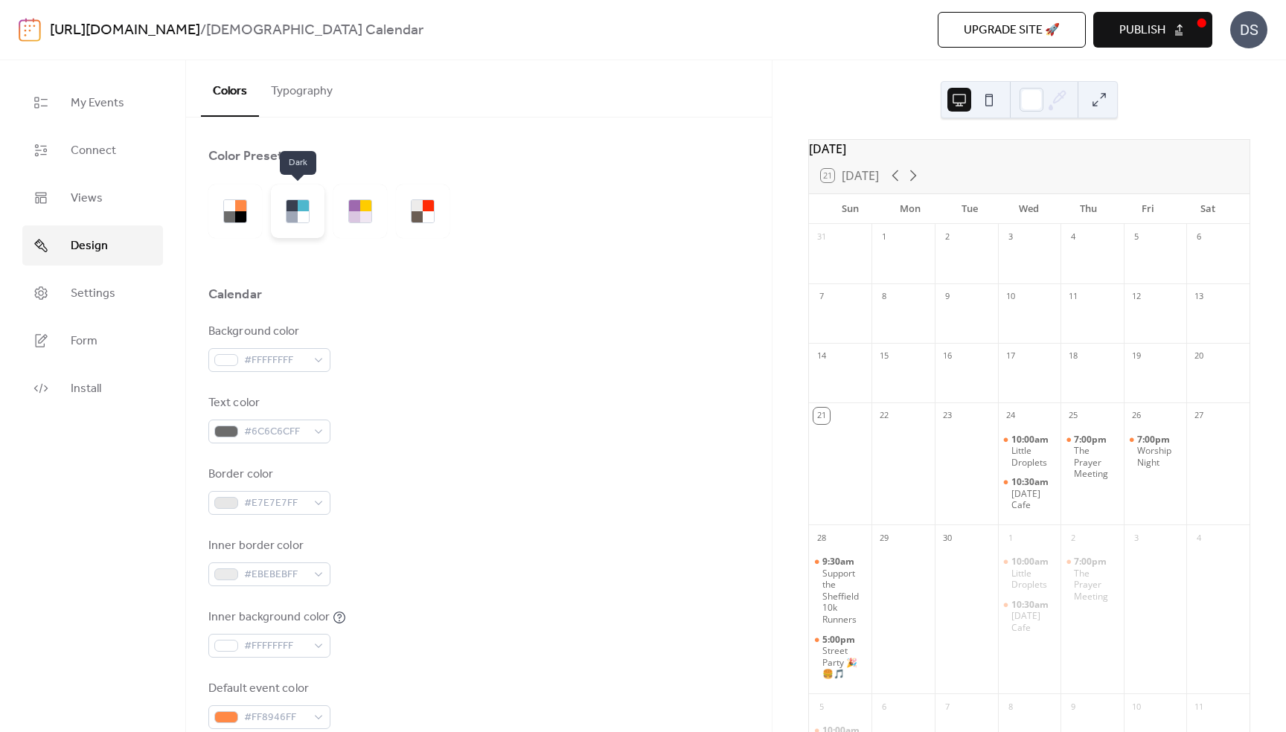
click at [299, 212] on div at bounding box center [303, 216] width 11 height 11
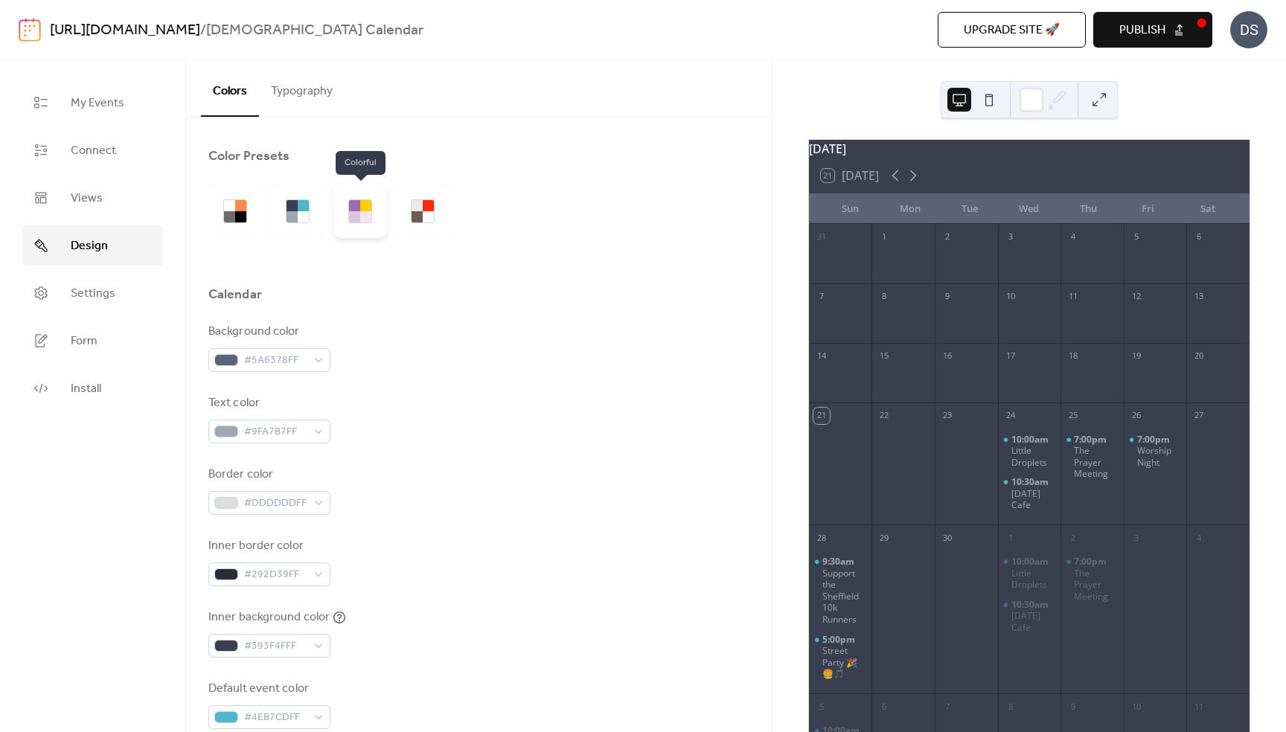
click at [365, 219] on div at bounding box center [365, 216] width 11 height 11
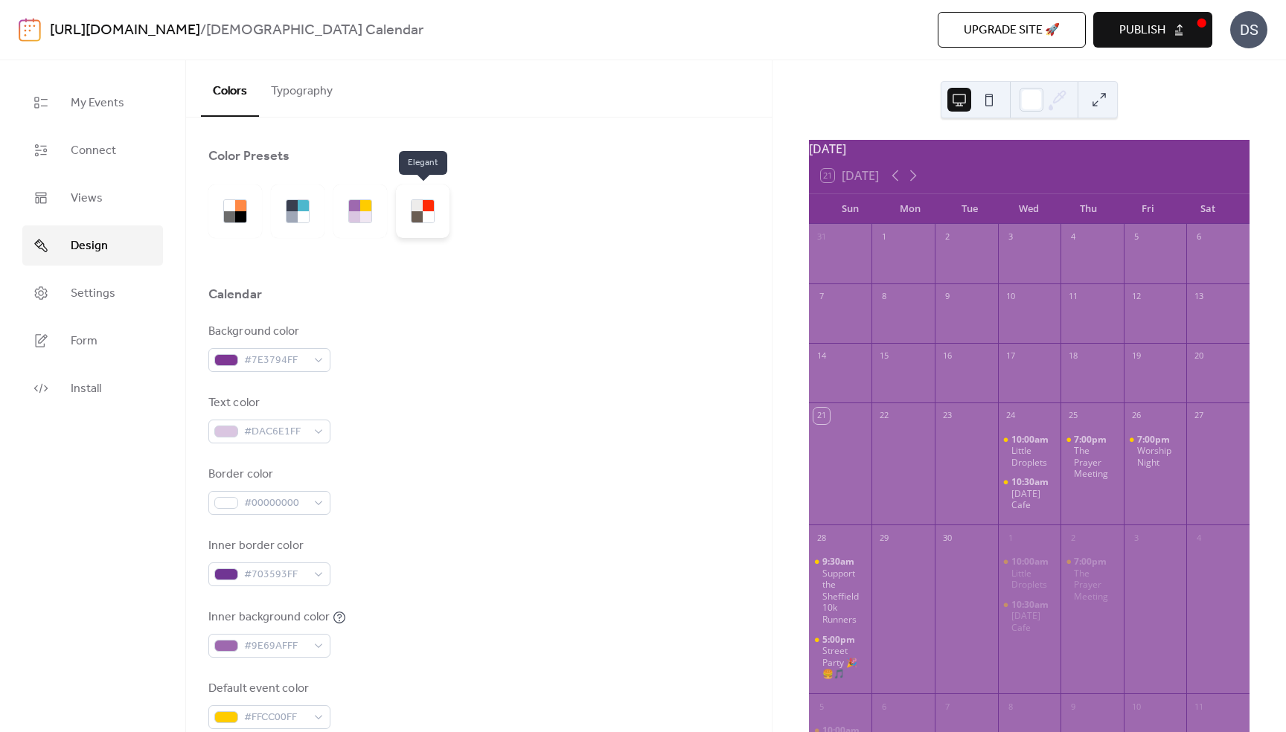
click at [438, 211] on div at bounding box center [423, 212] width 54 height 54
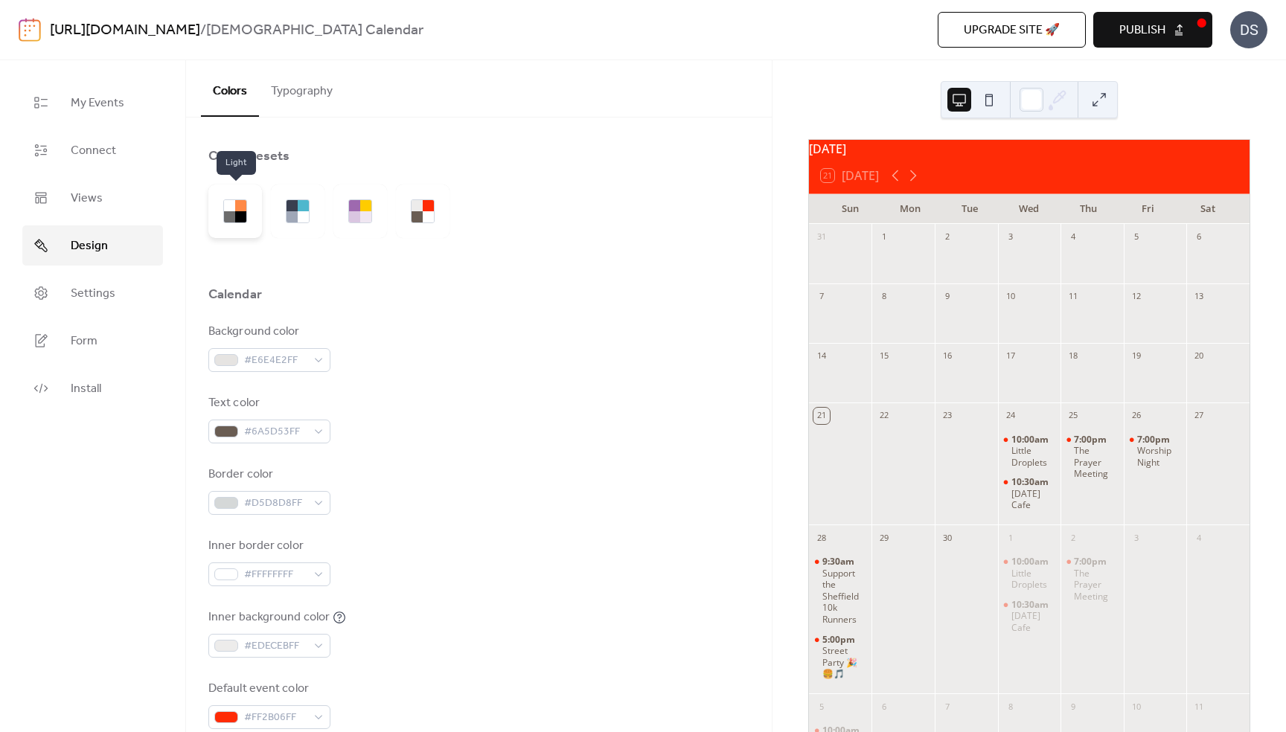
click at [225, 207] on div at bounding box center [229, 205] width 11 height 11
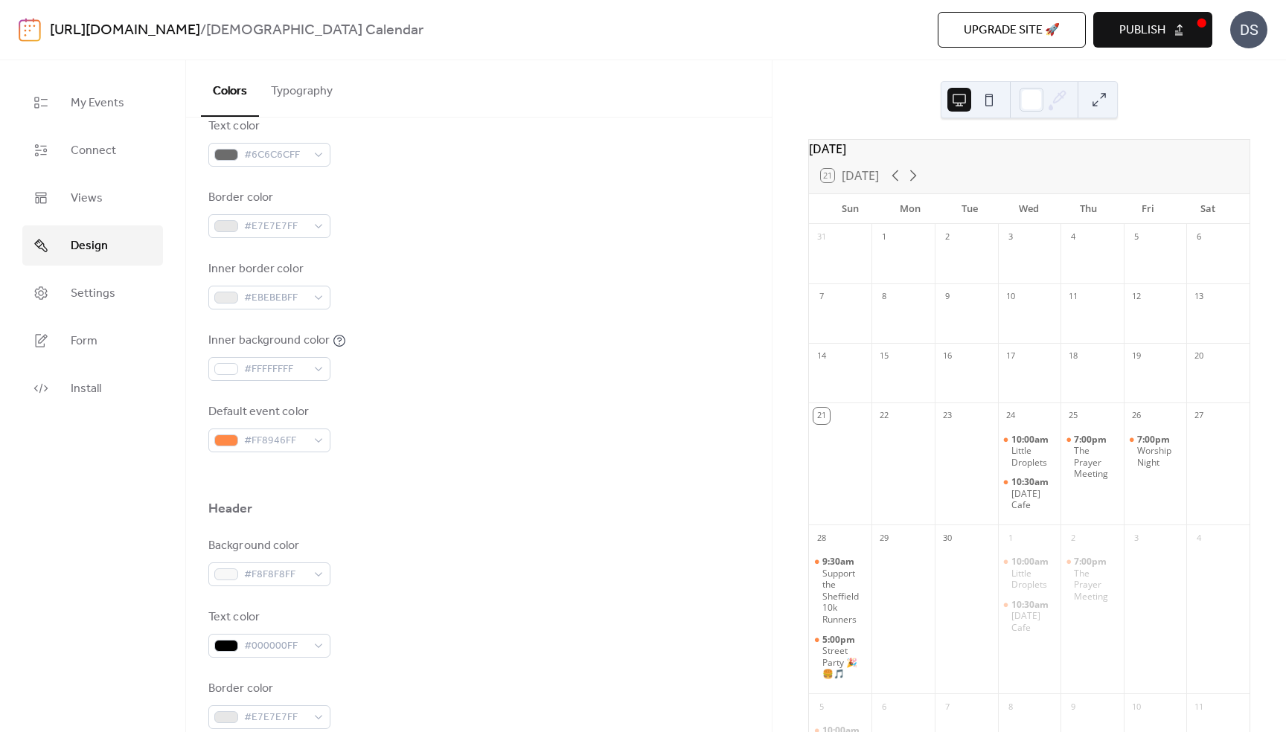
scroll to position [293, 0]
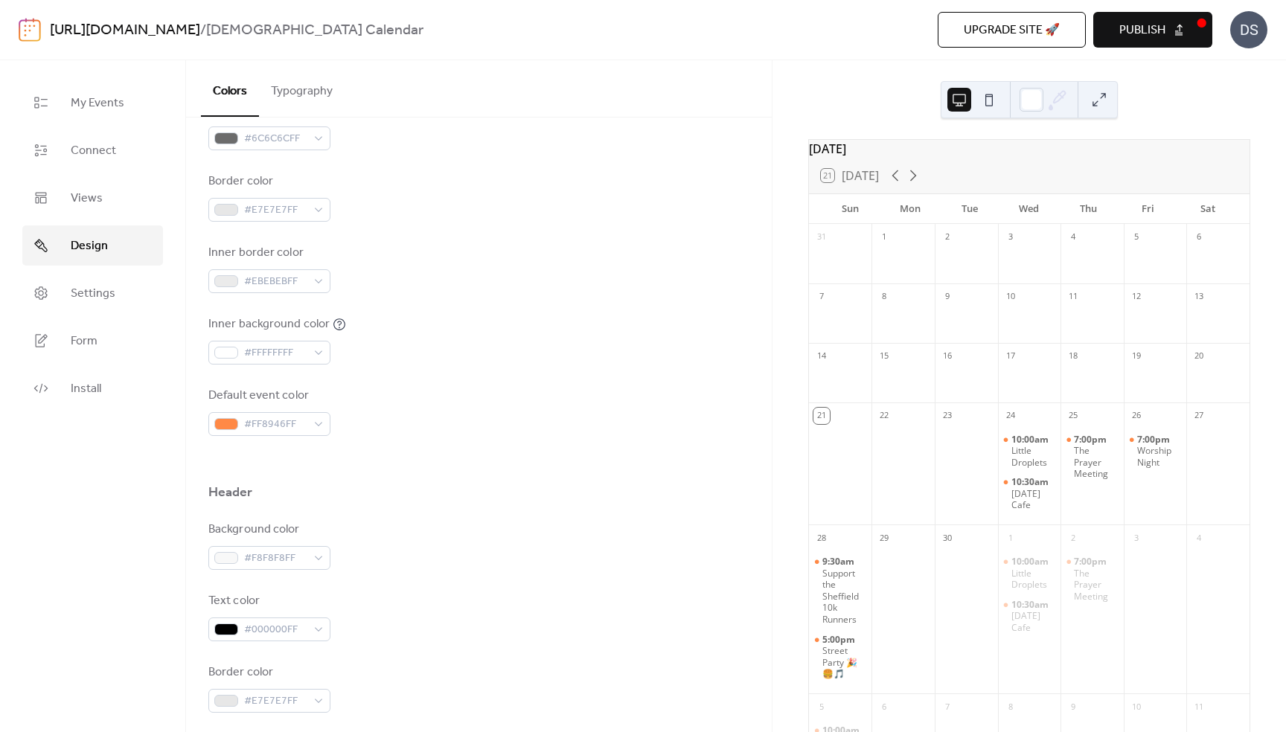
click at [377, 358] on div "Inner background color #FFFFFFFF" at bounding box center [478, 340] width 541 height 49
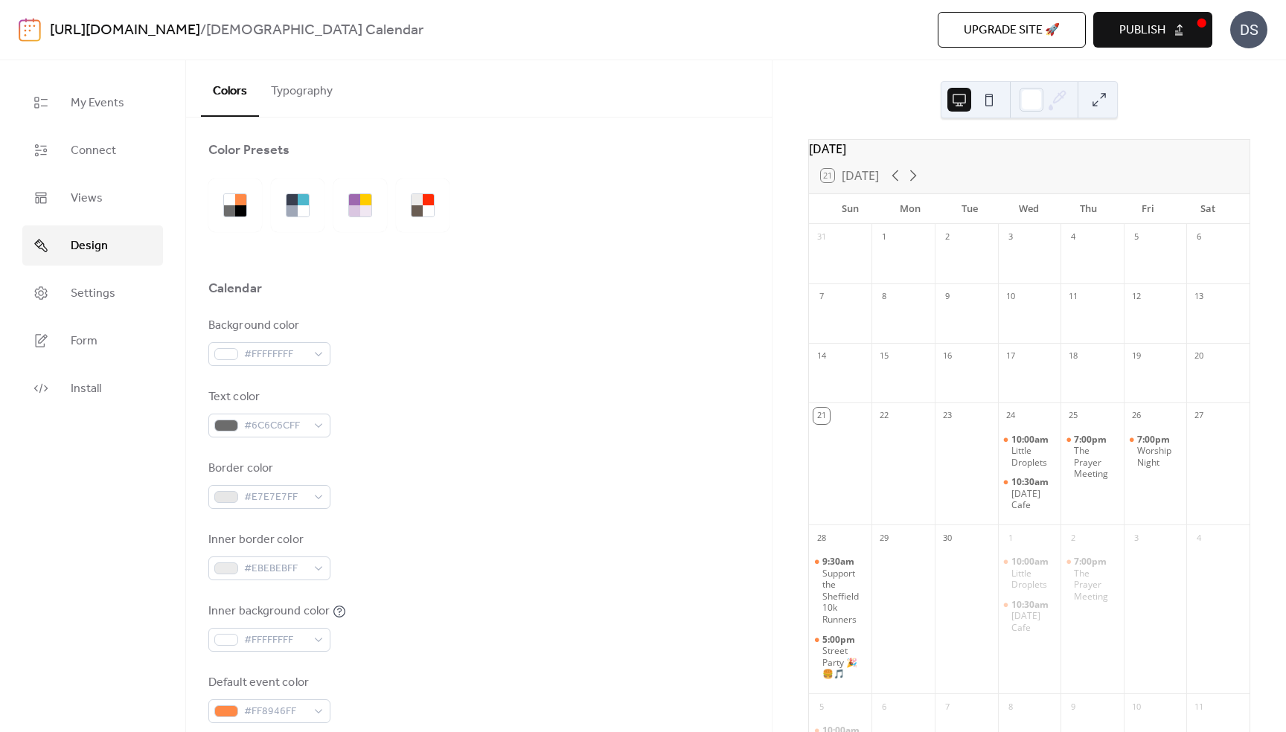
scroll to position [0, 0]
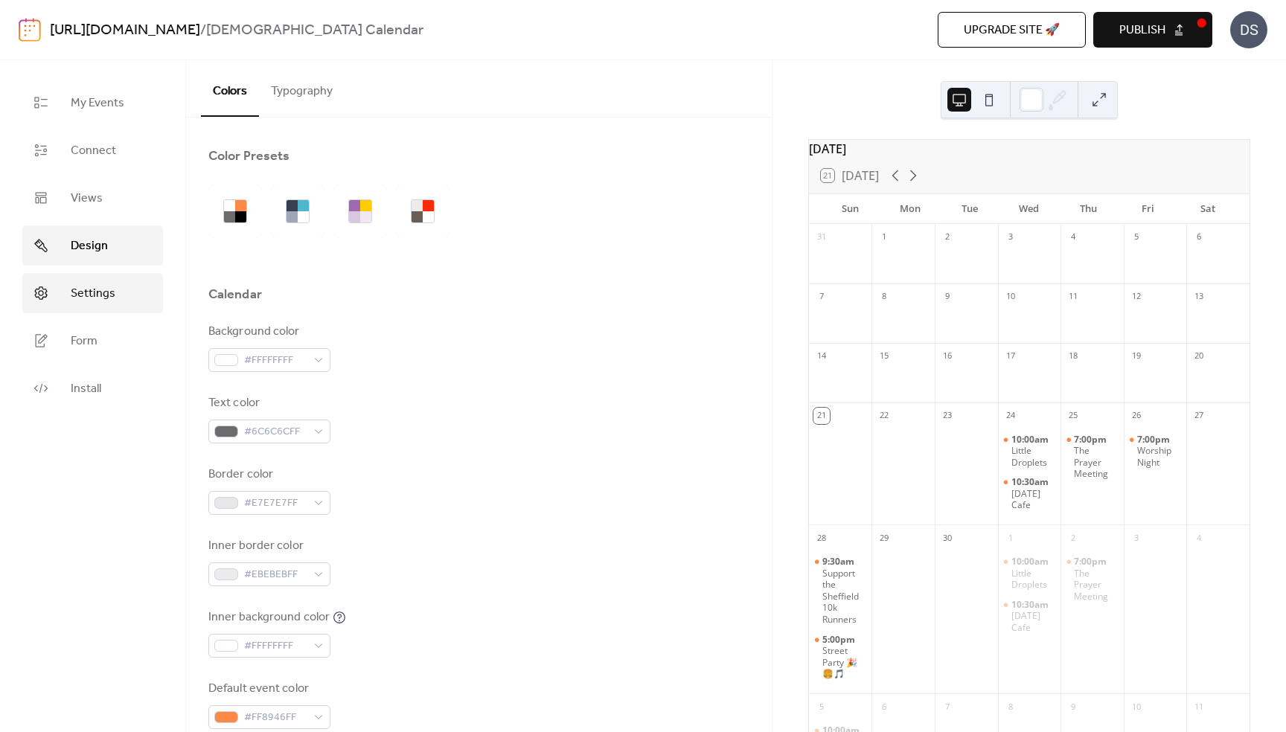
click at [89, 301] on span "Settings" at bounding box center [93, 294] width 45 height 18
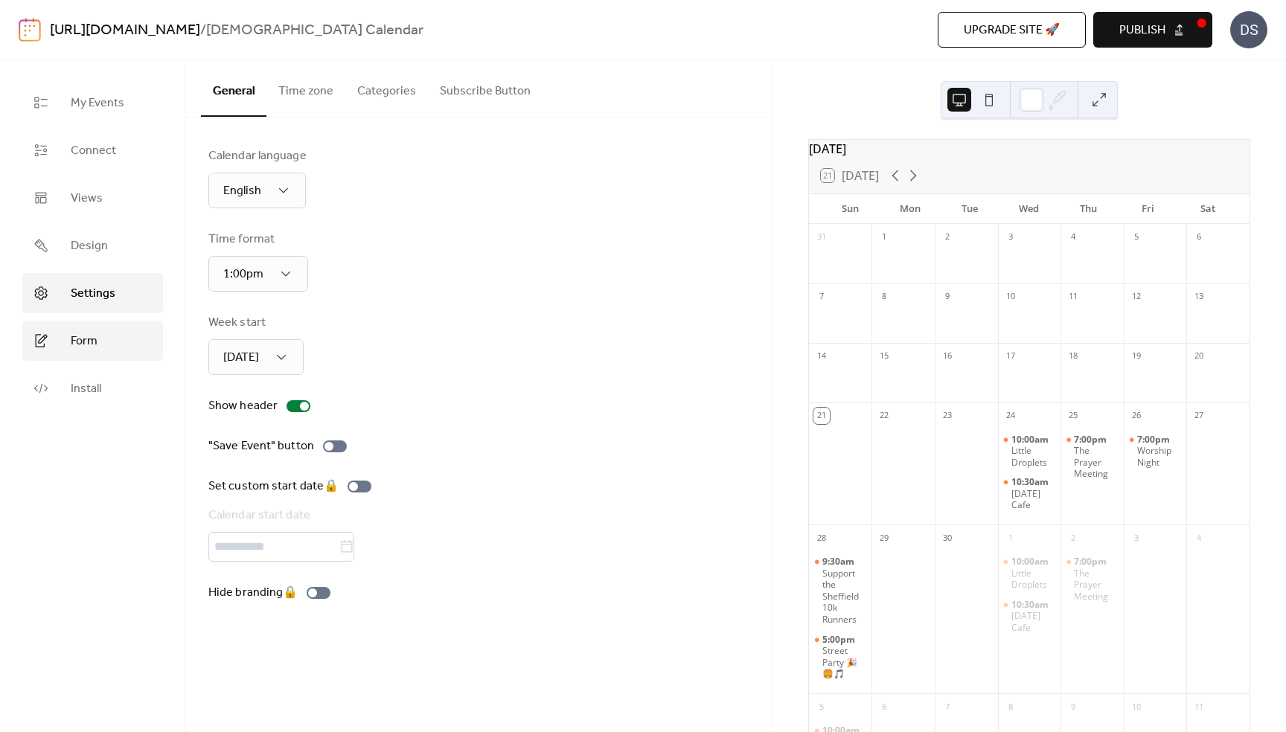
click at [84, 336] on span "Form" at bounding box center [84, 342] width 27 height 18
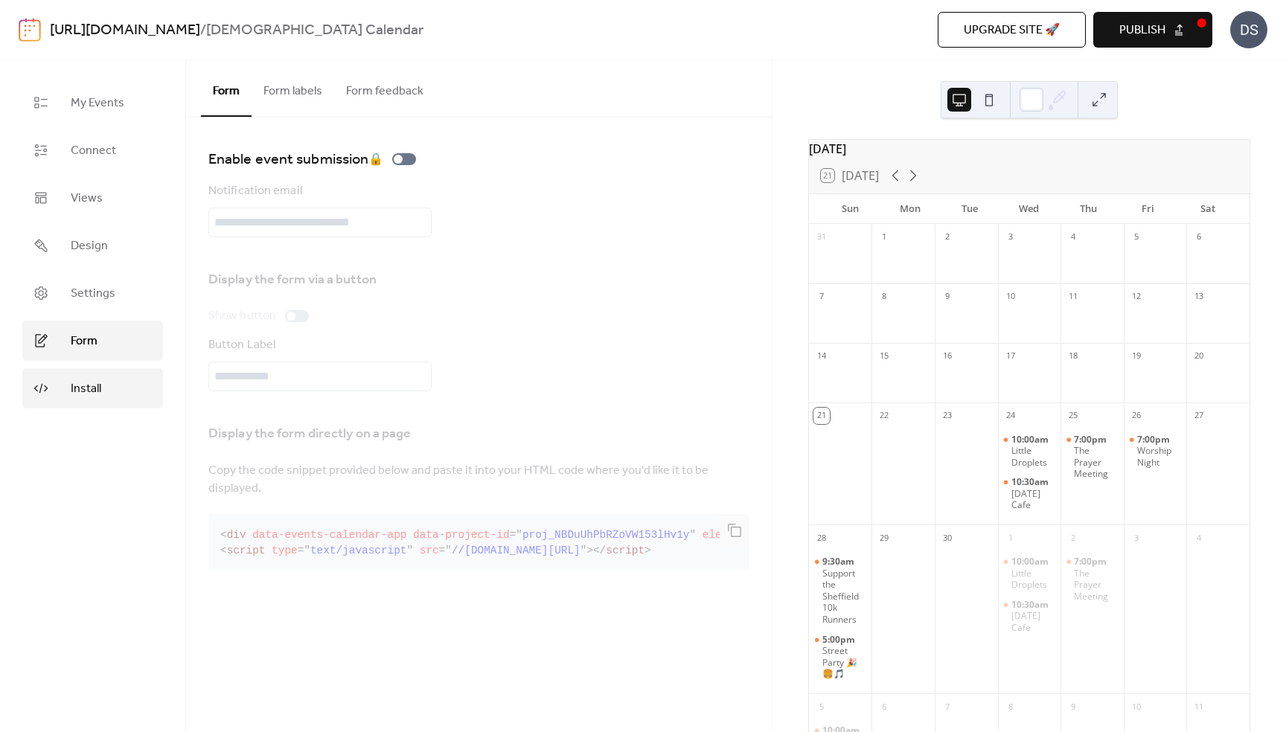
click at [84, 388] on span "Install" at bounding box center [86, 389] width 31 height 18
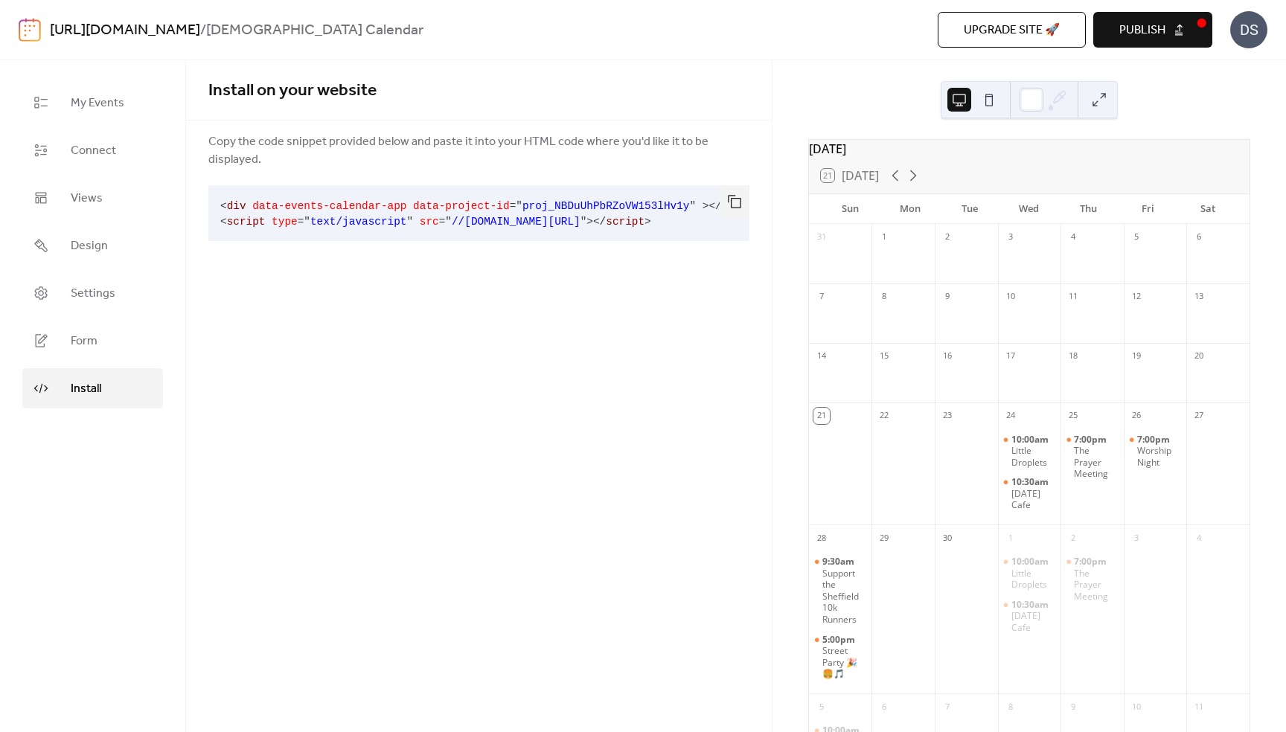
click at [626, 344] on div "Install on your website Copy the code snippet provided below and paste it into …" at bounding box center [479, 396] width 586 height 672
click at [1172, 18] on button "Publish" at bounding box center [1152, 30] width 119 height 36
click at [83, 190] on span "Views" at bounding box center [87, 199] width 32 height 18
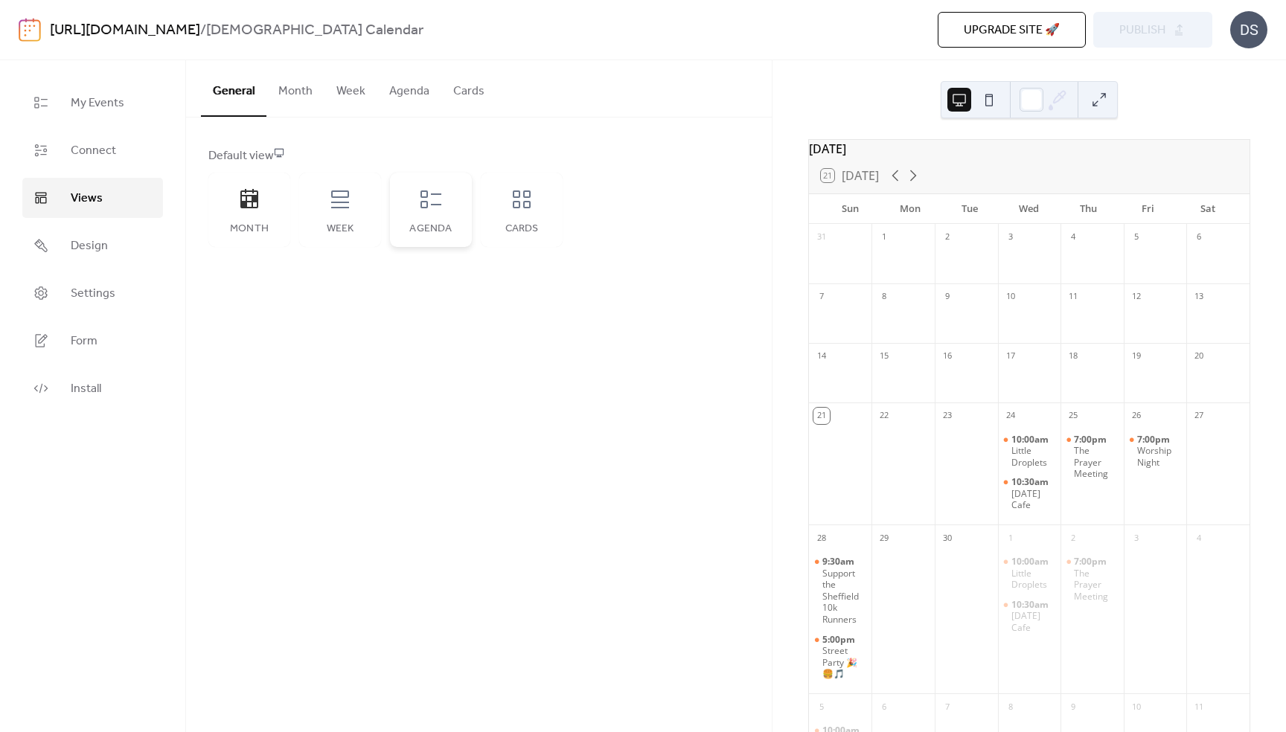
click at [437, 220] on div "Agenda" at bounding box center [431, 210] width 82 height 74
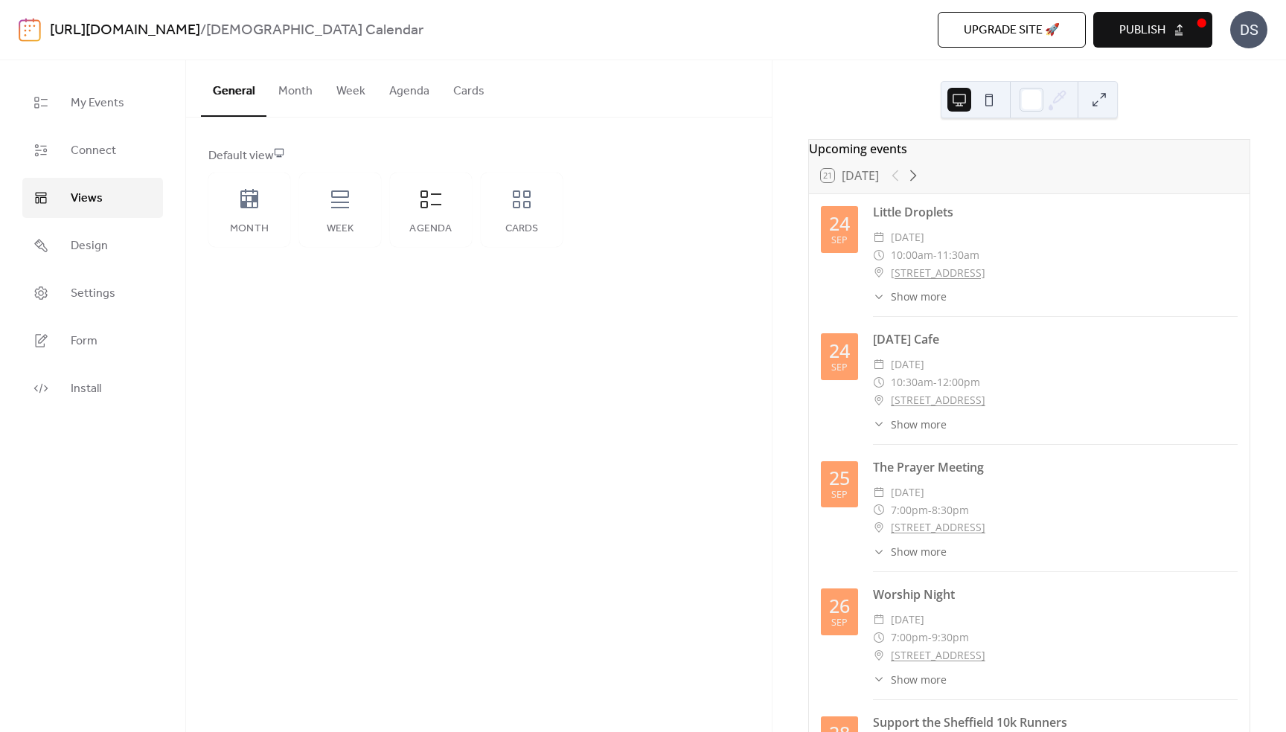
click at [1156, 36] on span "Publish" at bounding box center [1142, 31] width 46 height 18
click at [93, 397] on span "Install" at bounding box center [86, 389] width 31 height 18
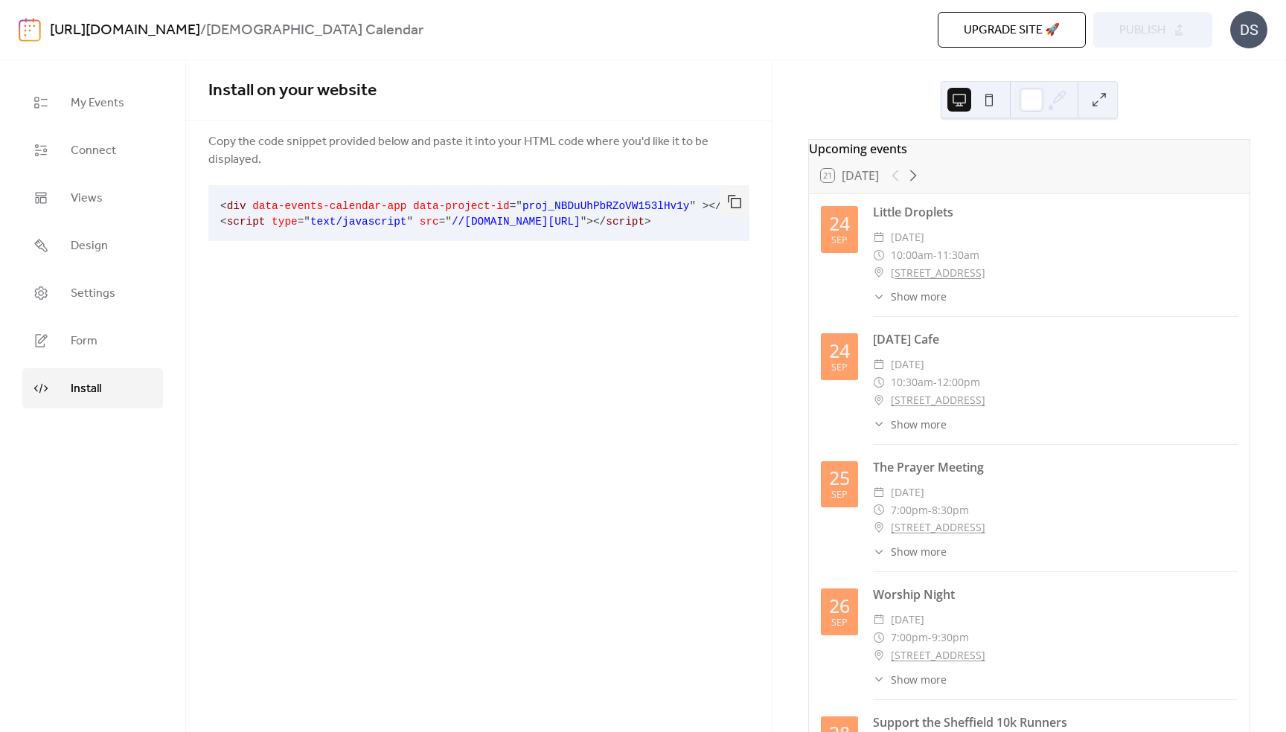
click at [415, 196] on pre "< div data-events-calendar-app data-project-id = " proj_NBDuUhPbRZoVW153lHv1y "…" at bounding box center [466, 213] width 517 height 56
click at [732, 185] on button "button" at bounding box center [735, 201] width 30 height 33
click at [83, 197] on span "Views" at bounding box center [87, 199] width 32 height 18
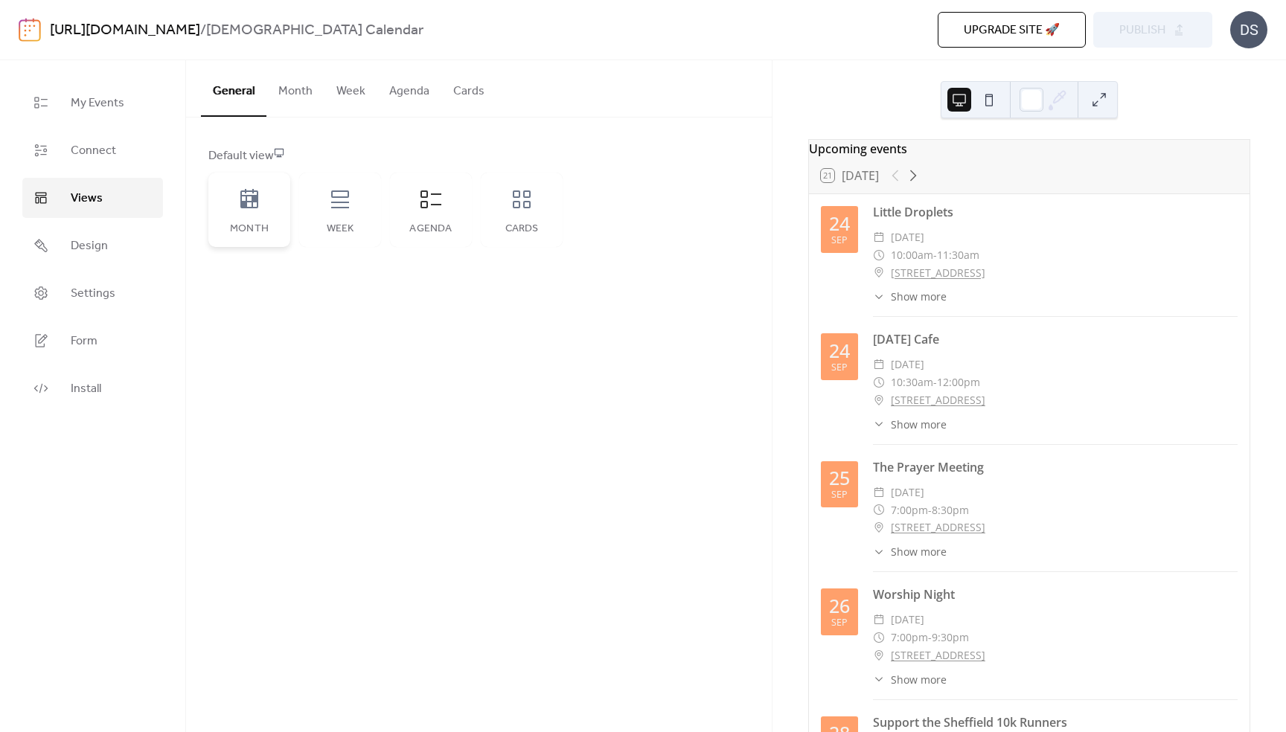
click at [252, 211] on div "Month" at bounding box center [249, 210] width 82 height 74
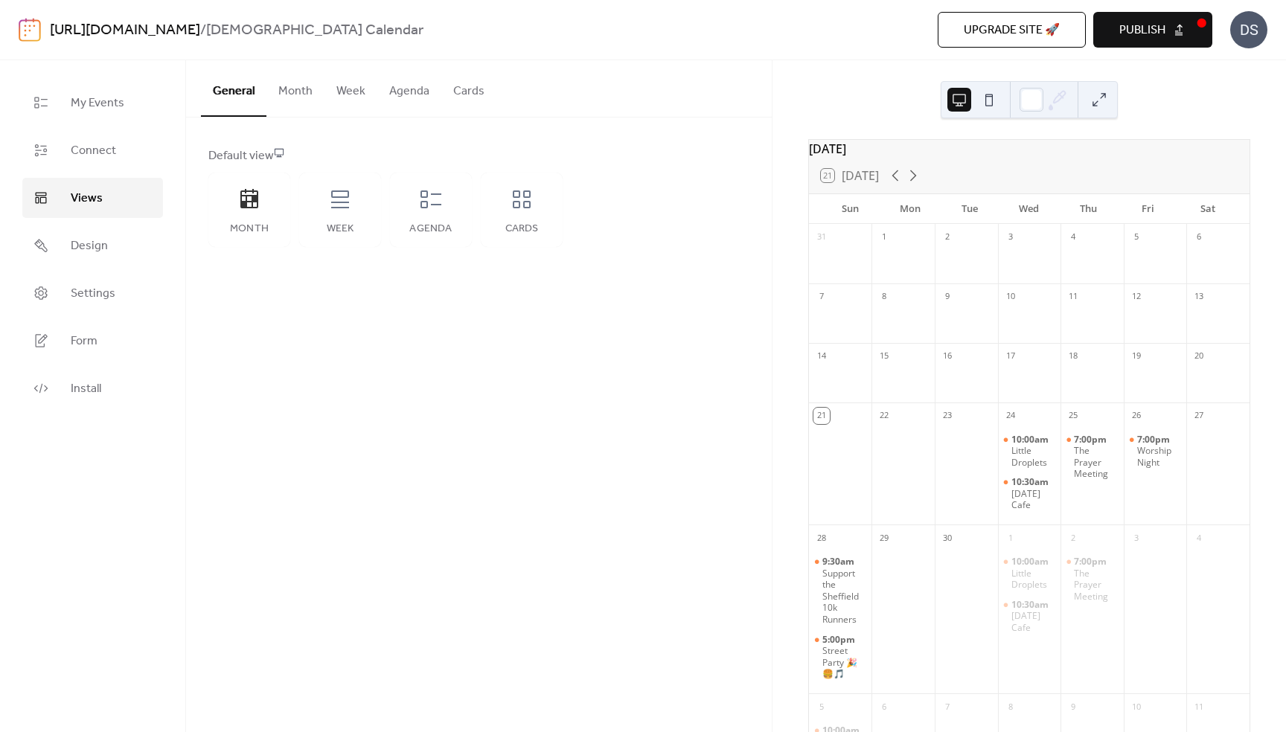
click at [1097, 100] on button at bounding box center [1099, 100] width 24 height 24
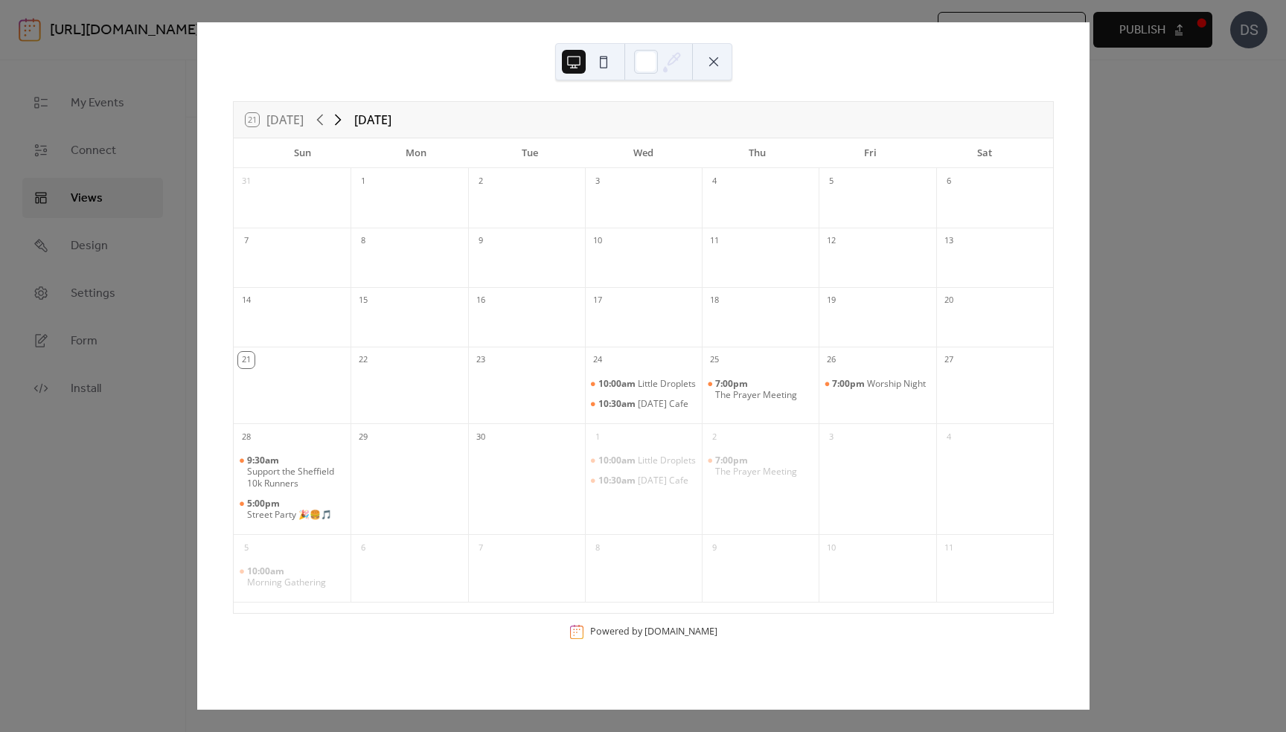
click at [342, 118] on icon at bounding box center [338, 120] width 18 height 18
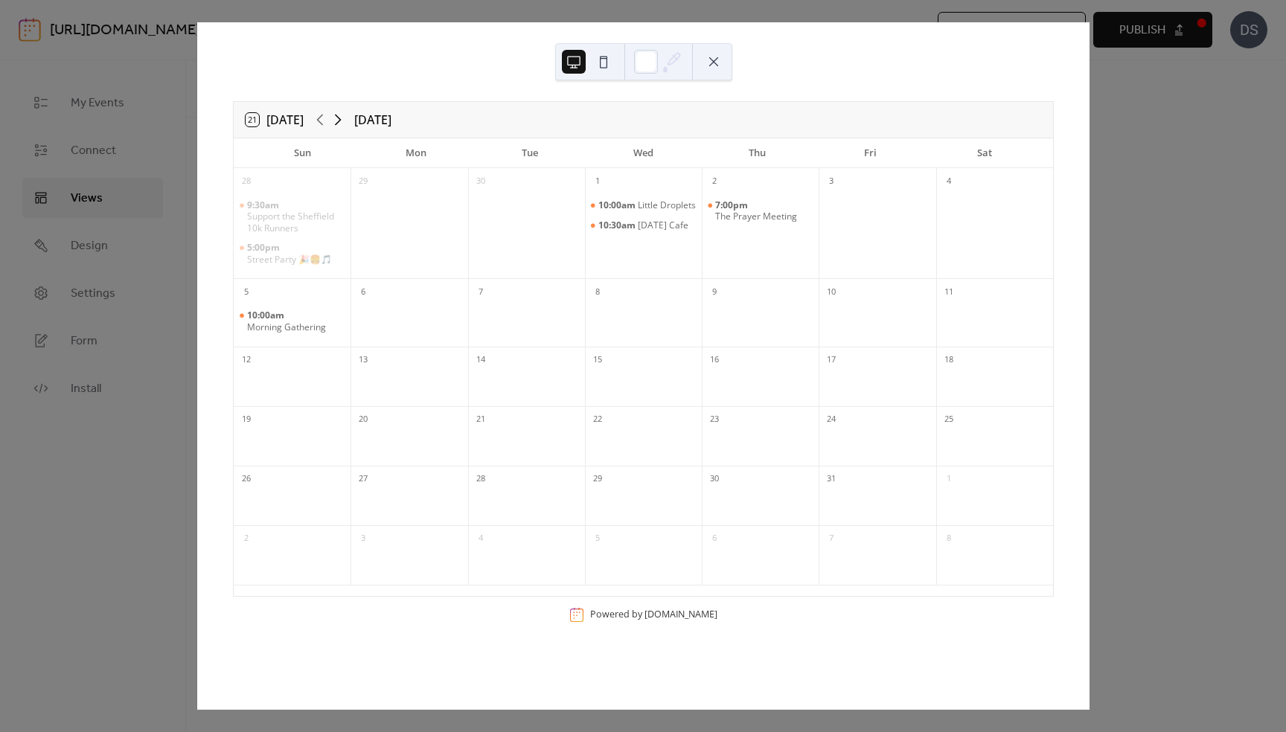
click at [342, 118] on icon at bounding box center [338, 120] width 18 height 18
click at [315, 118] on icon at bounding box center [320, 120] width 18 height 18
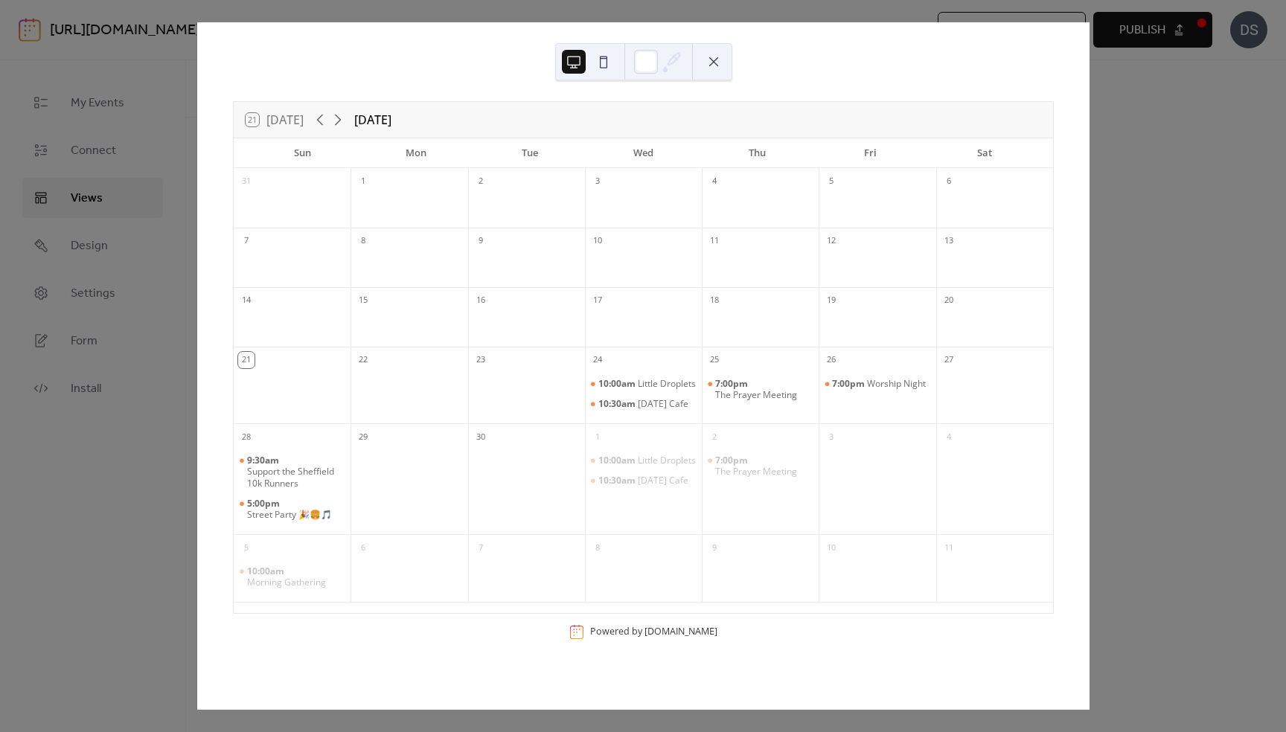
click at [714, 62] on button at bounding box center [714, 62] width 24 height 24
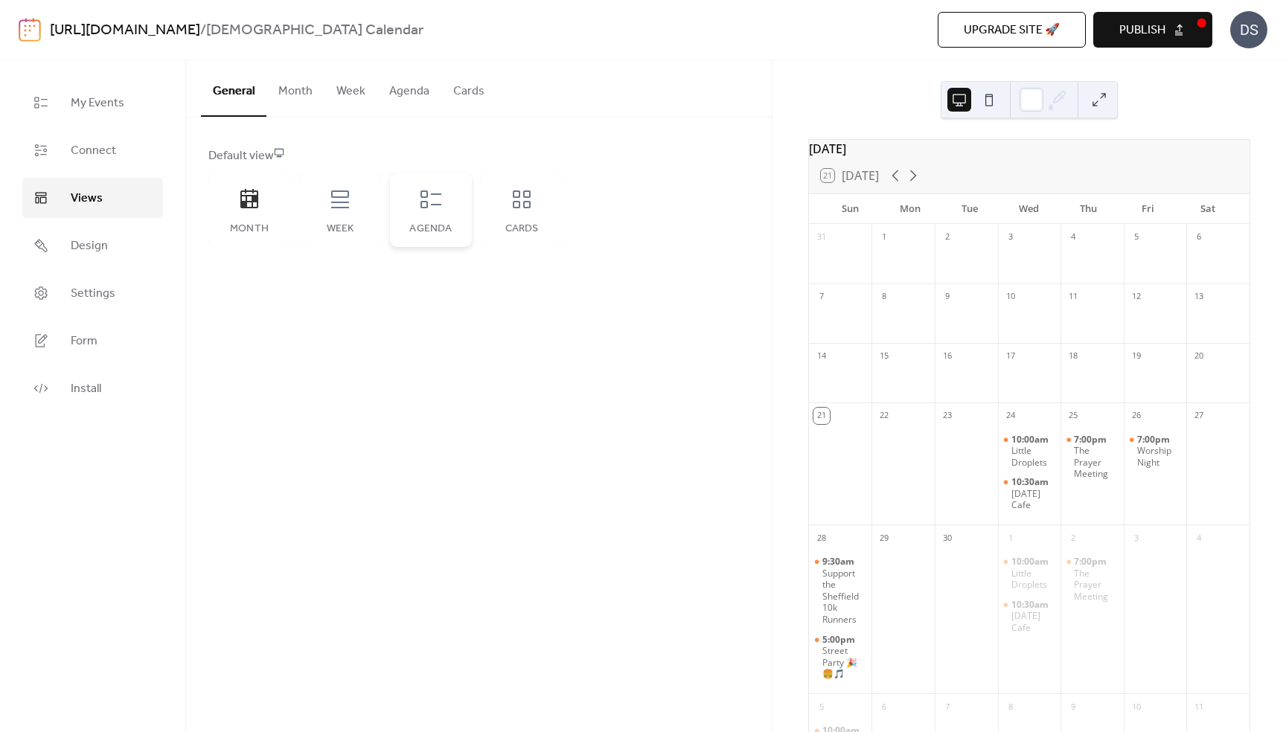
click at [433, 214] on div "Agenda" at bounding box center [431, 210] width 82 height 74
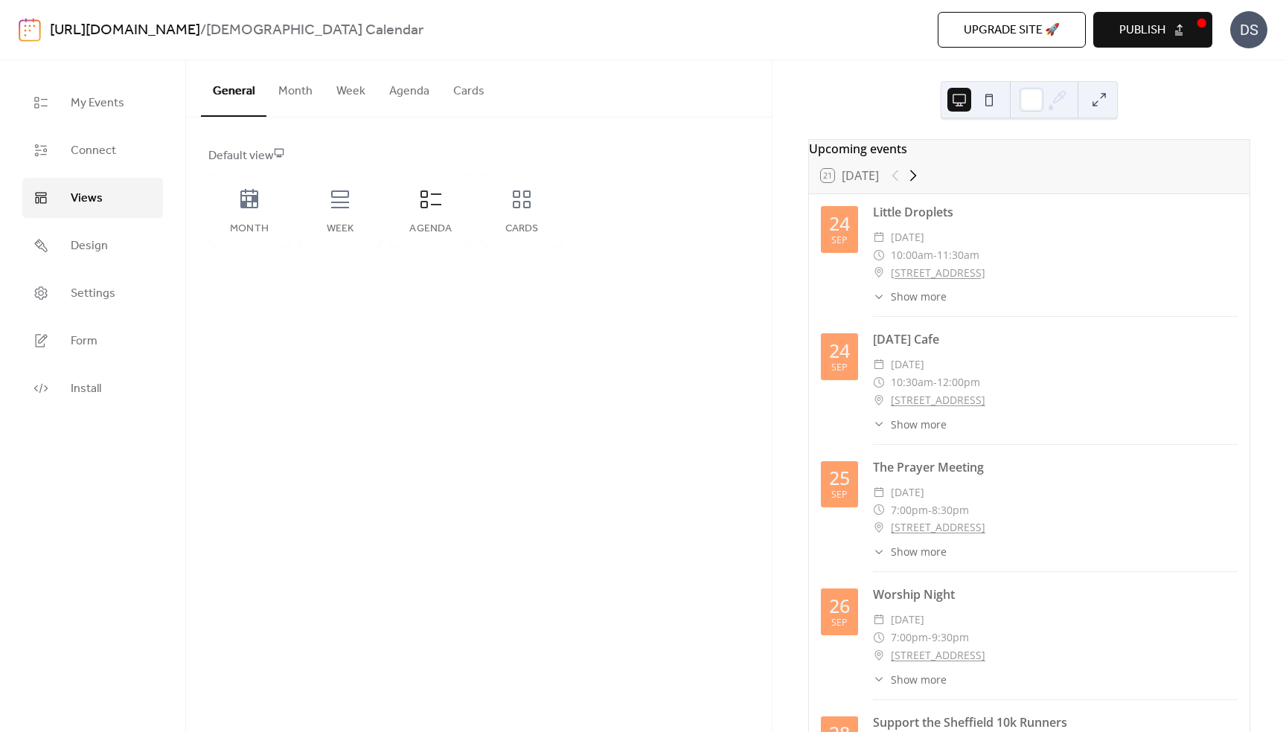
click at [915, 185] on icon at bounding box center [913, 176] width 18 height 18
click at [344, 202] on icon at bounding box center [340, 200] width 18 height 18
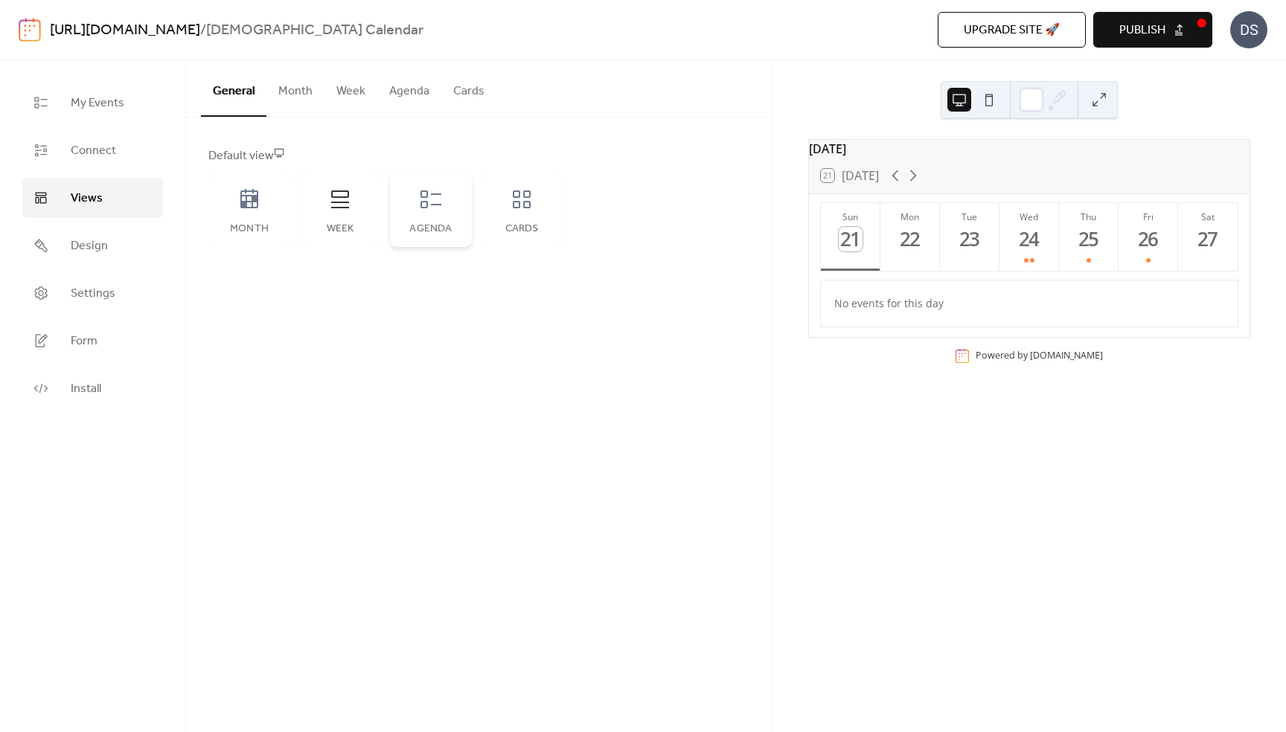
click at [435, 202] on icon at bounding box center [431, 200] width 24 height 24
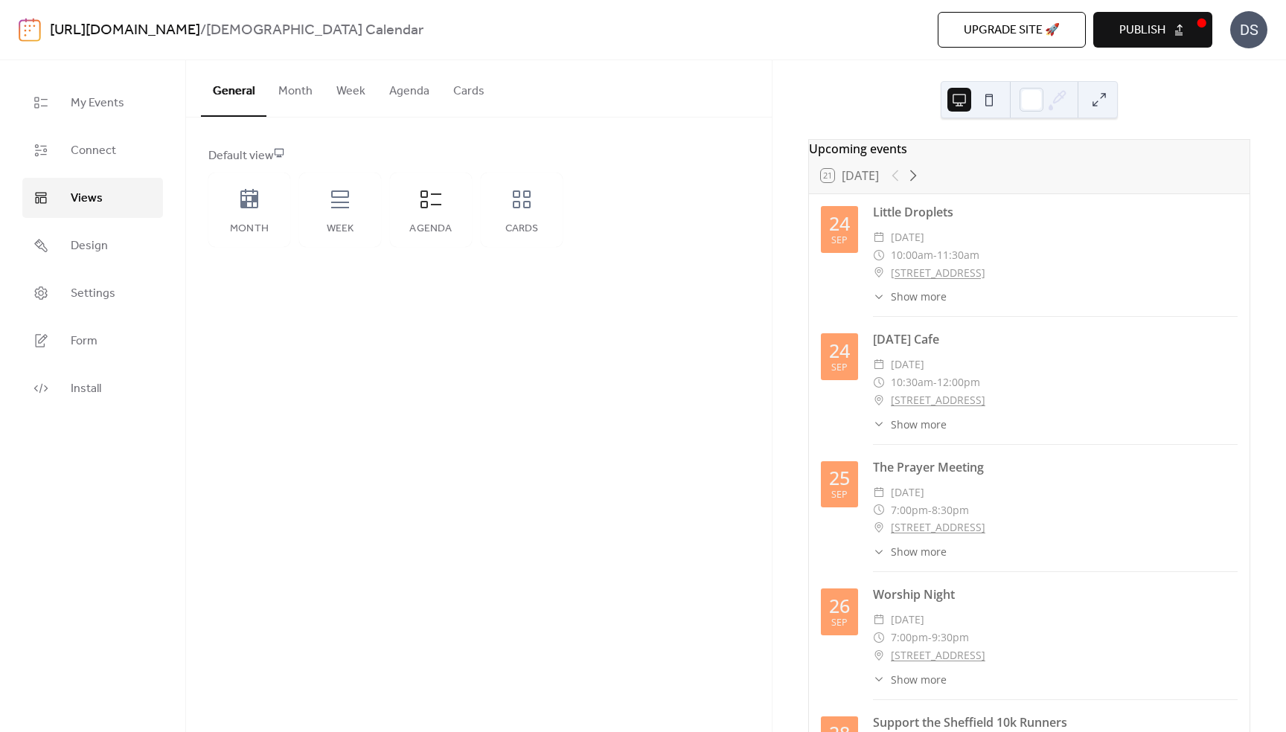
click at [1151, 26] on span "Publish" at bounding box center [1142, 31] width 46 height 18
click at [260, 197] on icon at bounding box center [249, 200] width 24 height 24
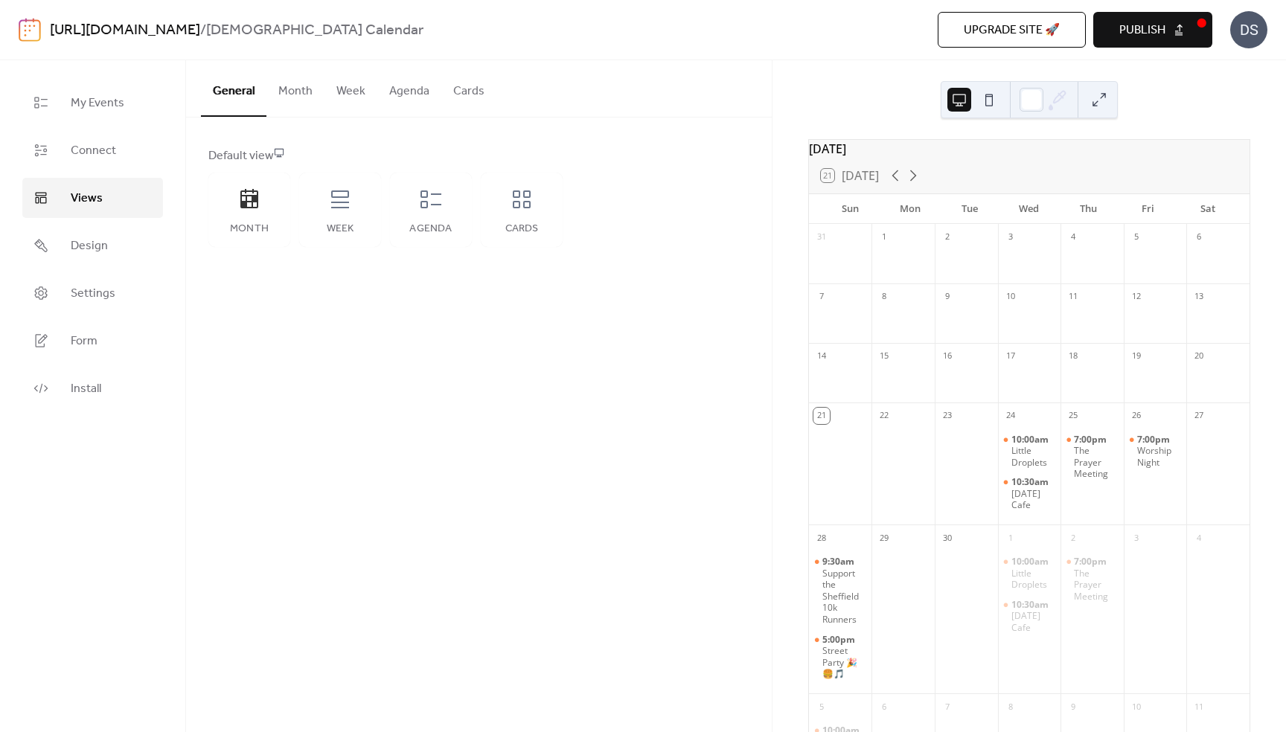
click at [1159, 33] on span "Publish" at bounding box center [1142, 31] width 46 height 18
